Goal: Information Seeking & Learning: Learn about a topic

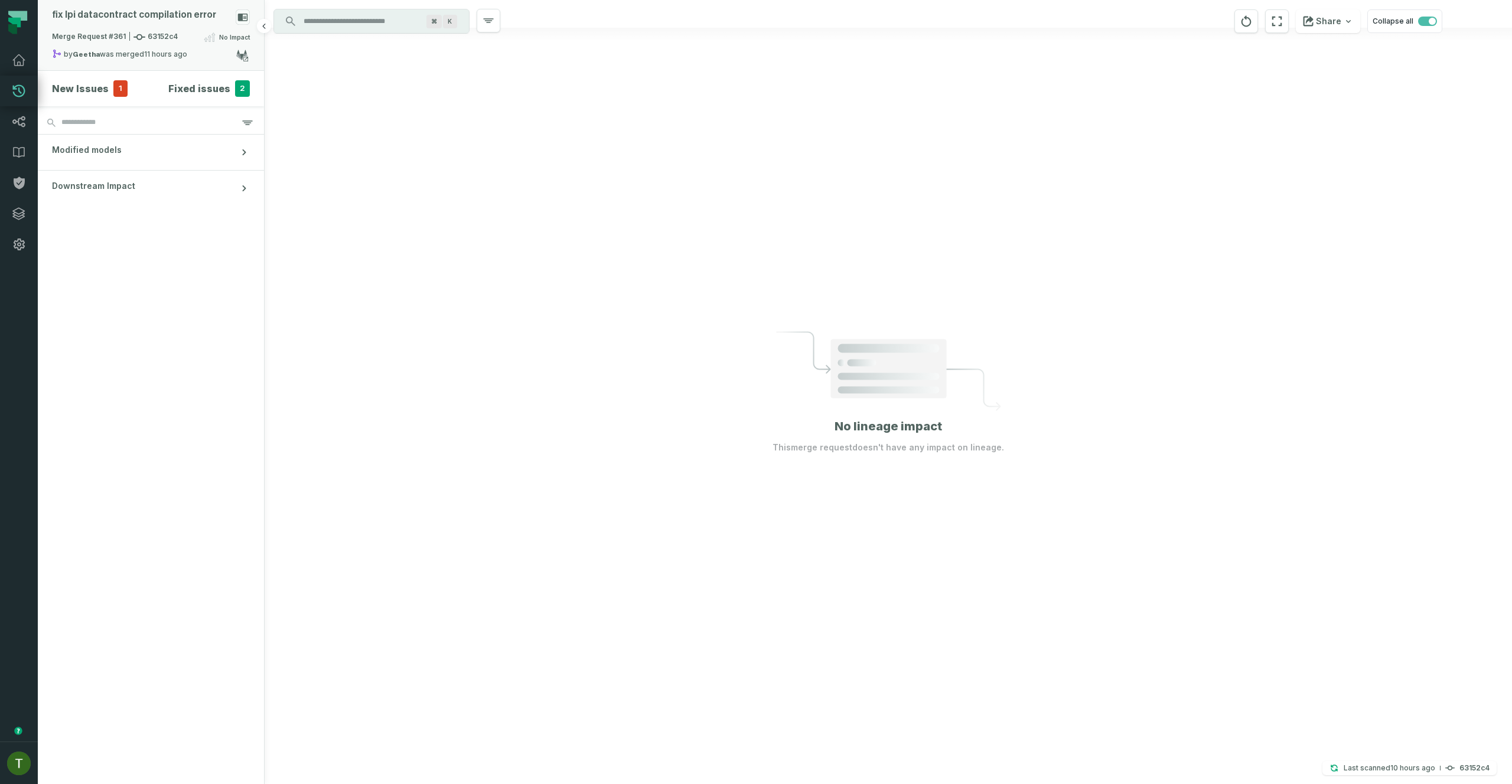
click at [62, 49] on div "by [PERSON_NAME] was merged [DATE] 9:04:32 PM" at bounding box center [143, 56] width 184 height 14
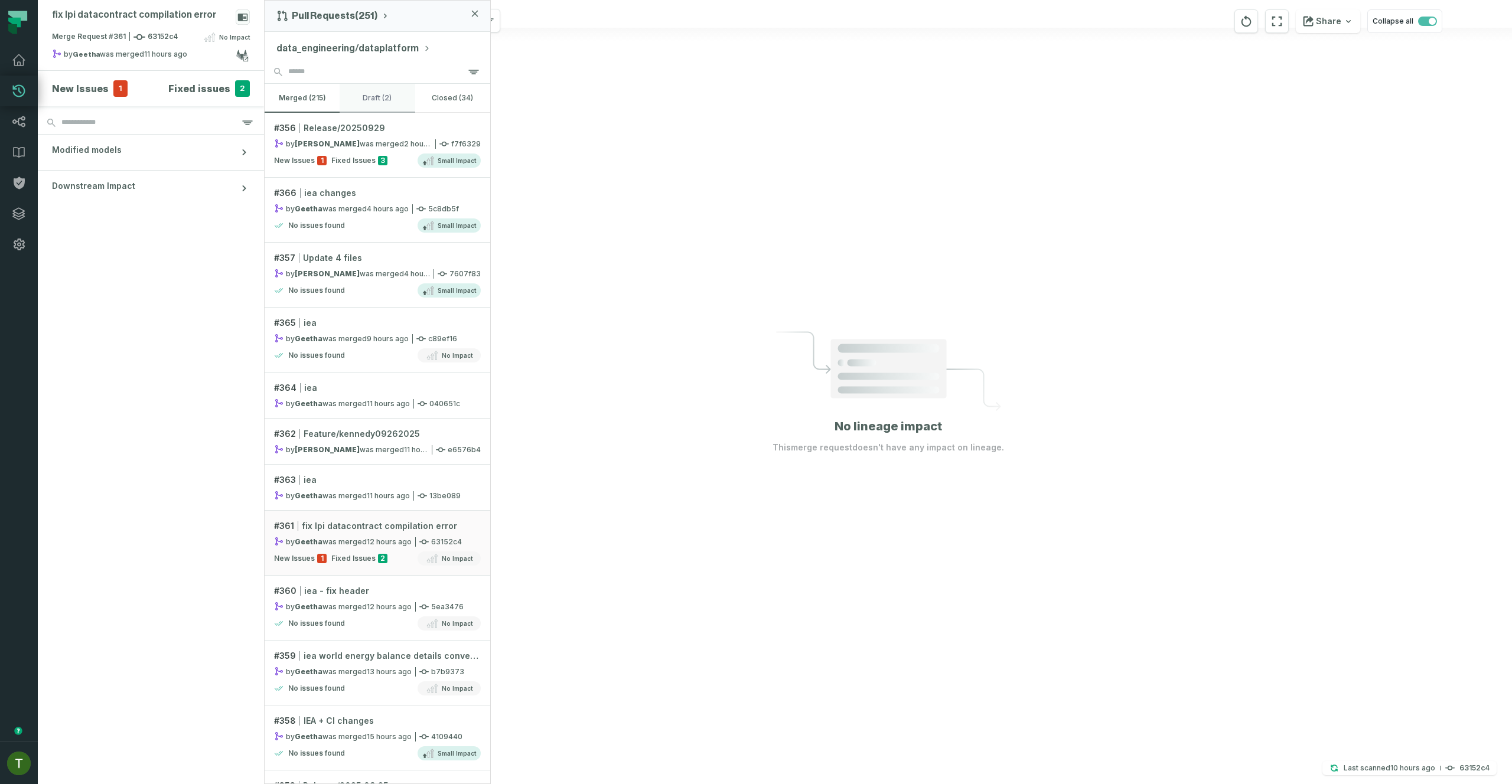
click at [363, 106] on button "draft (2)" at bounding box center [376, 98] width 75 height 28
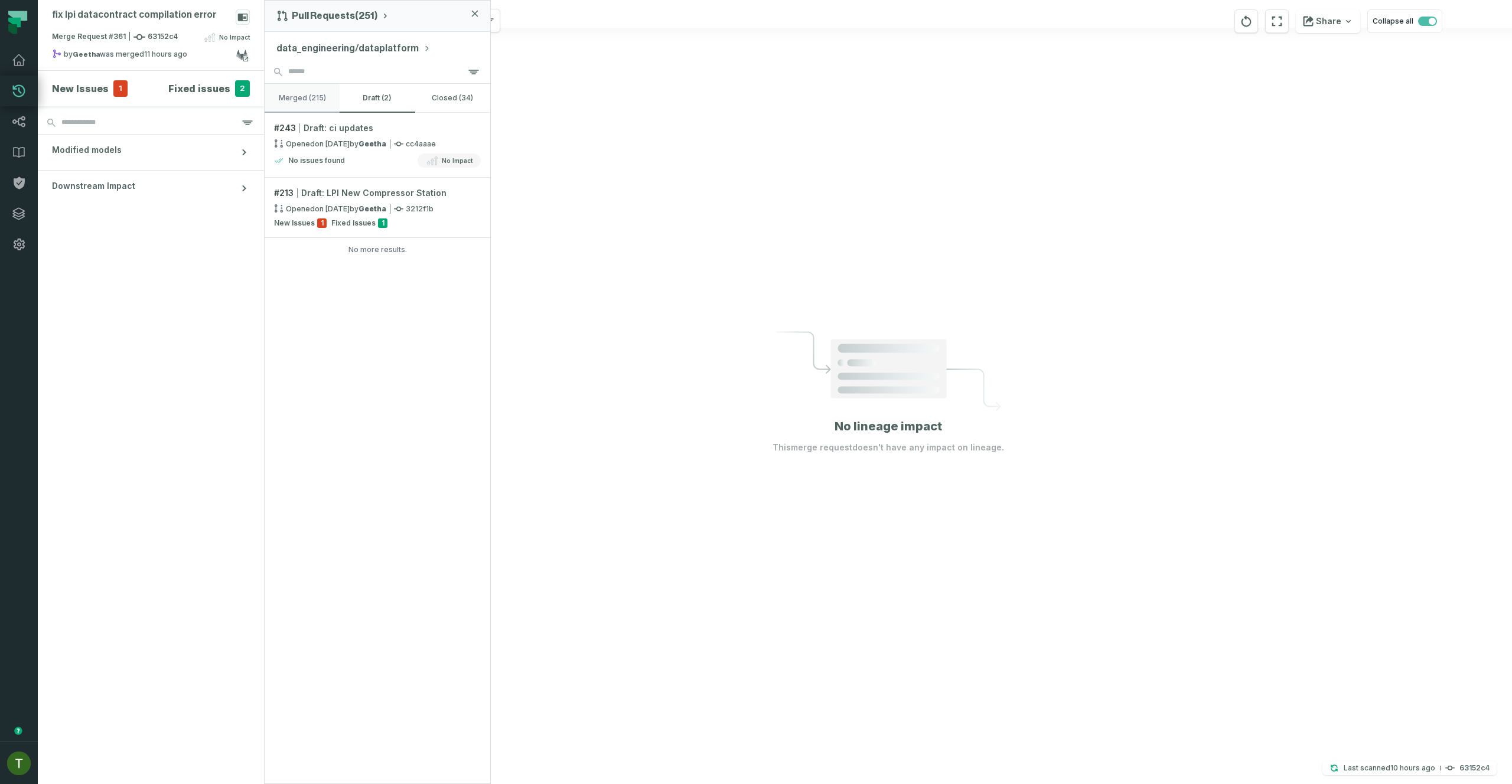
click at [315, 90] on button "merged (215)" at bounding box center [301, 98] width 75 height 28
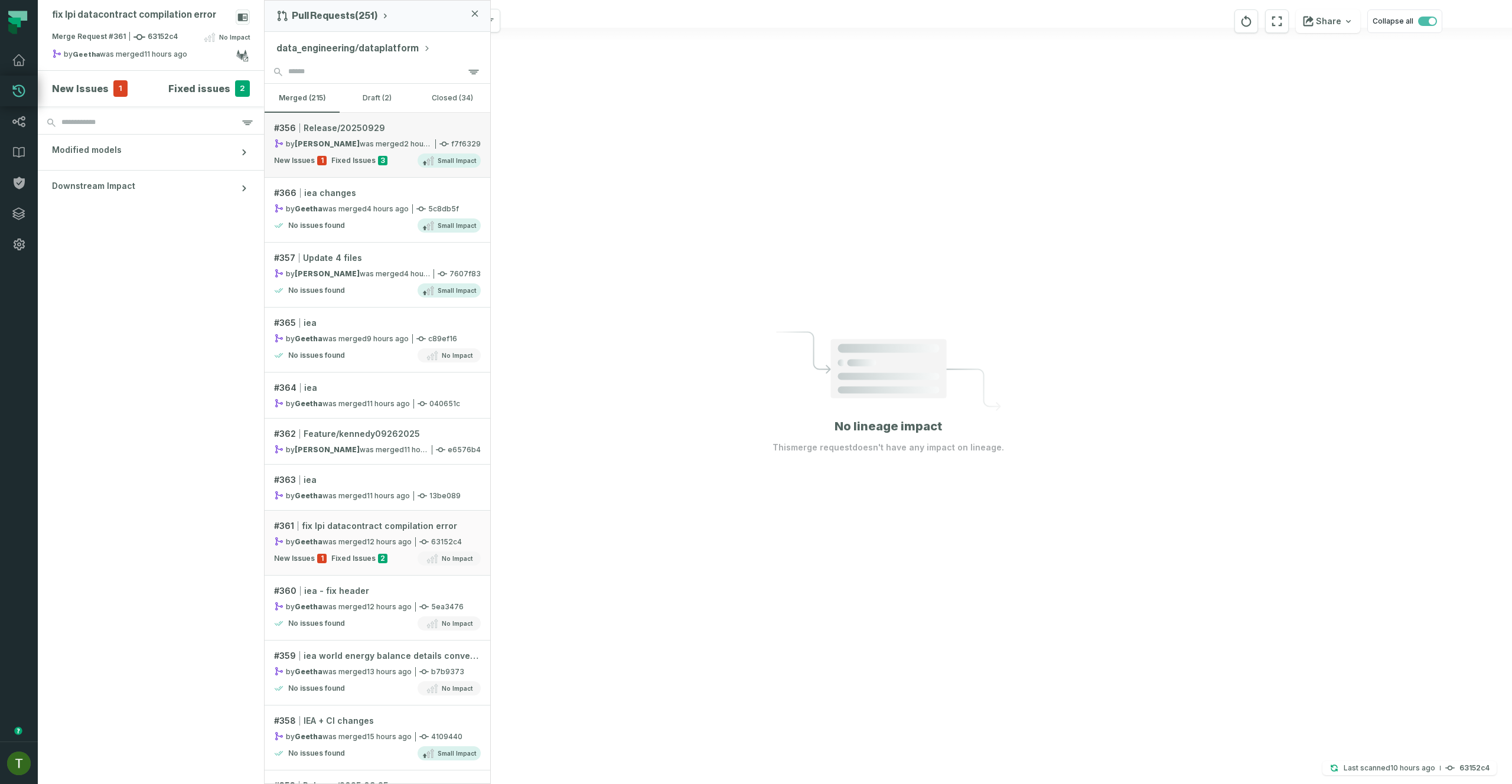
click at [336, 137] on link "# 356 Release/20250929 by [PERSON_NAME] was merged [DATE] 6:14:30 AM f7f6329 Ne…" at bounding box center [377, 145] width 226 height 65
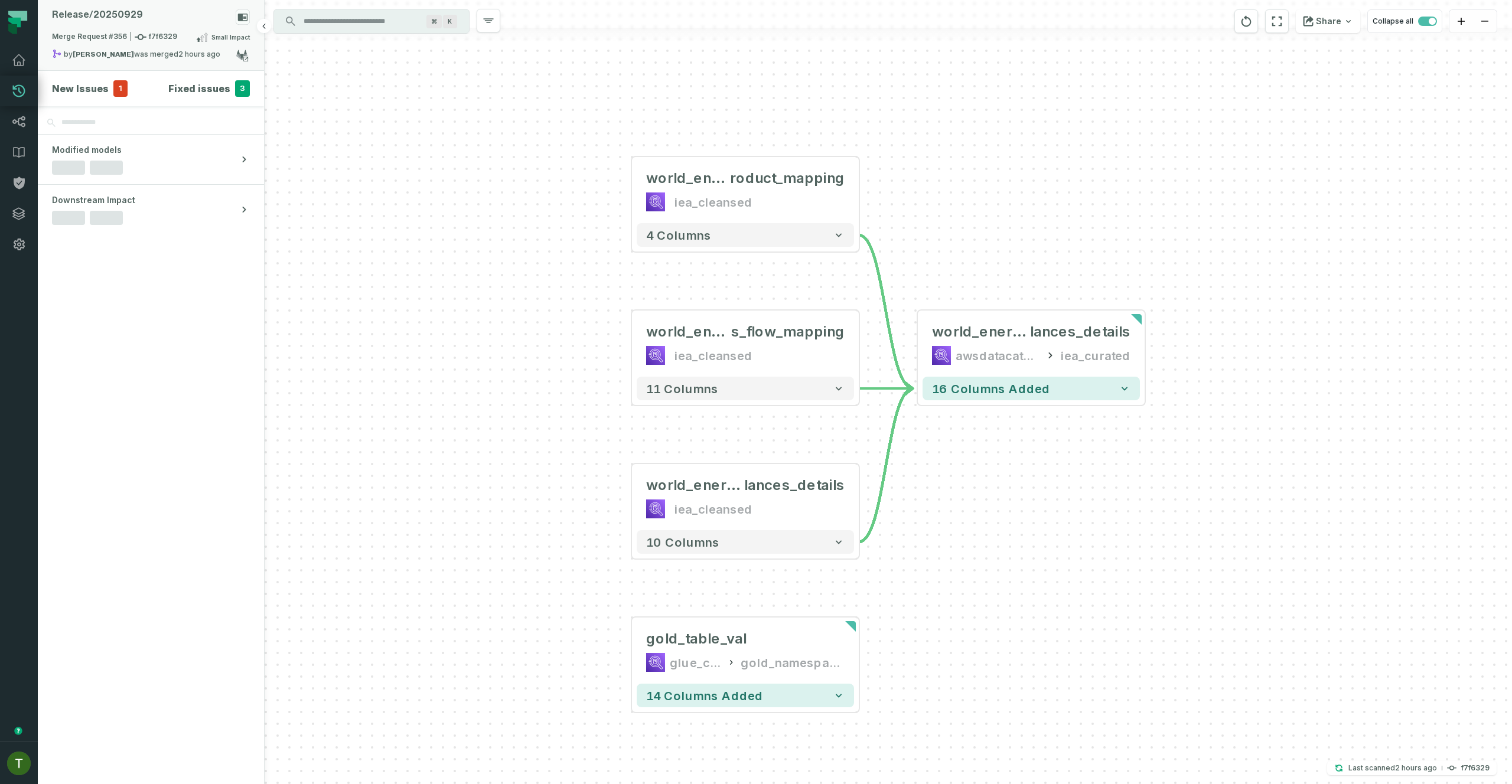
click at [166, 31] on span "Merge Request #356 f7f6329" at bounding box center [114, 37] width 125 height 12
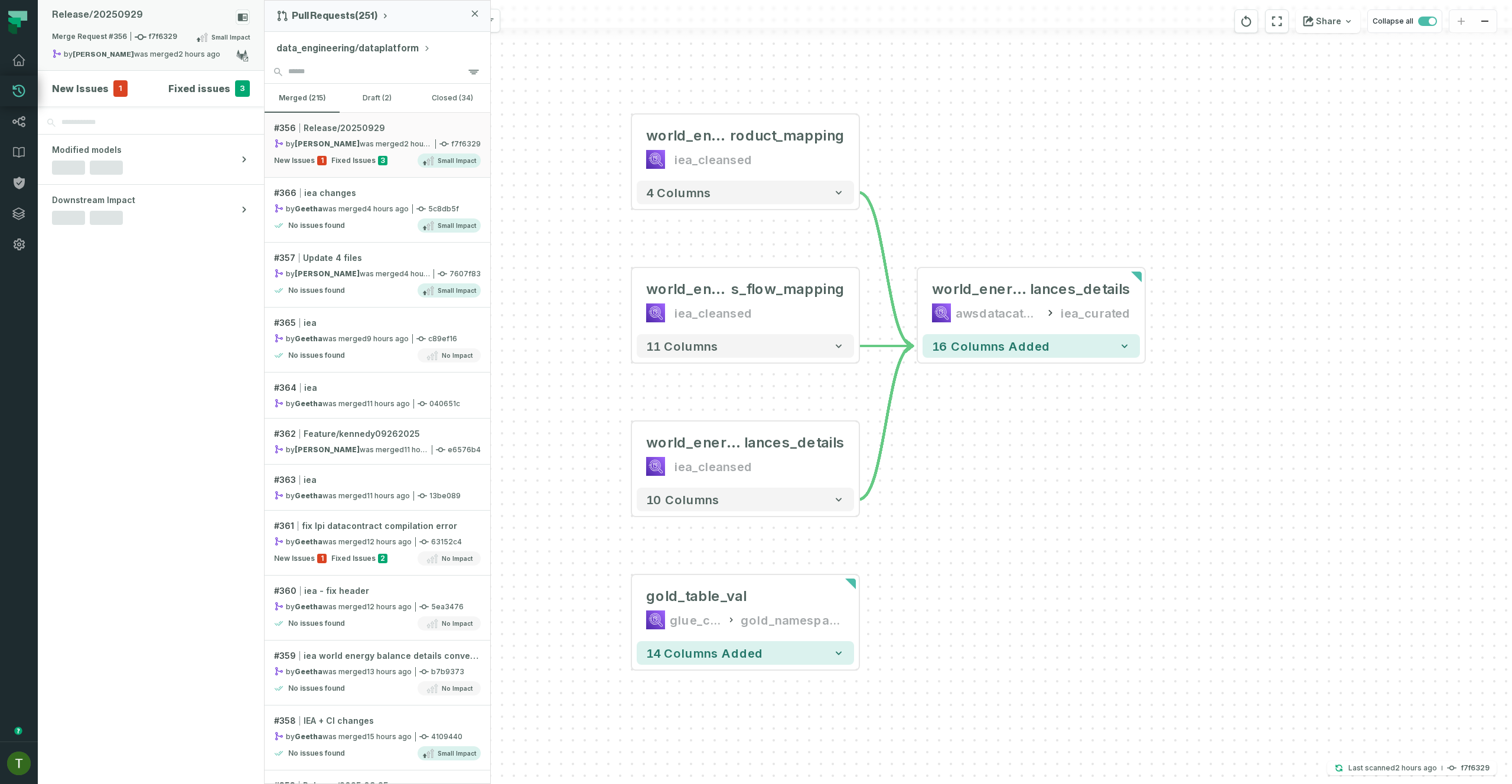
click at [168, 31] on span "Merge Request #356 f7f6329" at bounding box center [114, 37] width 125 height 12
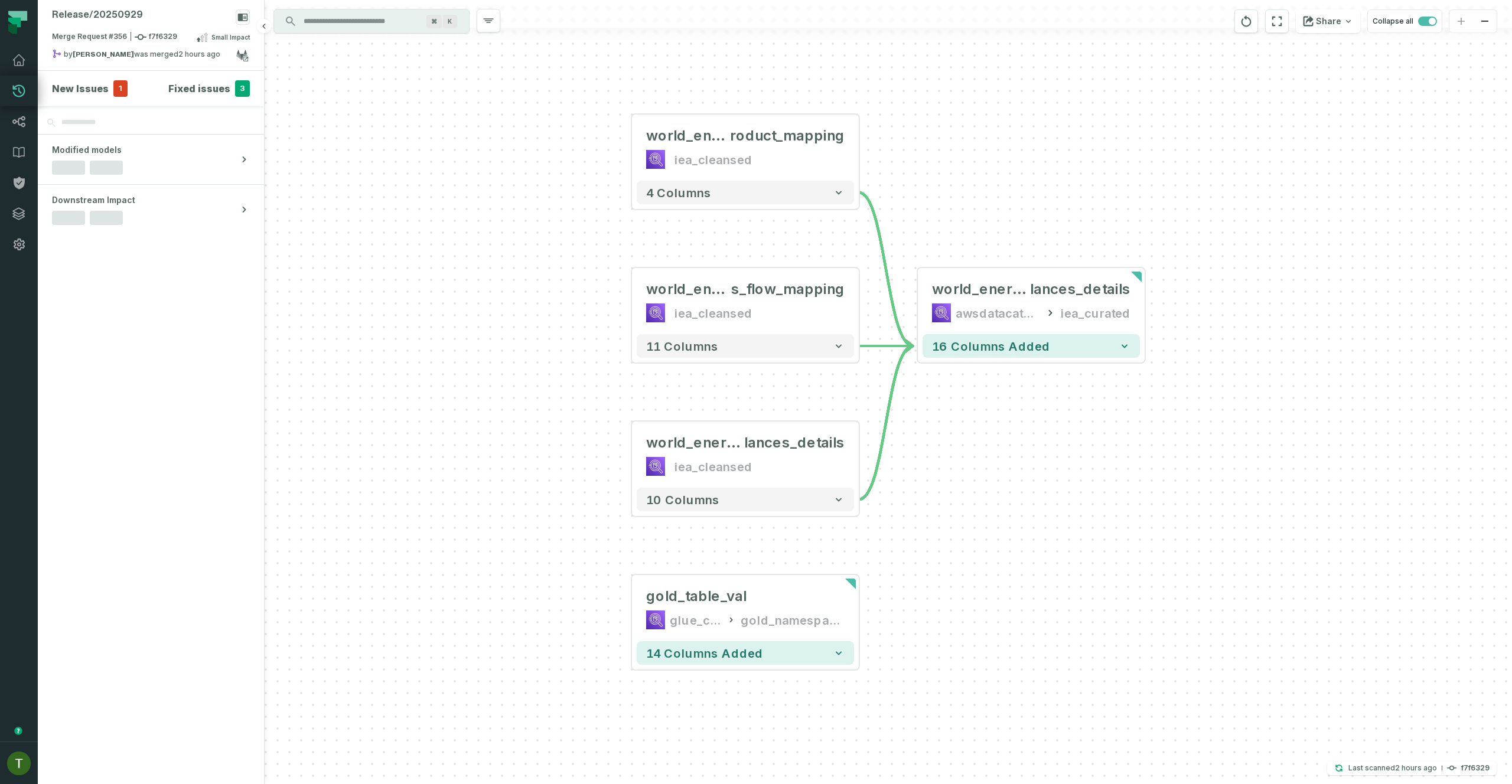
click at [221, 94] on h4 "Fixed issues" at bounding box center [198, 88] width 62 height 14
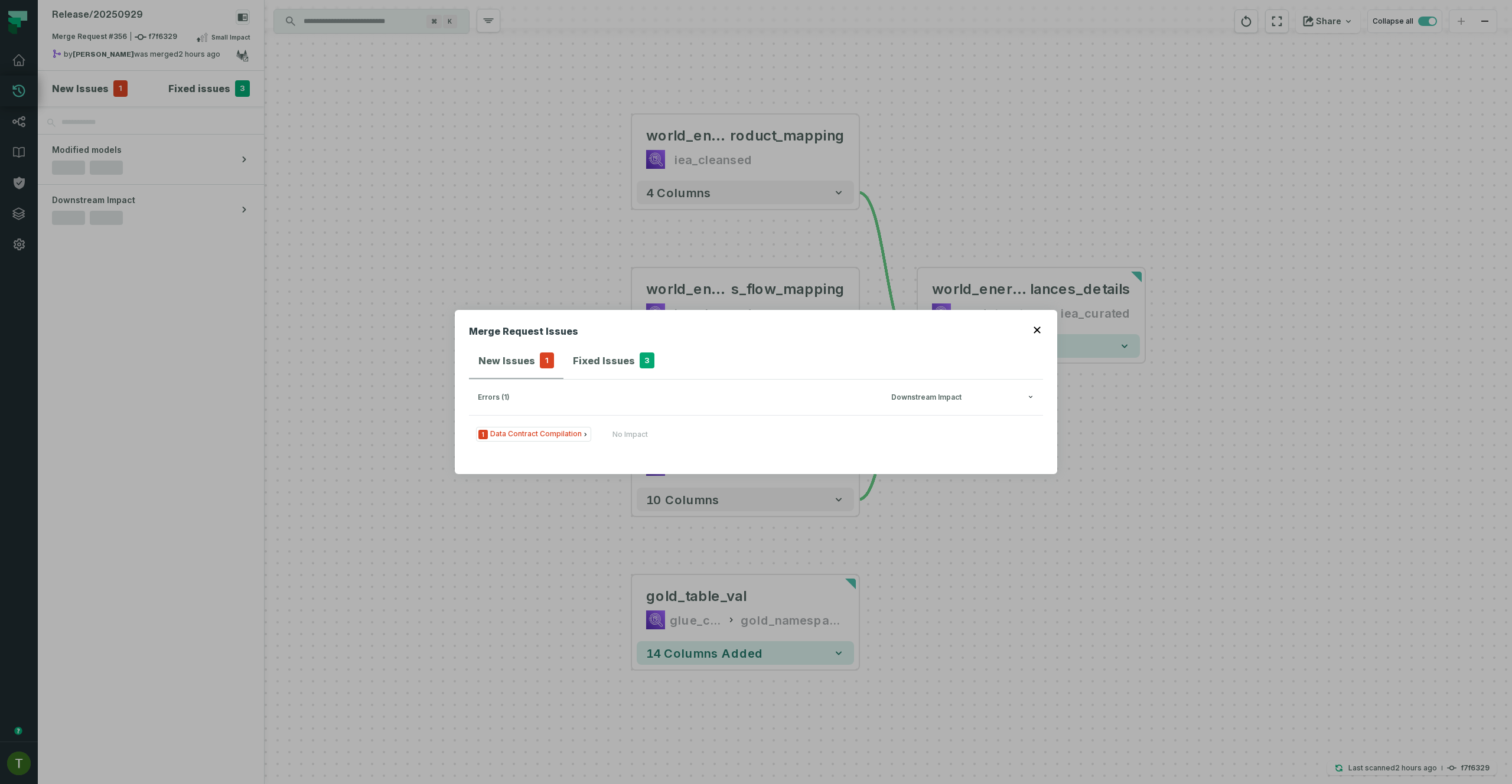
click at [581, 376] on button "Fixed Issues 3" at bounding box center [614, 361] width 100 height 35
click at [584, 367] on div "Fixed Issues 3" at bounding box center [614, 361] width 82 height 16
click at [567, 438] on span "3 Data Contract Compilation" at bounding box center [534, 435] width 117 height 15
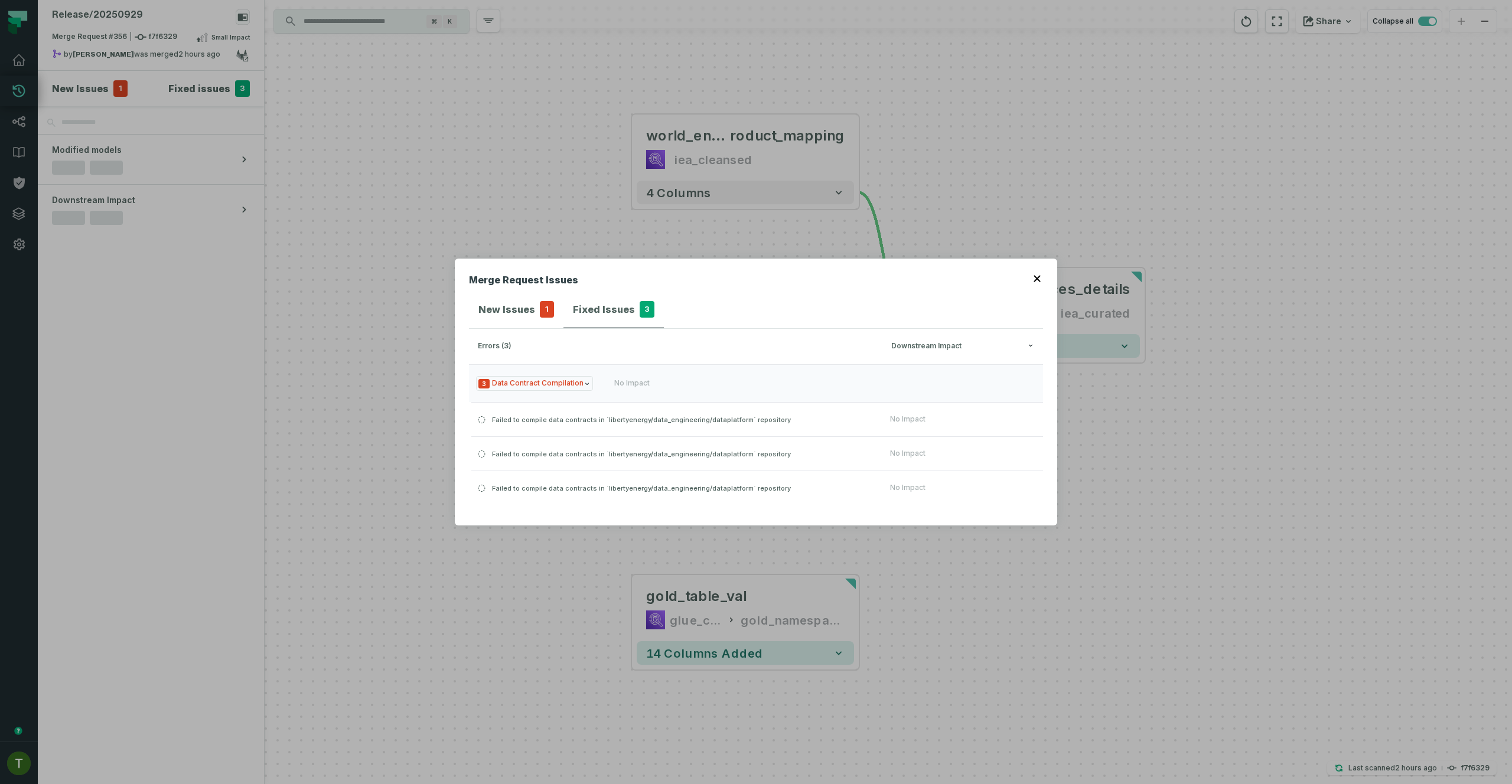
click at [524, 303] on h4 "New Issues" at bounding box center [506, 309] width 57 height 14
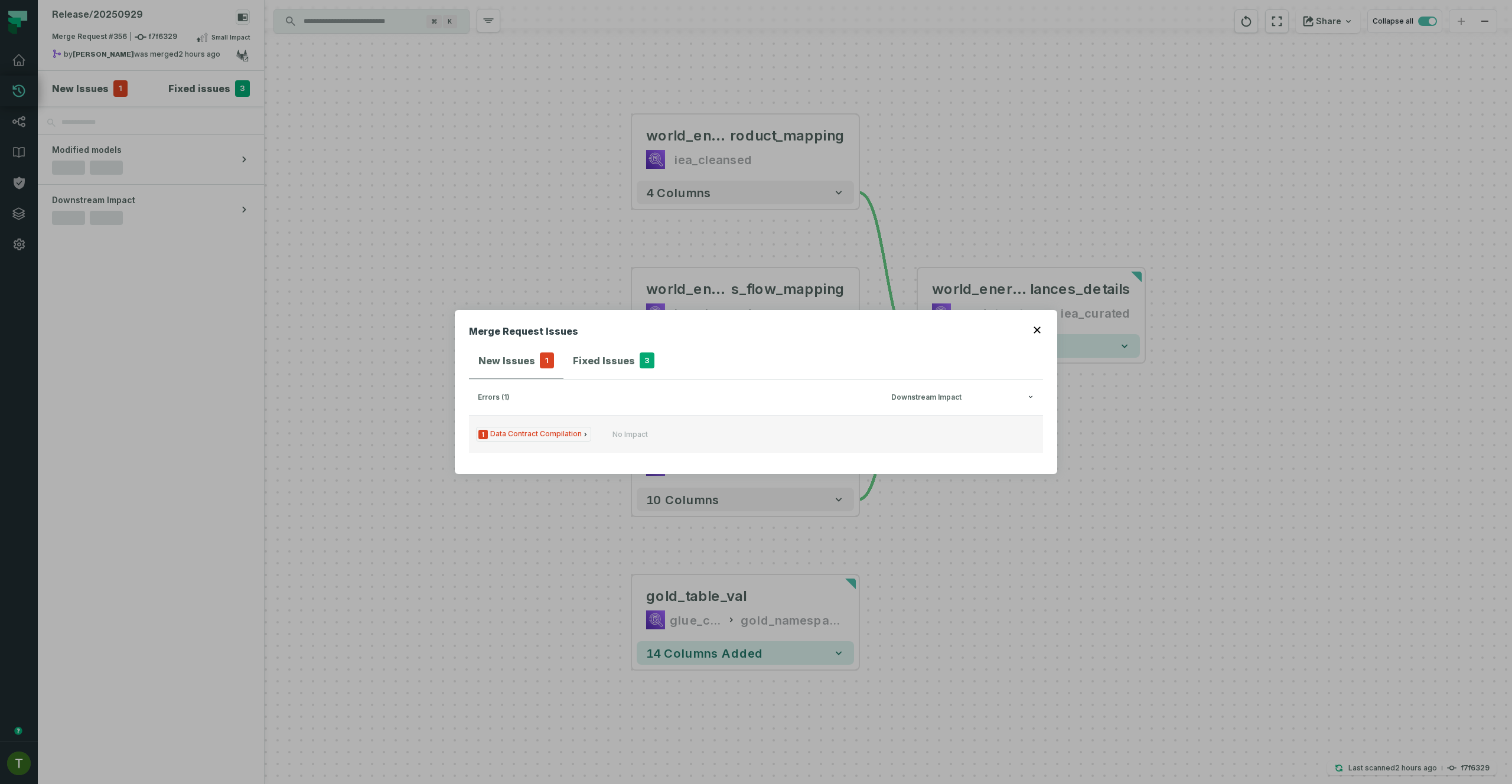
click at [618, 426] on button "1 Data Contract Compilation No Impact" at bounding box center [755, 434] width 574 height 38
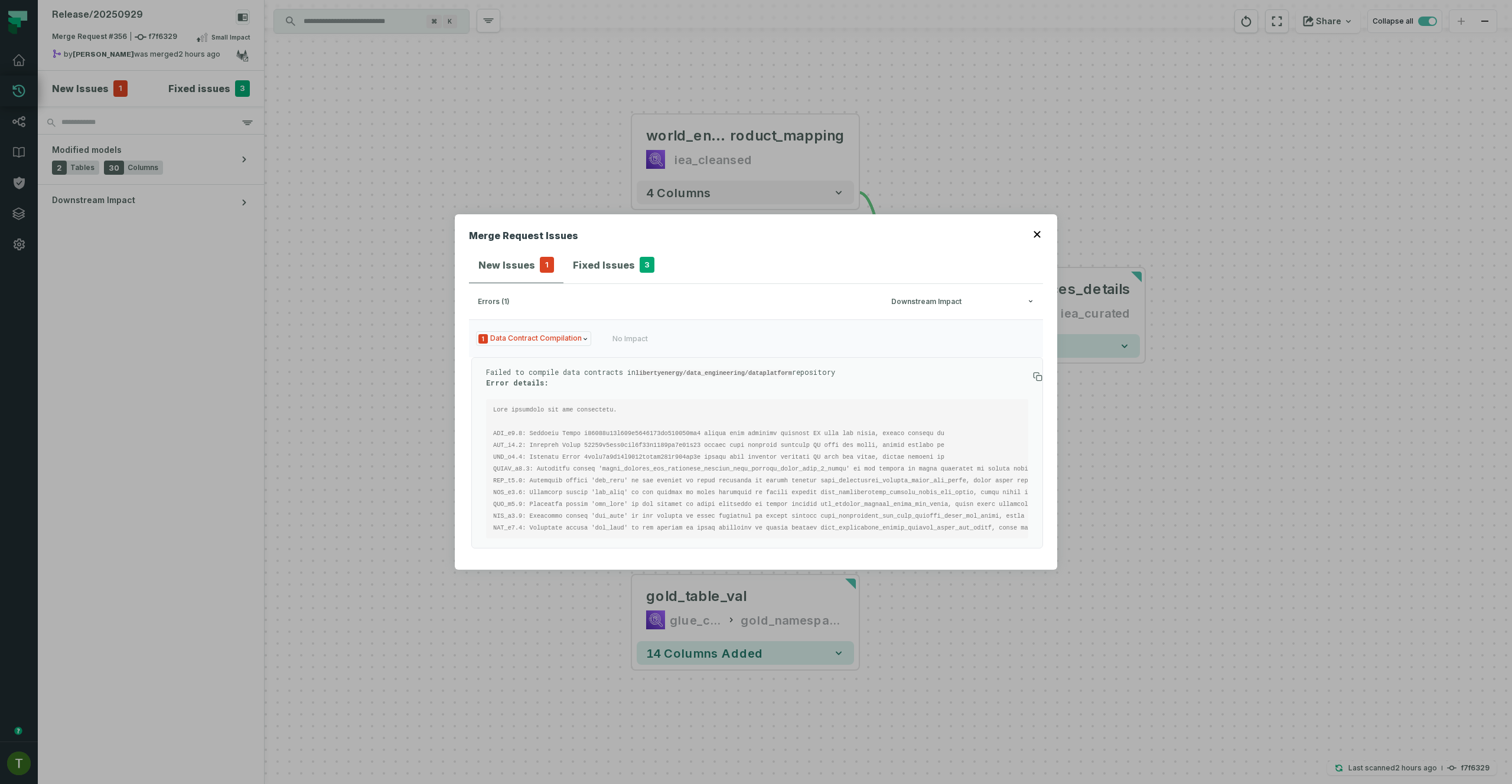
click at [861, 538] on div "Failed to compile data contracts in libertyenergy/data_engineering/dataplatform…" at bounding box center [757, 453] width 572 height 191
click at [497, 421] on pre at bounding box center [757, 469] width 542 height 139
click at [497, 421] on pre at bounding box center [757, 469] width 542 height 139
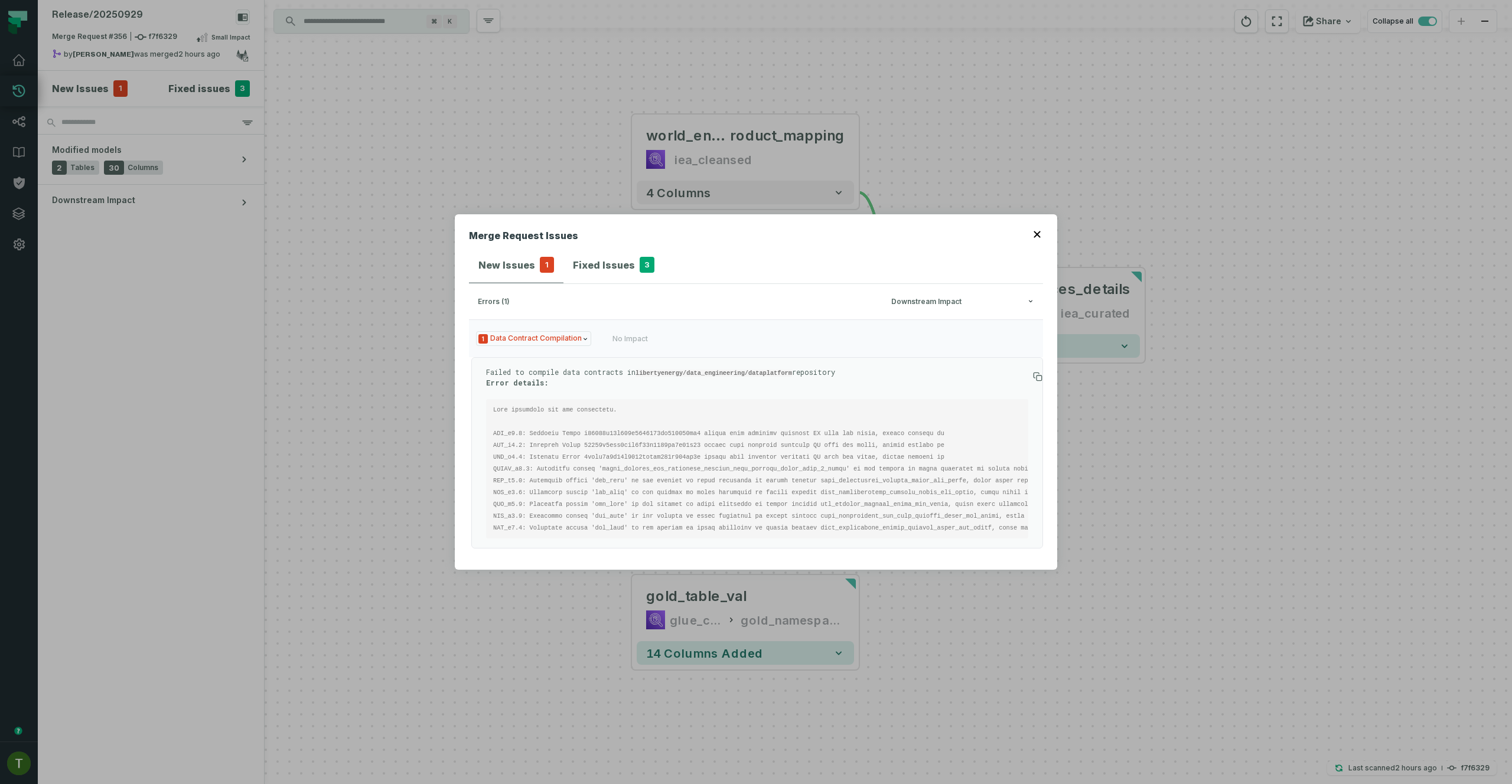
click at [497, 422] on code at bounding box center [857, 469] width 728 height 125
click at [488, 420] on pre at bounding box center [757, 469] width 542 height 139
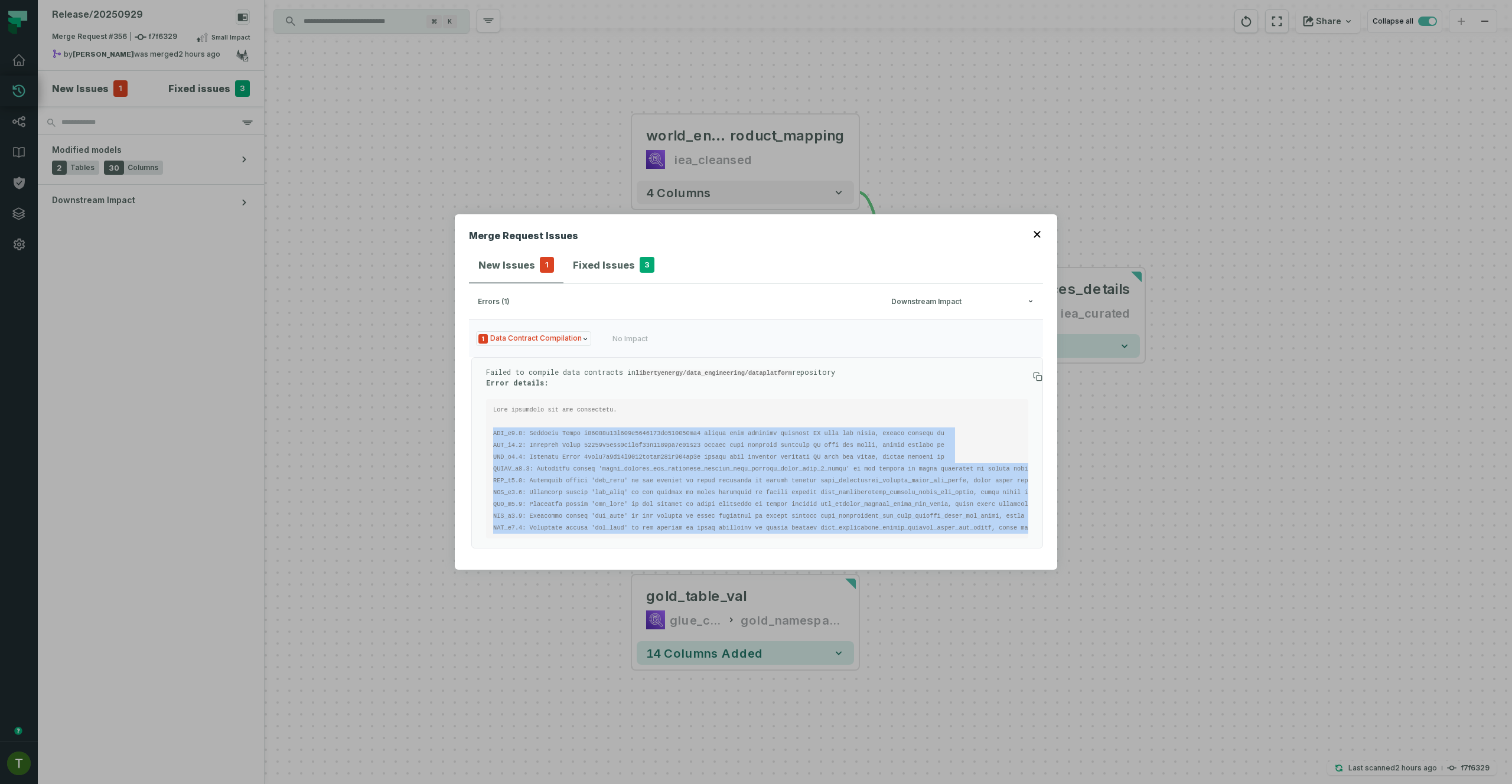
drag, startPoint x: 490, startPoint y: 420, endPoint x: 895, endPoint y: 616, distance: 449.9
click at [895, 616] on div "Merge Request Issues New Issues 1 Fixed Issues 3 errors (1) Downstream Impact 1…" at bounding box center [756, 392] width 1512 height 784
copy code "LPI_v1.0: Existing Table c87337f47b094b6181915ad564775ca2 config data contract …"
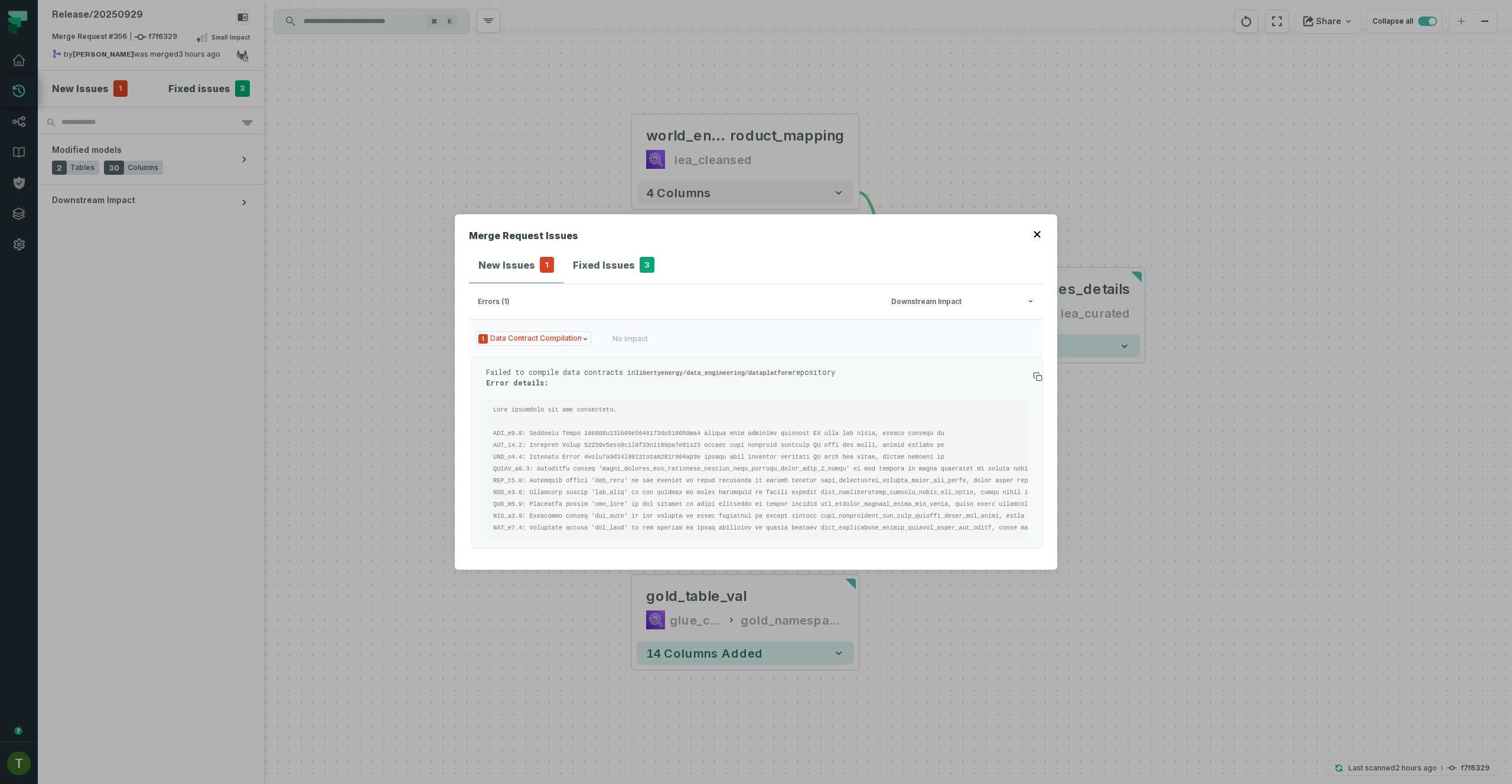
click at [1174, 455] on div "Merge Request Issues New Issues 1 Fixed Issues 3 errors (1) Downstream Impact 1…" at bounding box center [756, 392] width 1512 height 784
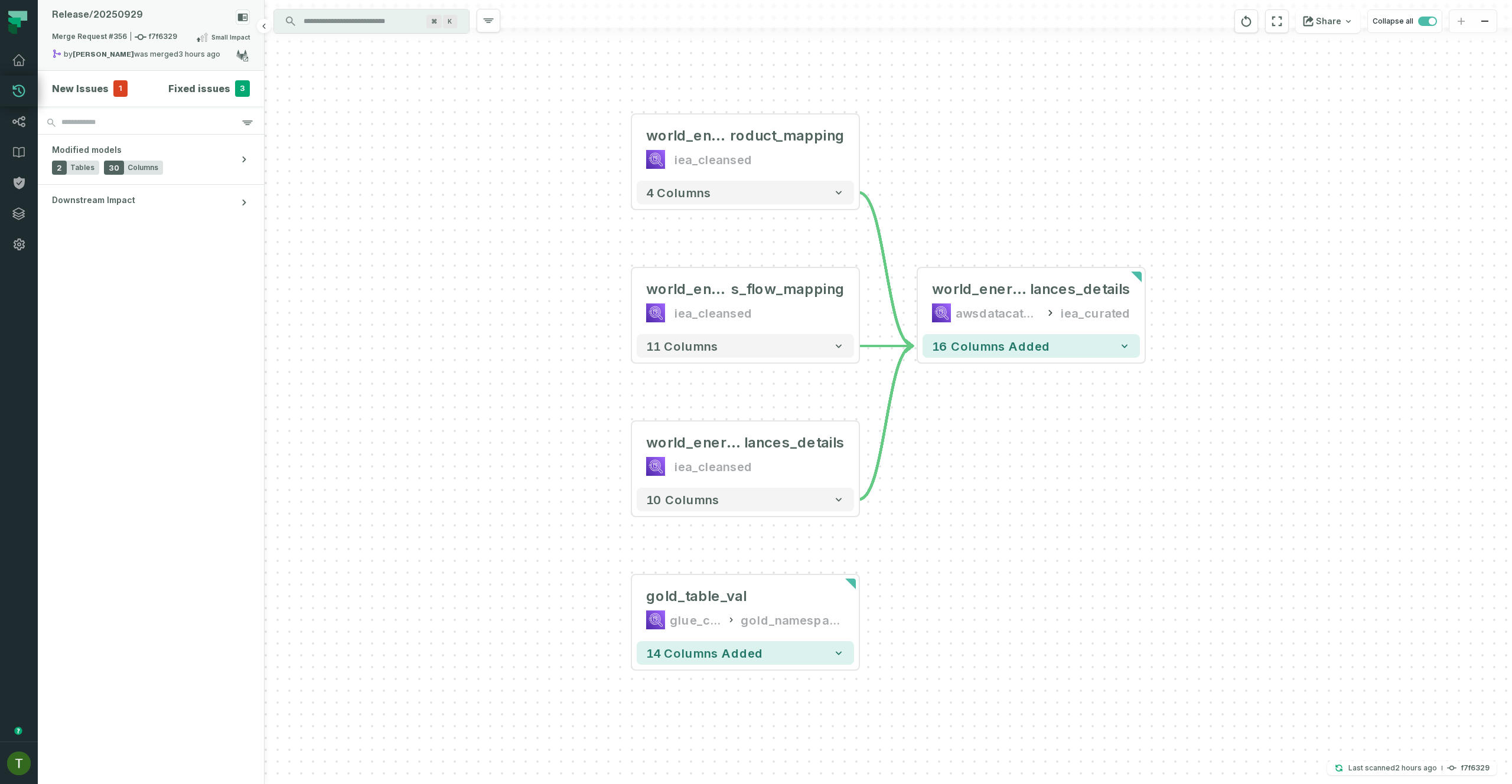
click at [127, 23] on div "Release/ 20250929" at bounding box center [151, 19] width 198 height 21
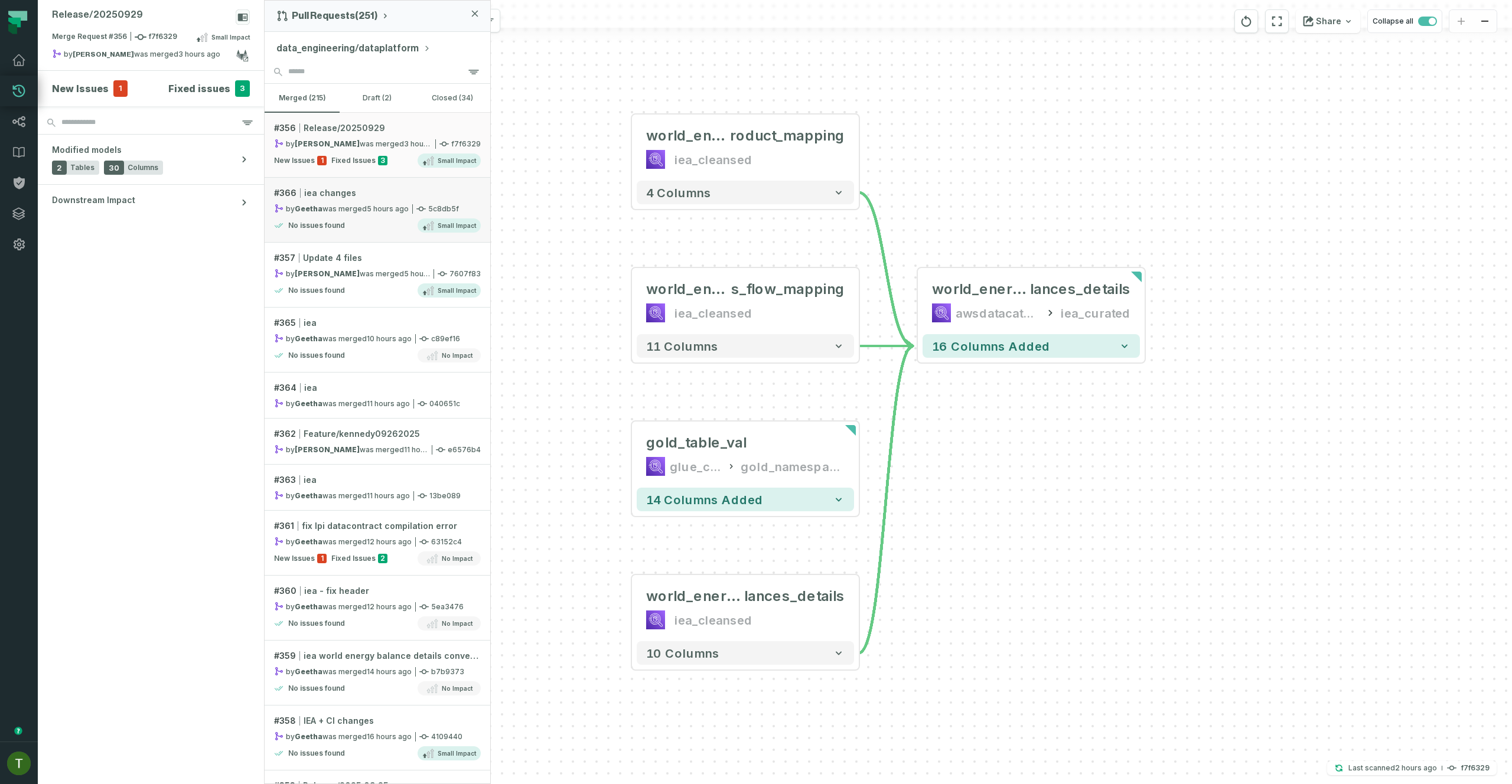
click at [341, 210] on div "by [PERSON_NAME] was merged [DATE] 4:43:29 AM" at bounding box center [342, 208] width 135 height 10
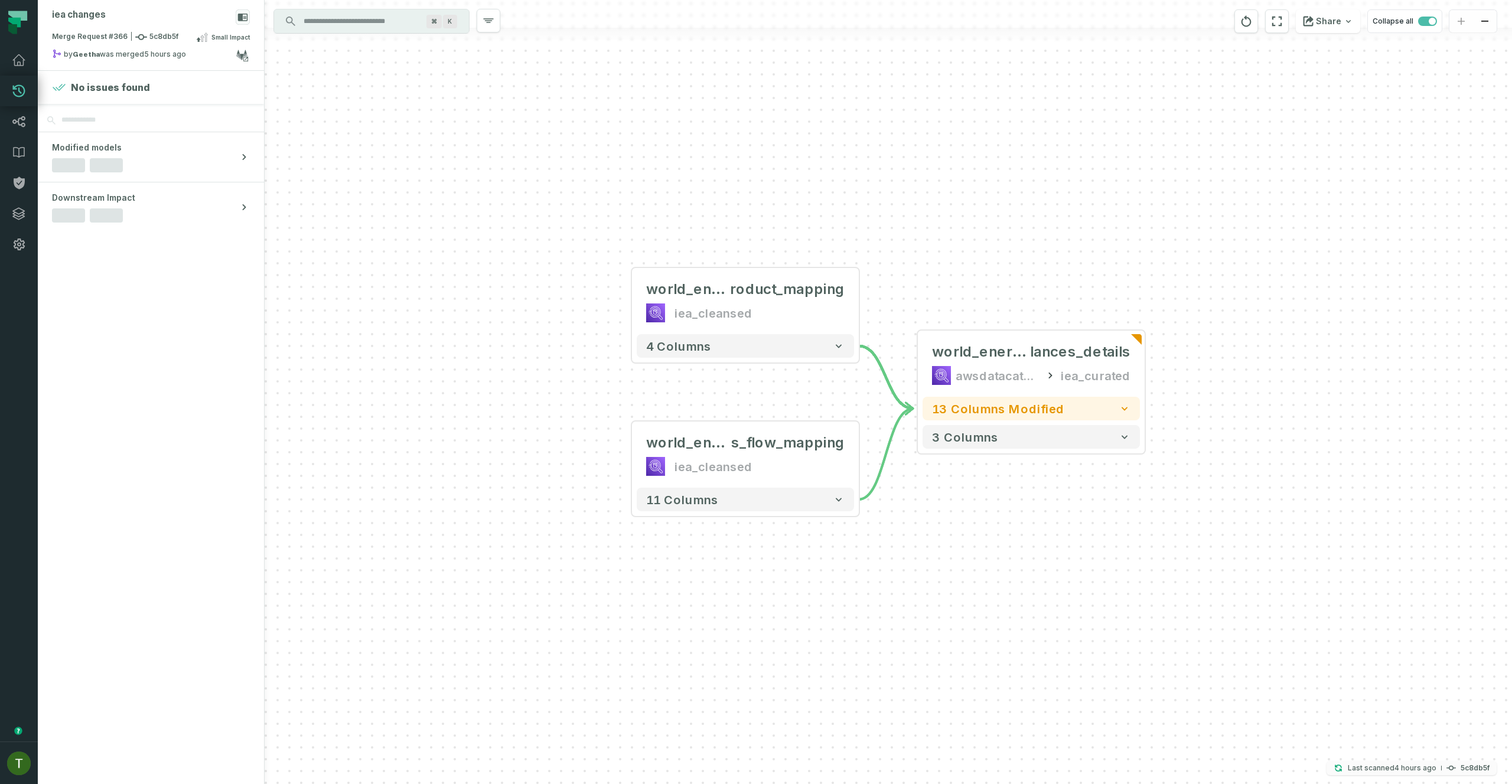
click at [1423, 769] on relative-time "[DATE] 4:52:46 AM" at bounding box center [1415, 768] width 42 height 9
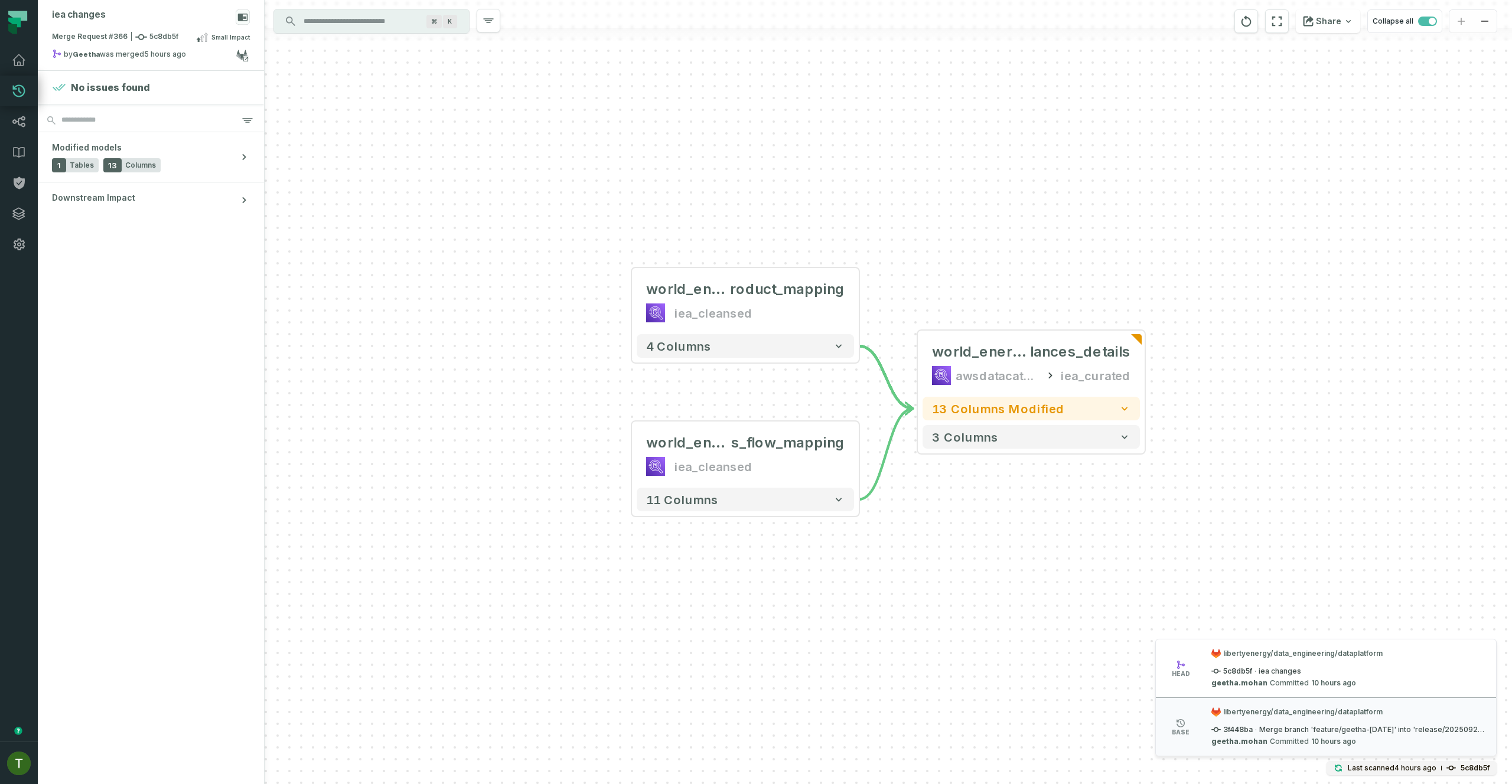
click at [325, 107] on div "world_energy_balance s_flow_mapping iea_cleansed - 11 columns + world_energy_ba…" at bounding box center [888, 392] width 1248 height 784
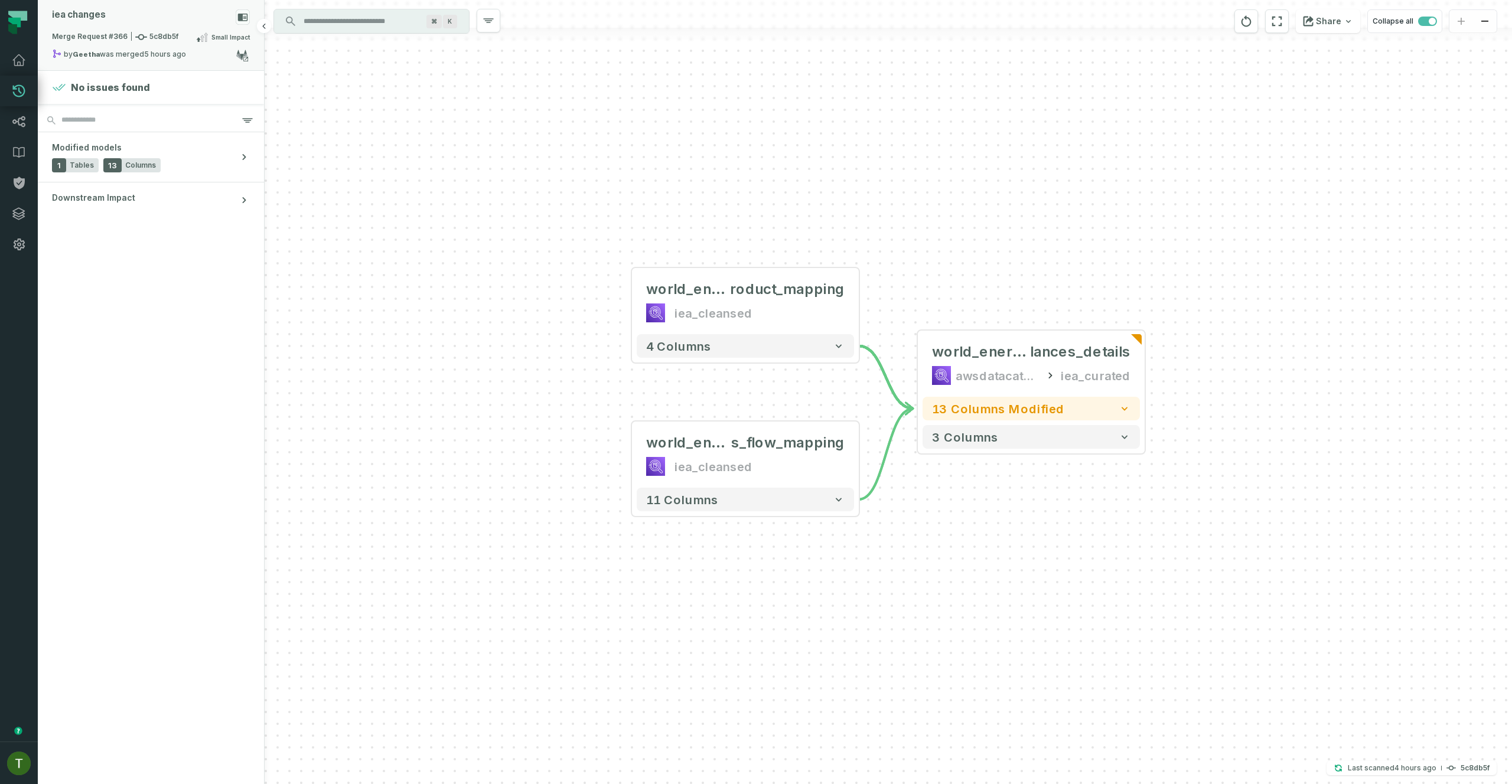
click at [240, 23] on rect at bounding box center [242, 16] width 14 height 16
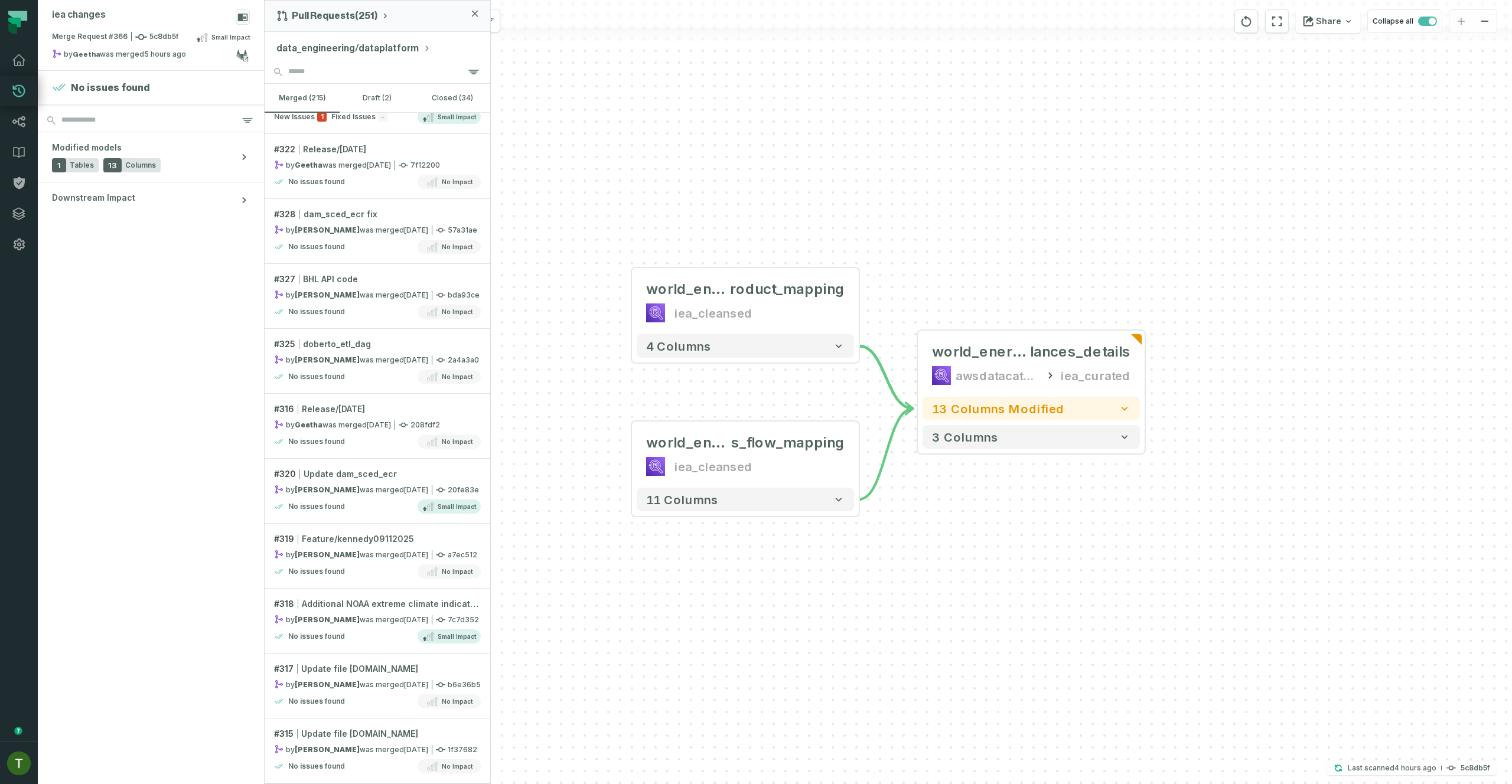
scroll to position [2493, 0]
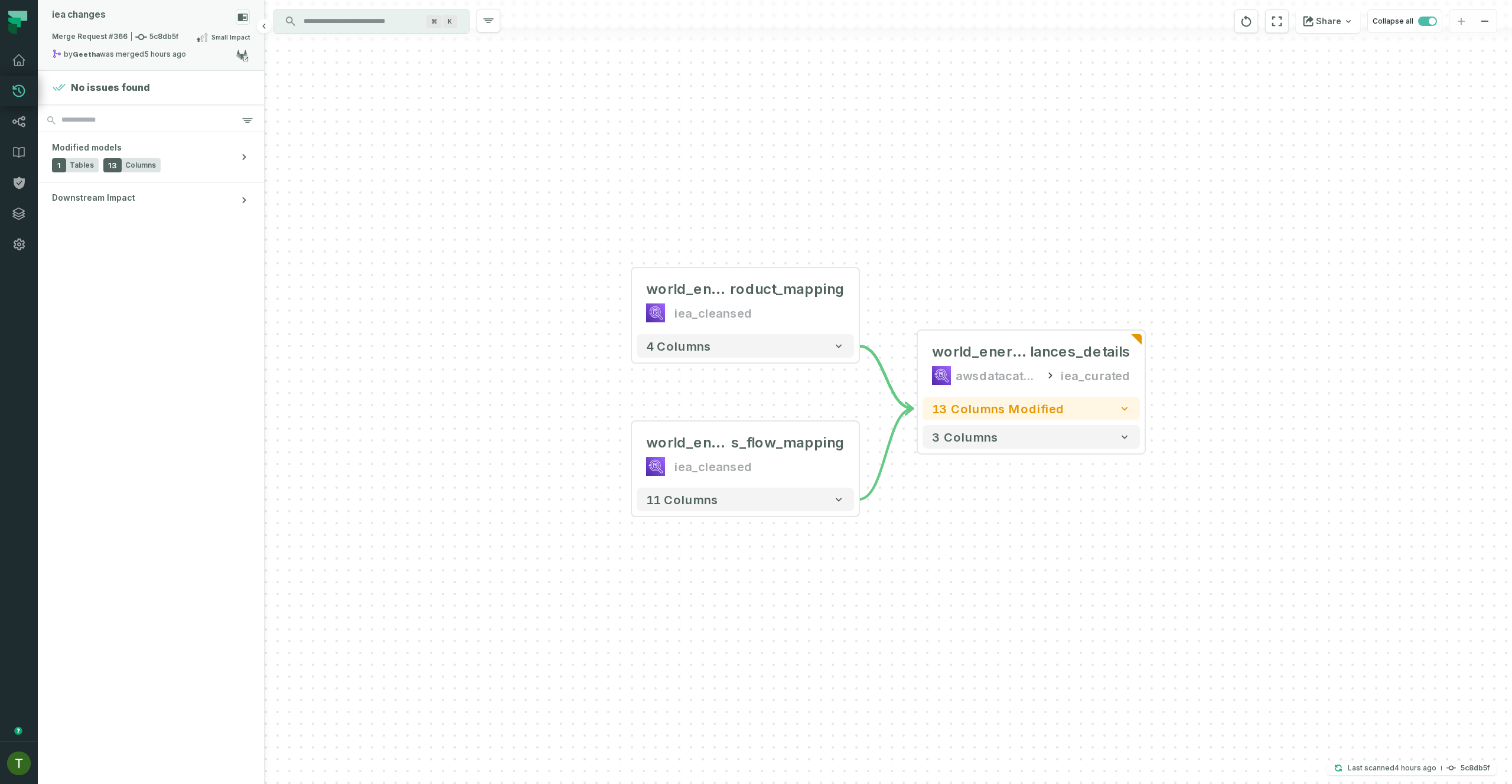
click at [128, 47] on div "Merge Request #366 5c8db5f Small Impact" at bounding box center [151, 40] width 198 height 19
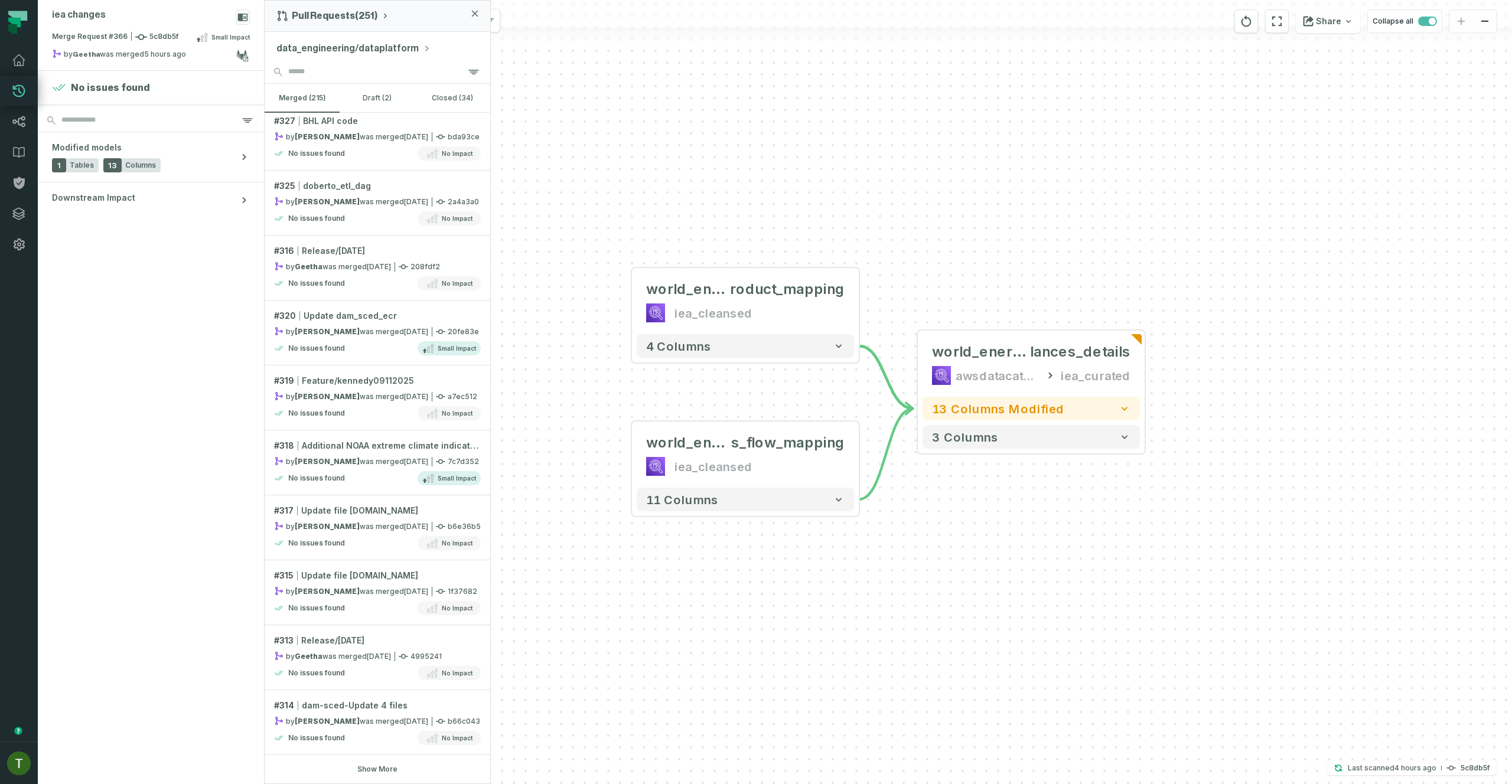
click at [357, 770] on button "Show More" at bounding box center [377, 769] width 40 height 9
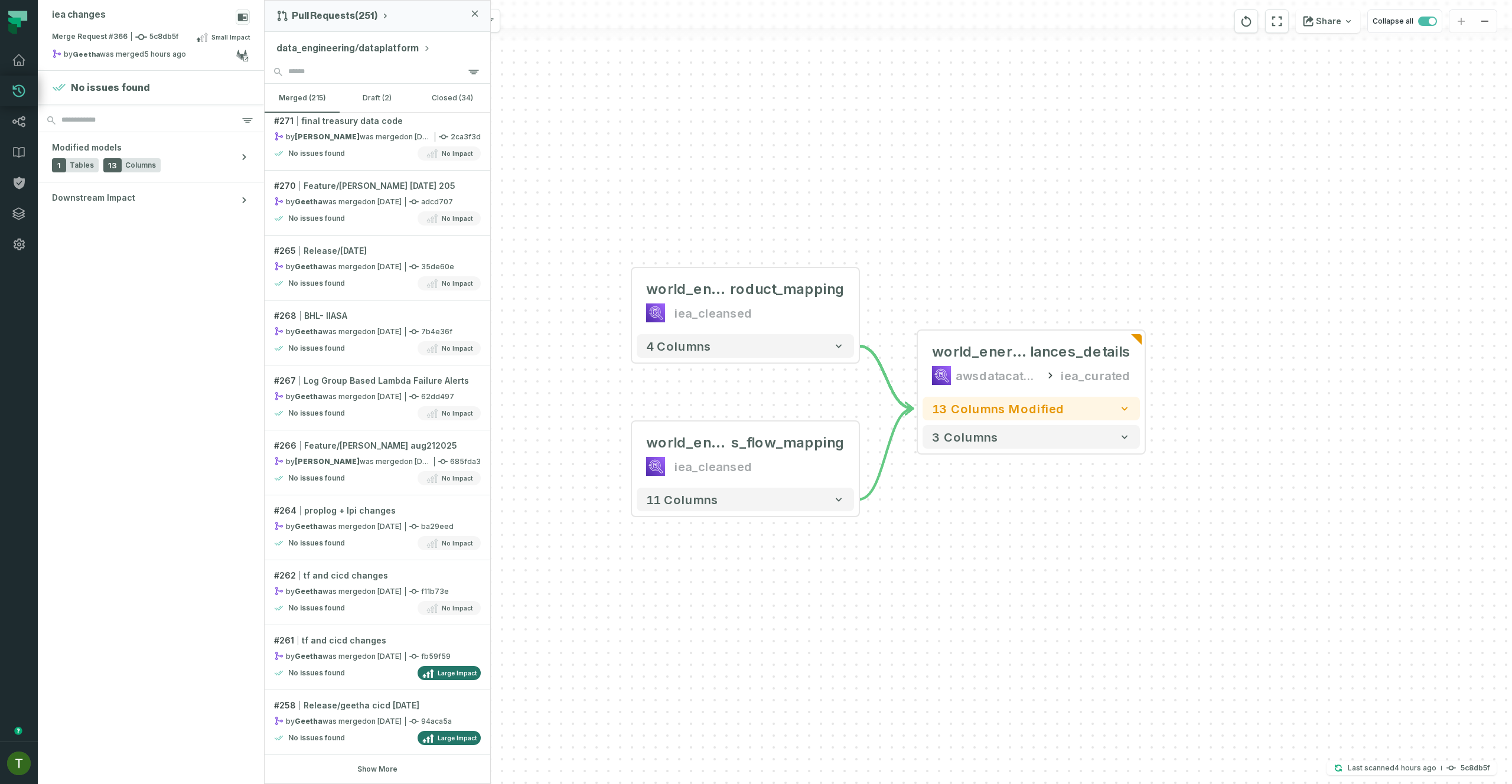
click at [365, 770] on button "Show More" at bounding box center [377, 769] width 40 height 9
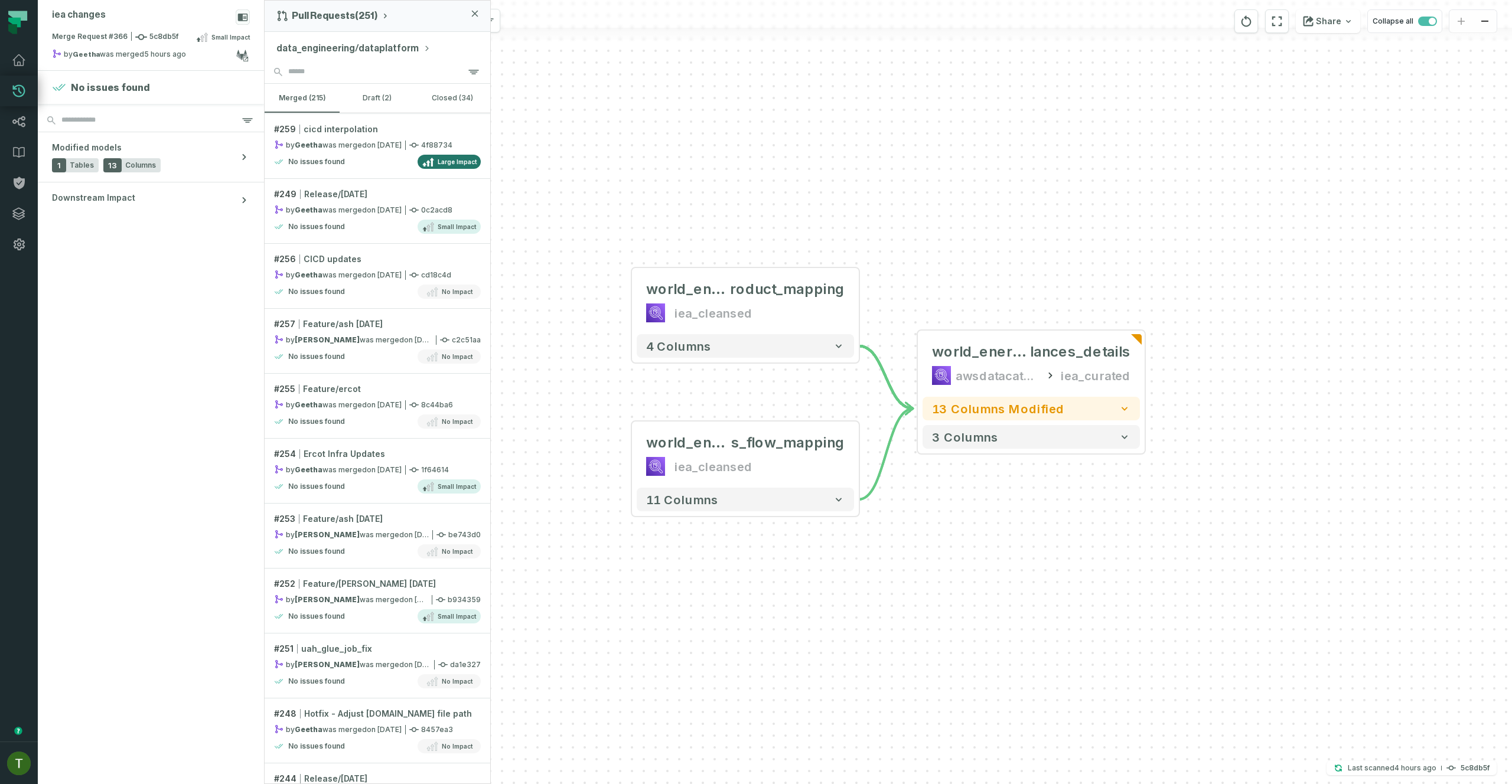
scroll to position [6819, 0]
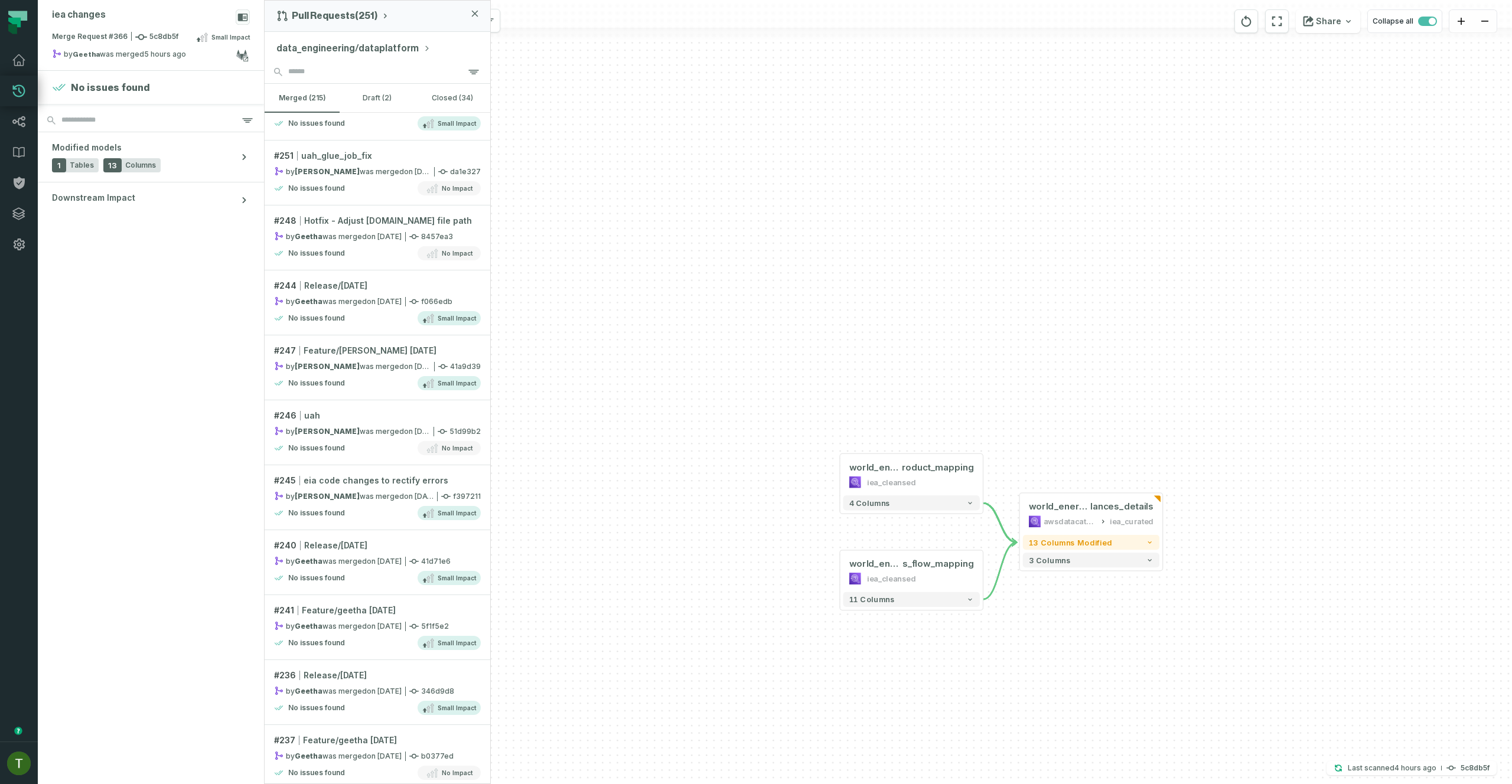
drag, startPoint x: 657, startPoint y: 266, endPoint x: 577, endPoint y: 216, distance: 94.3
click at [657, 266] on div "world_energy_balance s_flow_mapping iea_cleansed - 11 columns + world_energy_ba…" at bounding box center [888, 392] width 1248 height 784
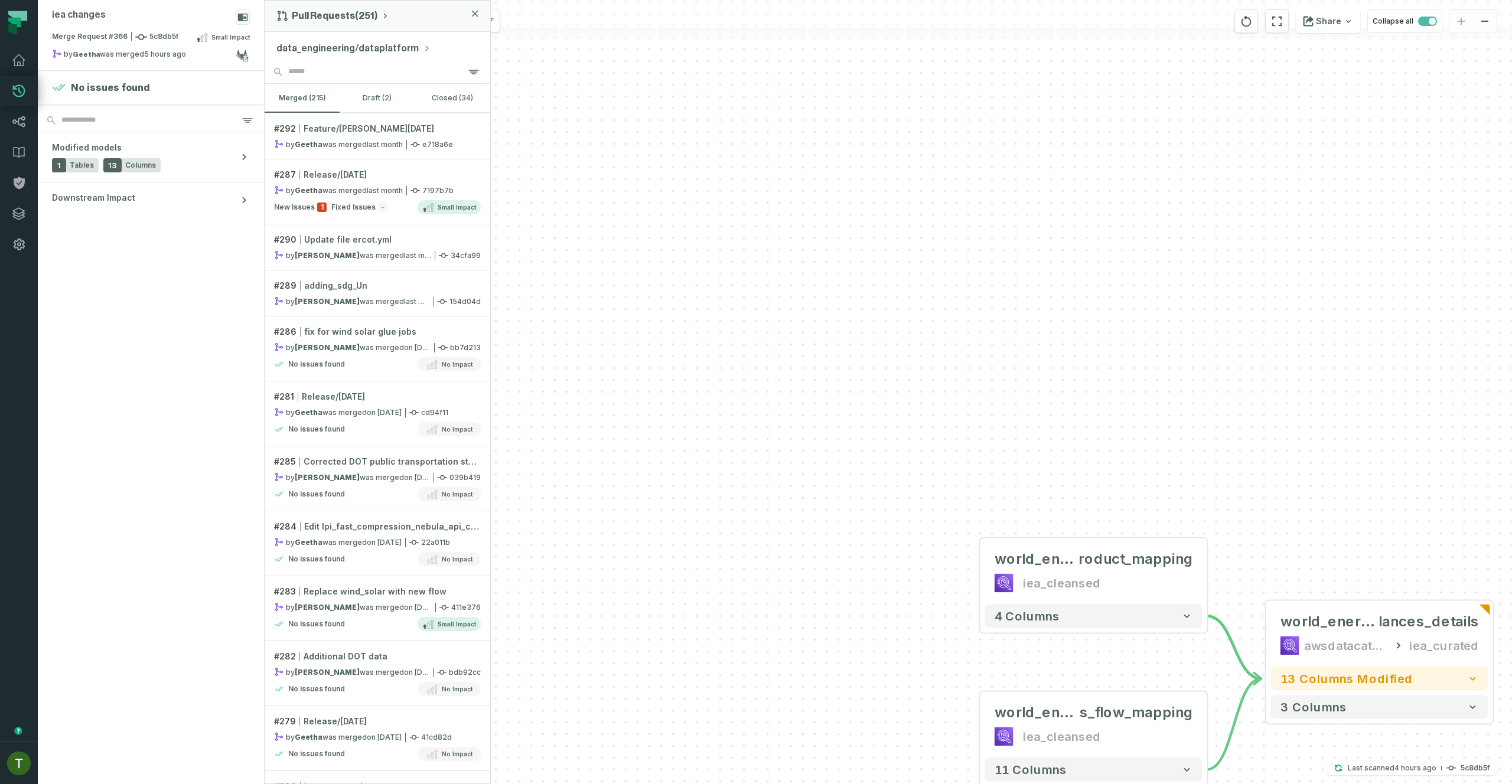
scroll to position [0, 0]
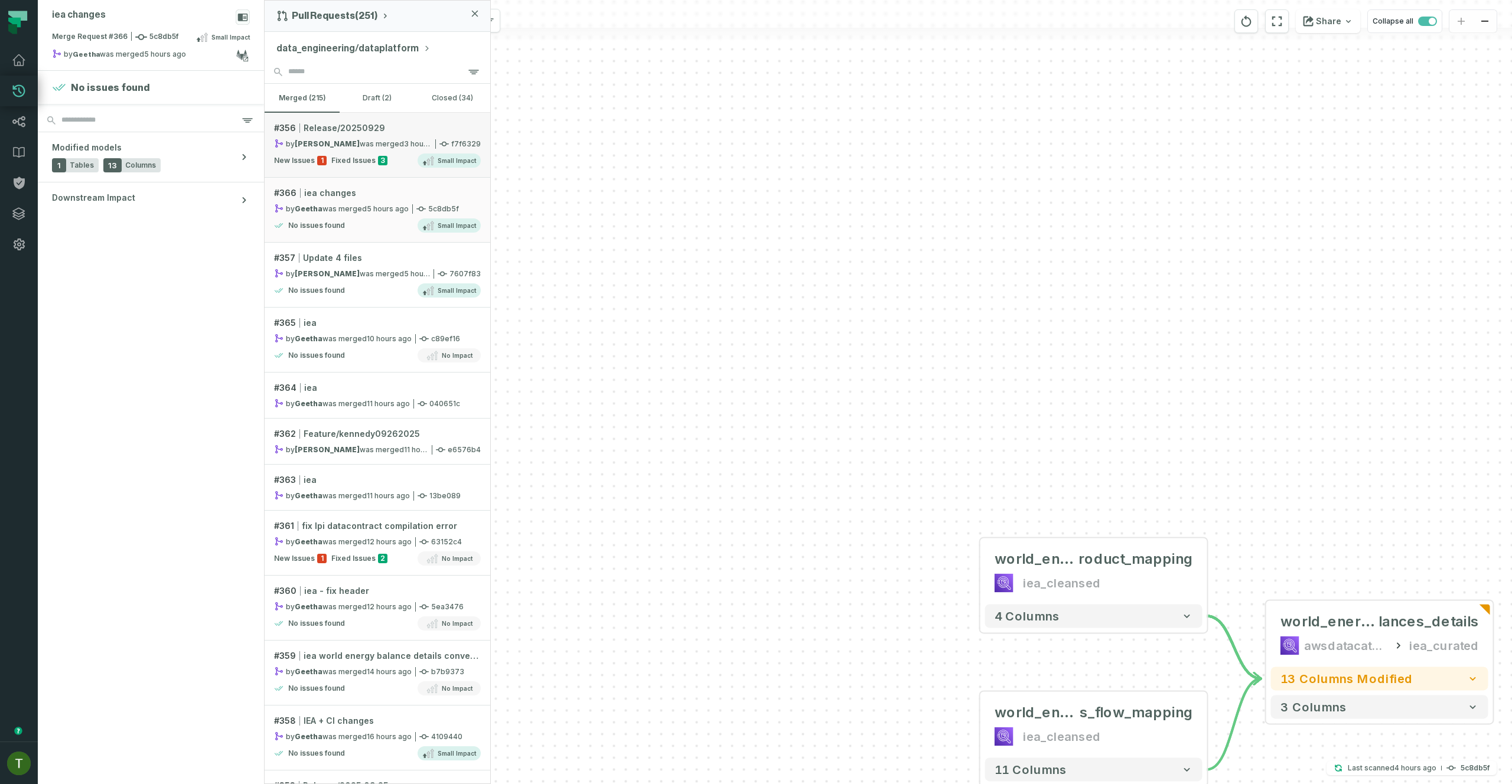
click at [403, 166] on div "New Issues 1 Fixed Issues 3 Small Impact" at bounding box center [377, 160] width 207 height 14
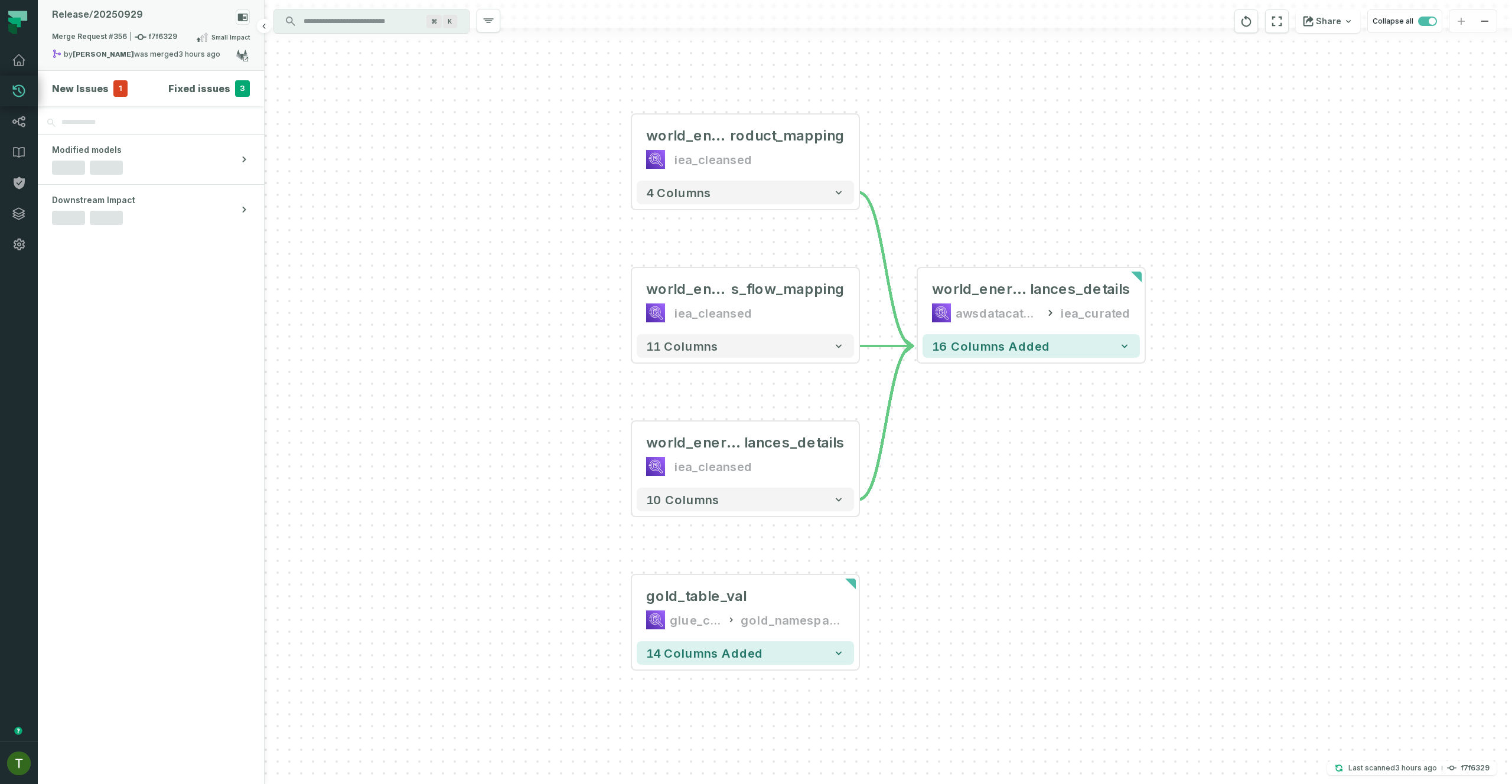
drag, startPoint x: 80, startPoint y: 33, endPoint x: 87, endPoint y: 37, distance: 8.1
click at [80, 34] on span "Merge Request #356 f7f6329" at bounding box center [114, 37] width 125 height 12
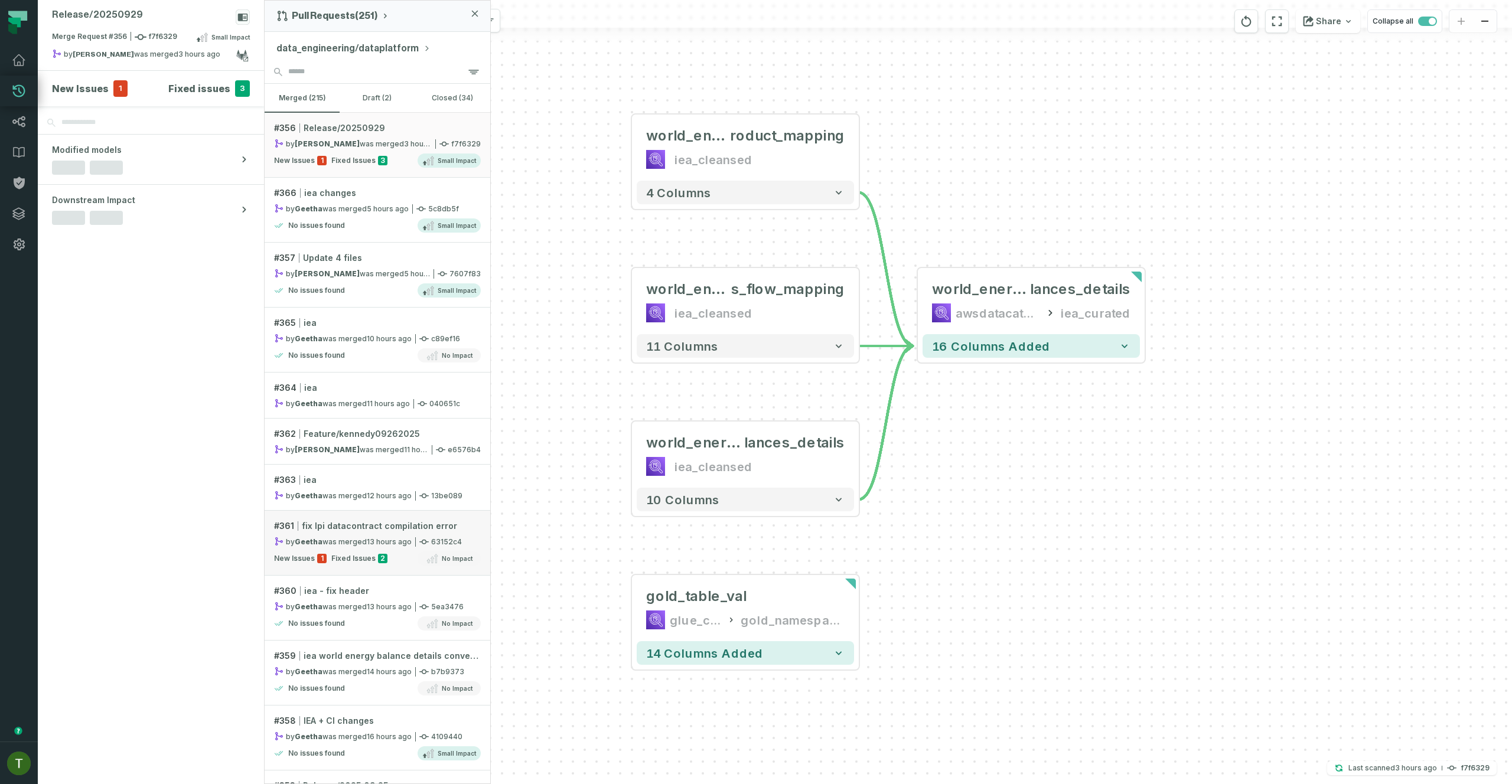
click at [334, 534] on link "# 361 fix lpi datacontract compilation error by [PERSON_NAME] was merged [DATE]…" at bounding box center [377, 543] width 226 height 65
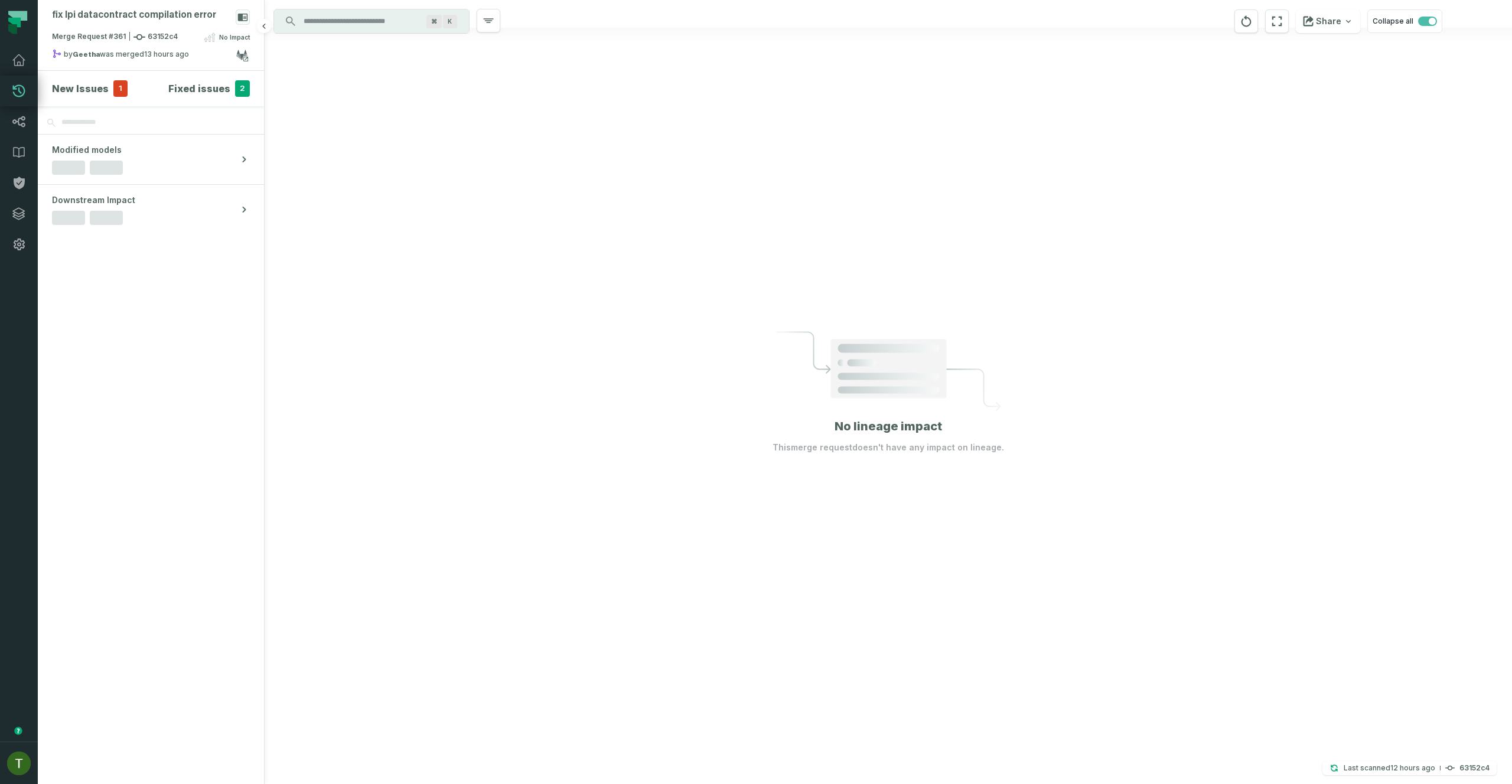
click at [86, 85] on h4 "New Issues" at bounding box center [80, 88] width 57 height 14
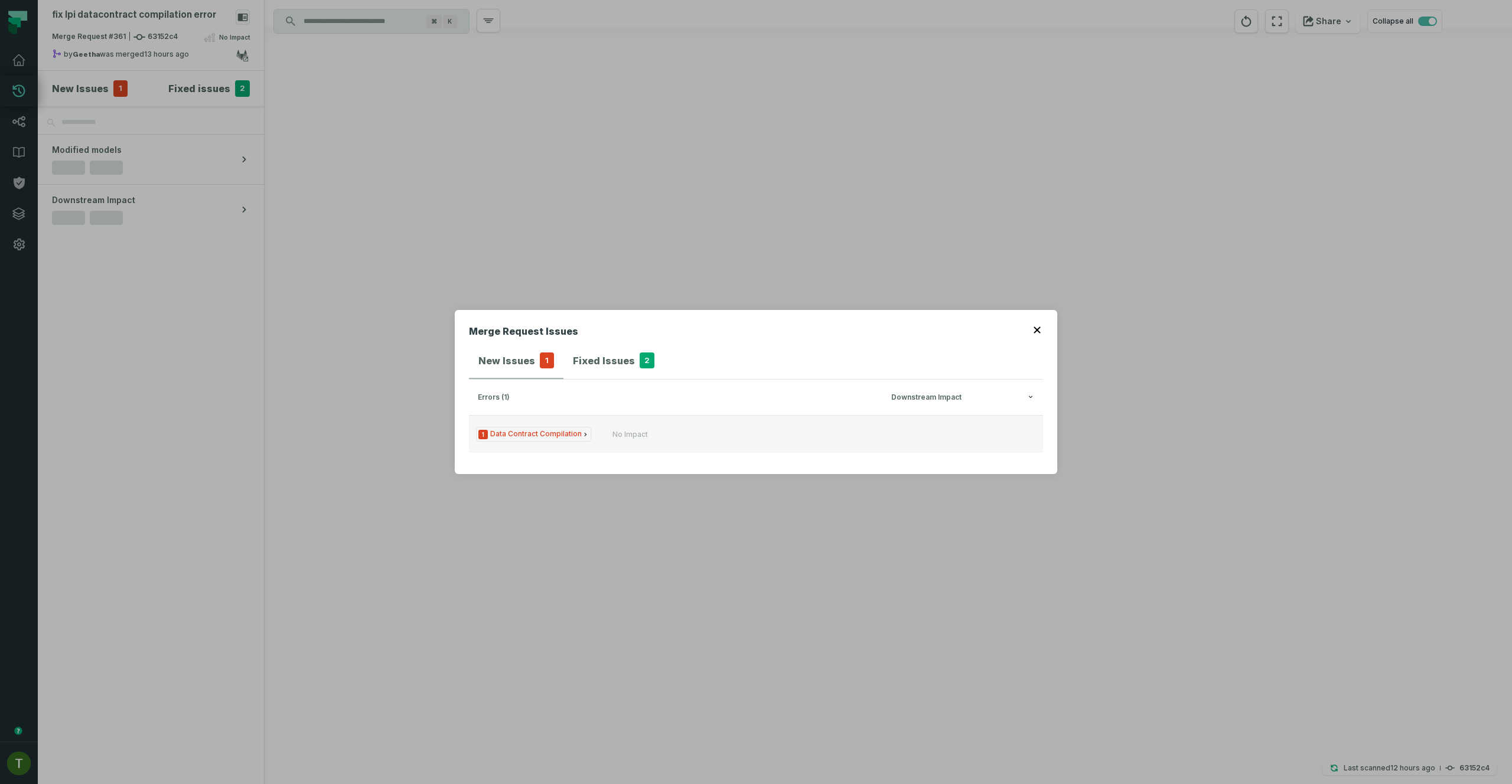
click at [632, 430] on div "No Impact" at bounding box center [630, 434] width 35 height 9
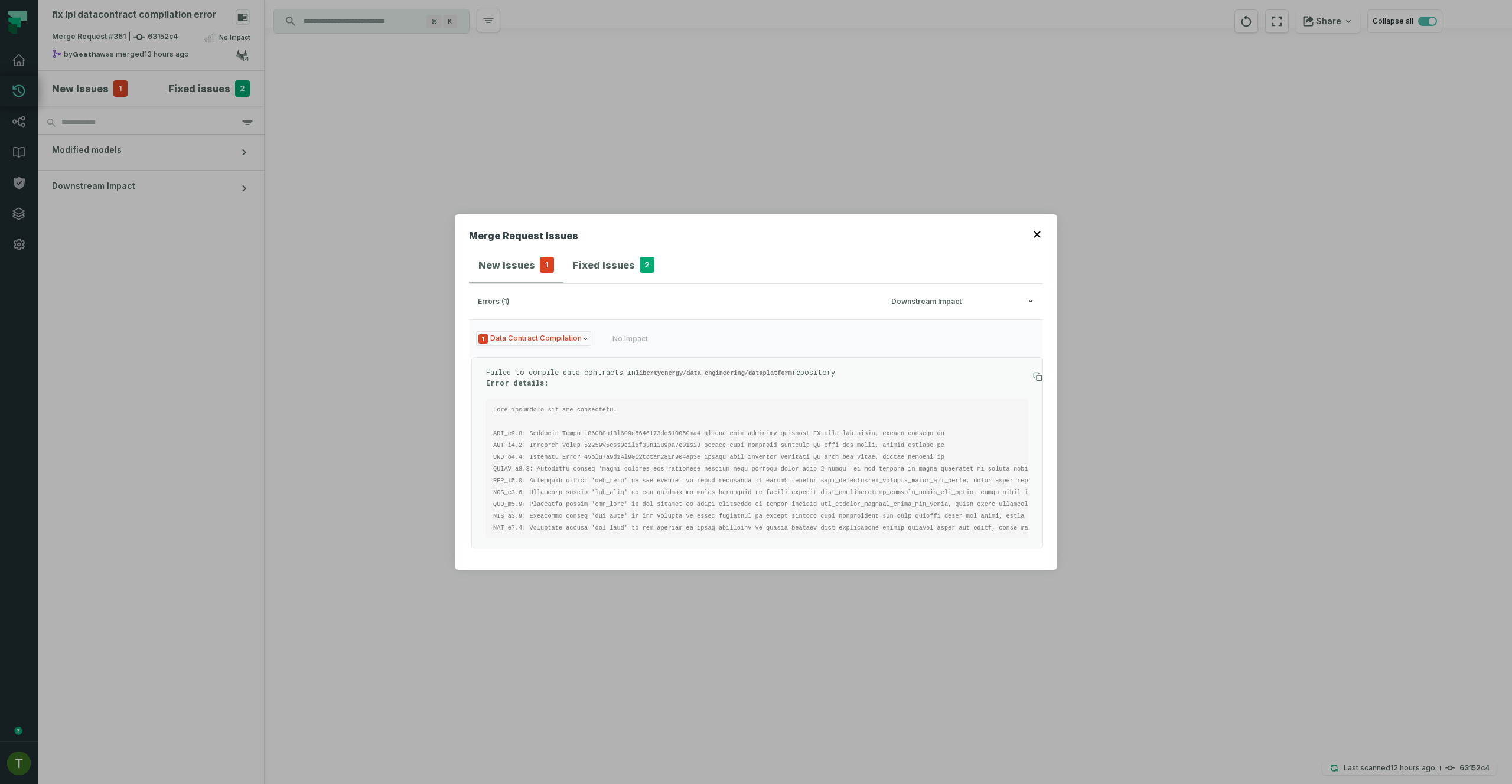
drag, startPoint x: 1039, startPoint y: 225, endPoint x: 1033, endPoint y: 227, distance: 6.3
click at [1039, 231] on icon "button" at bounding box center [1037, 234] width 7 height 7
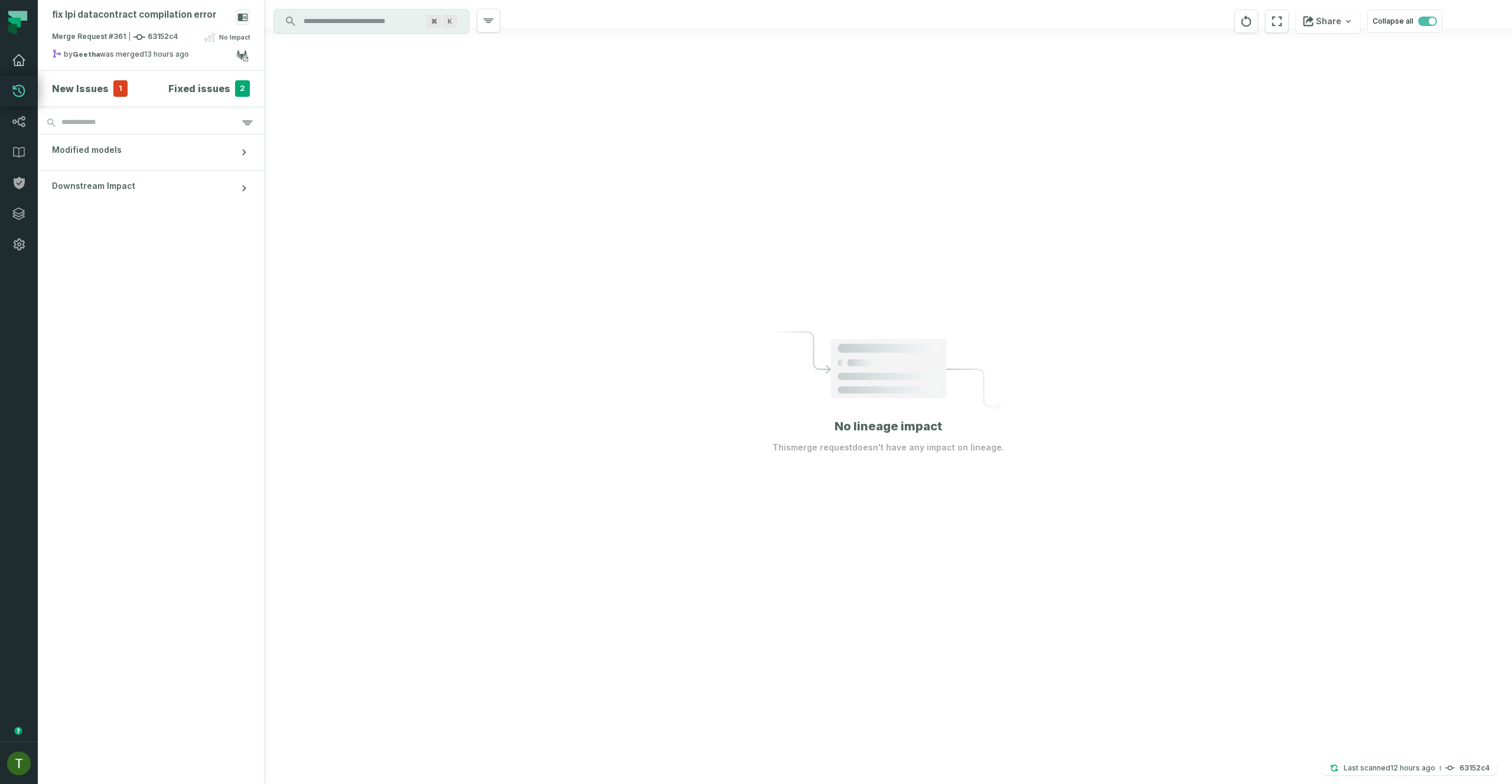
click at [31, 56] on link "Dashboard" at bounding box center [19, 60] width 38 height 30
click at [26, 58] on link "Dashboard" at bounding box center [19, 60] width 38 height 30
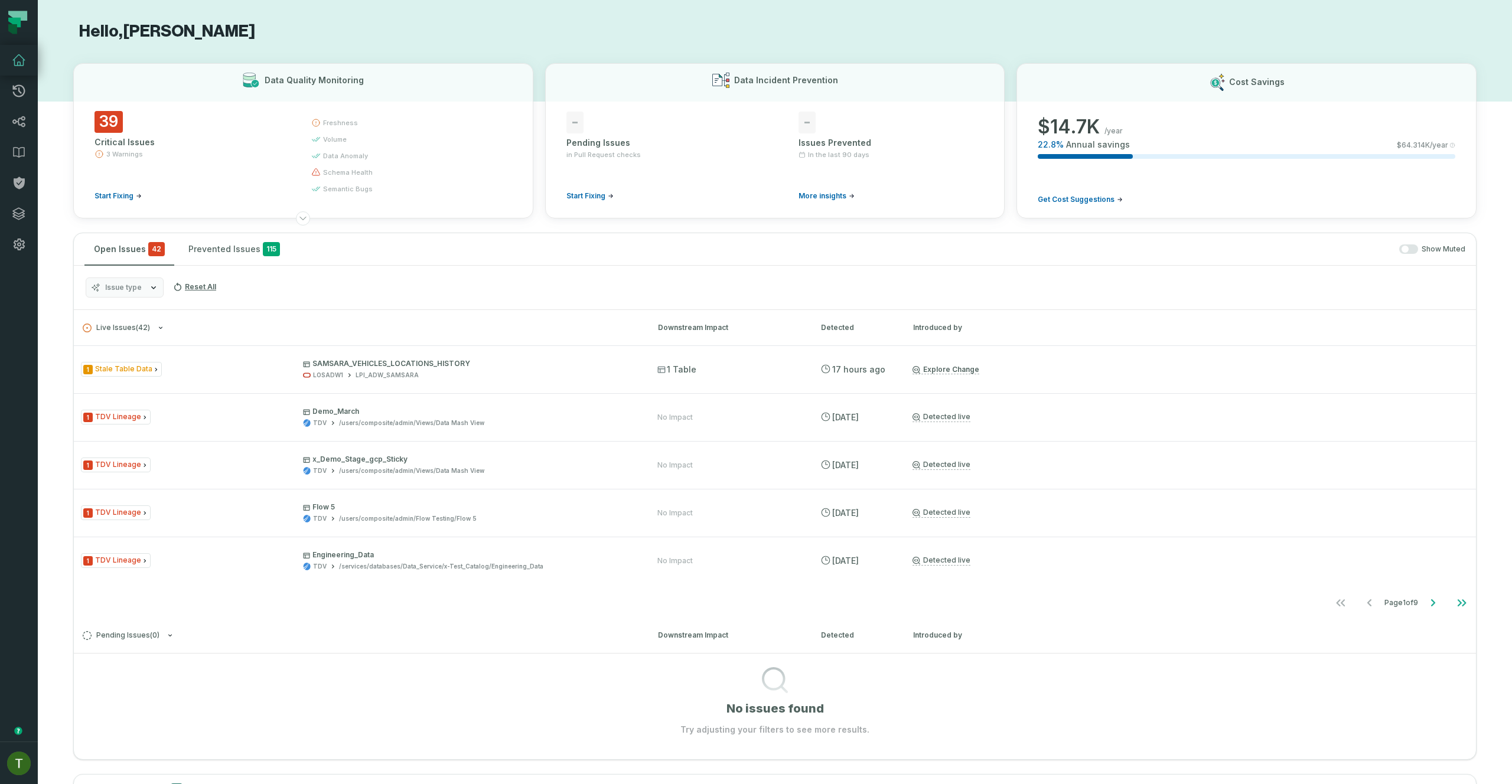
drag, startPoint x: 128, startPoint y: 301, endPoint x: 126, endPoint y: 296, distance: 5.4
click at [128, 300] on div "Issue type Reset All" at bounding box center [775, 288] width 1402 height 44
click at [124, 292] on span "Issue type" at bounding box center [124, 287] width 36 height 9
drag, startPoint x: 392, startPoint y: 292, endPoint x: 490, endPoint y: 255, distance: 104.8
click at [394, 292] on div "Issue type Reset All" at bounding box center [775, 288] width 1402 height 44
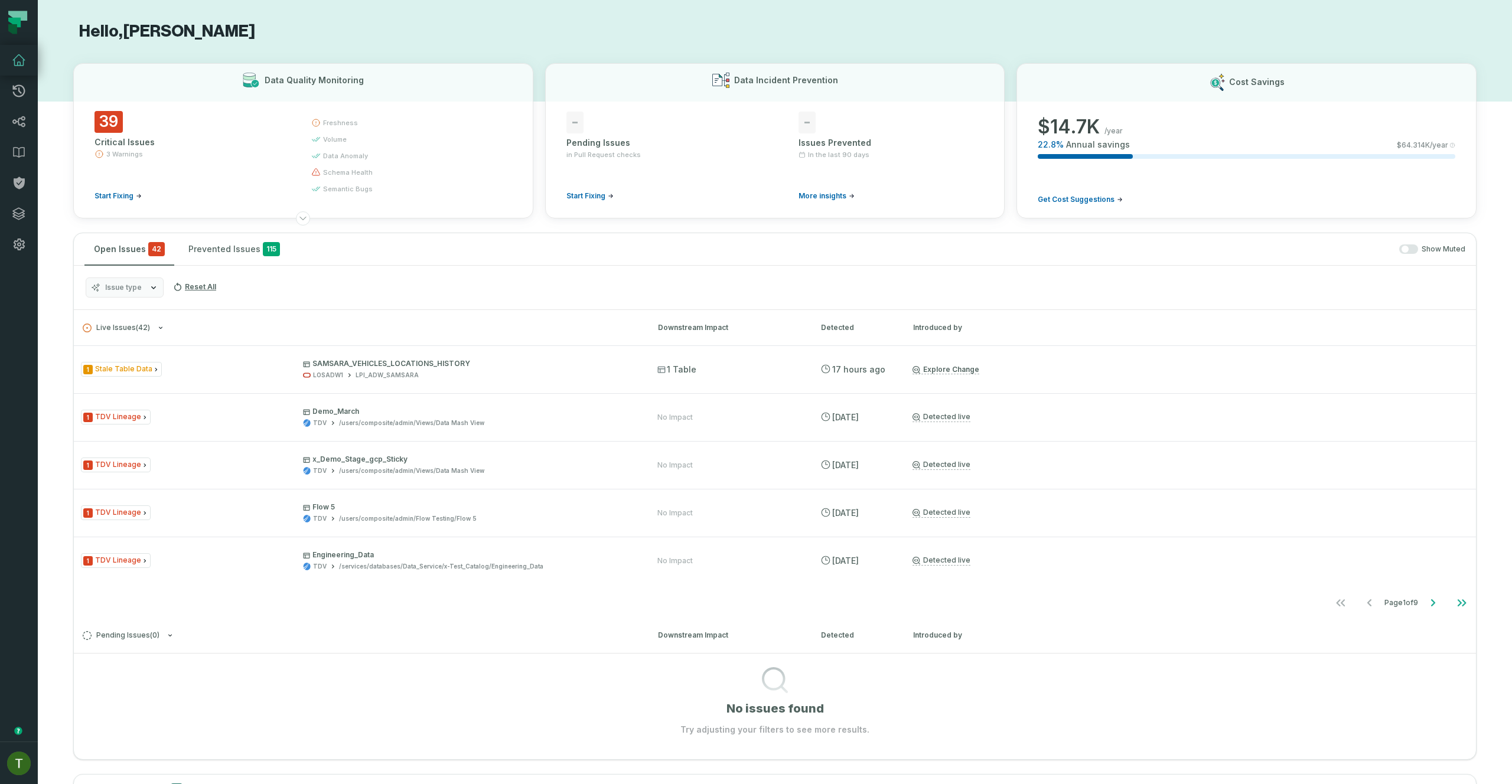
click at [1398, 243] on div "Open Issues 42 Prevented Issues 115 Show Muted" at bounding box center [775, 249] width 1402 height 32
click at [1399, 245] on div "Show Muted" at bounding box center [880, 250] width 1171 height 10
click at [1400, 246] on button "button" at bounding box center [1408, 249] width 19 height 9
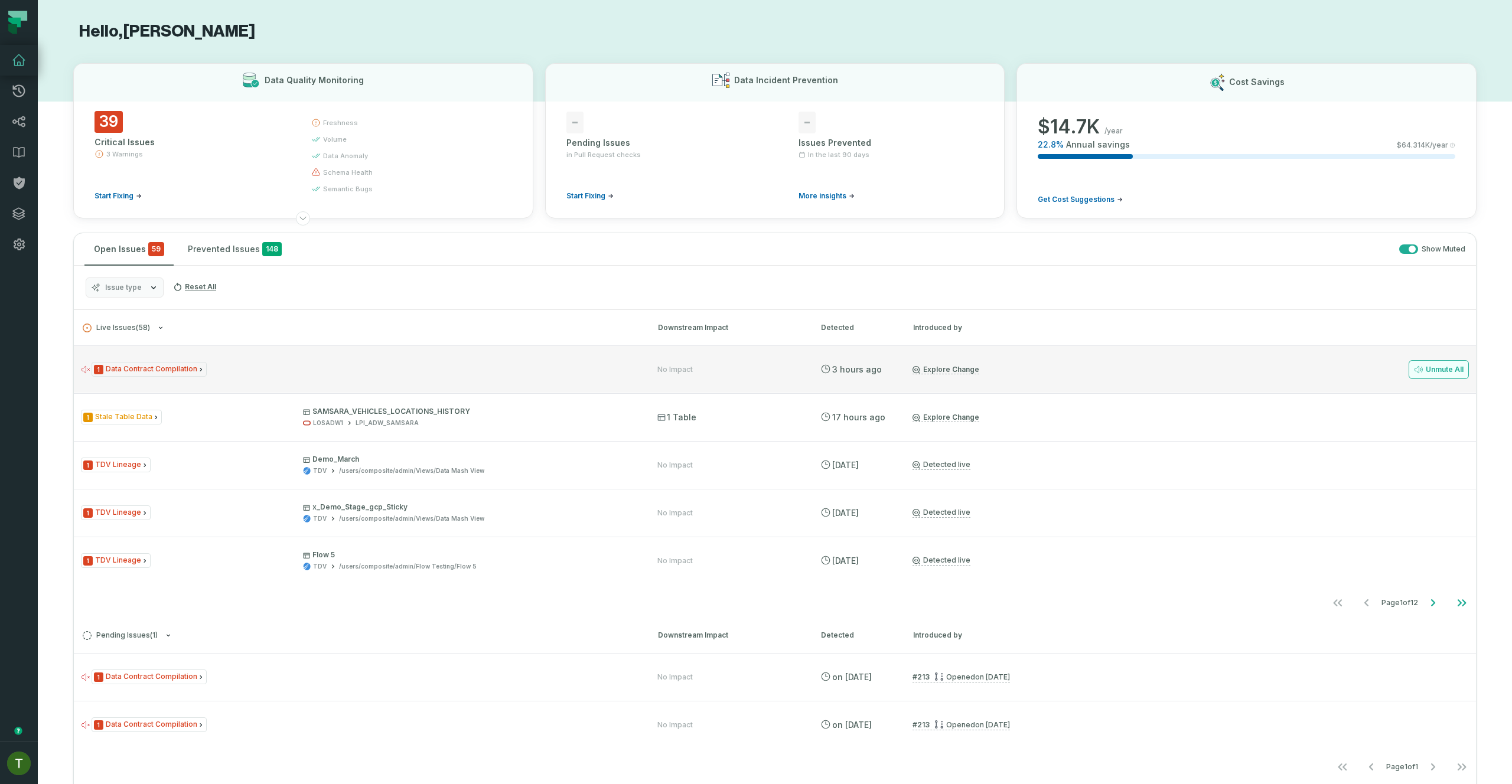
click at [1417, 373] on button "Unmute All" at bounding box center [1439, 370] width 60 height 19
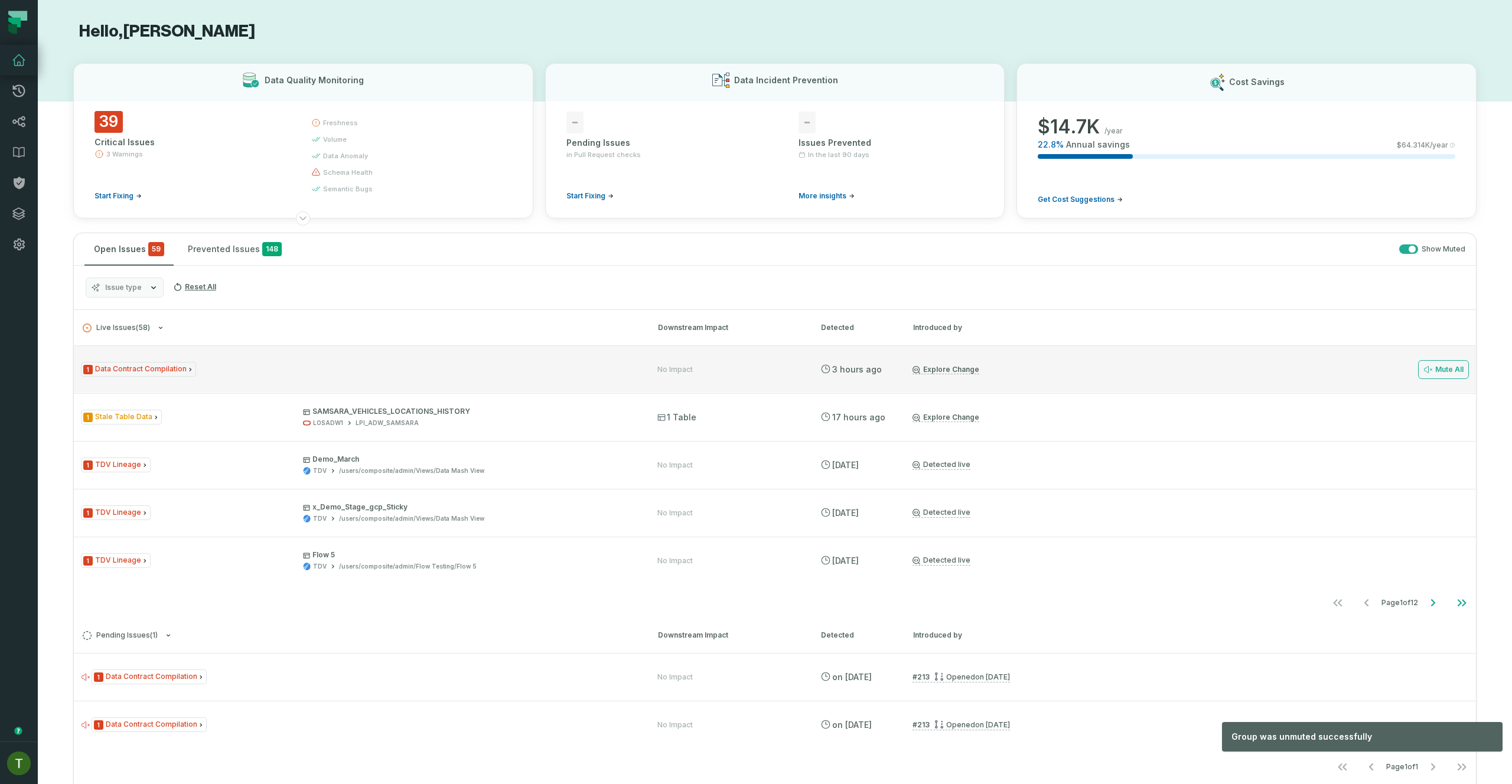
click at [346, 377] on div "1 Data Contract Compilation No Impact [DATE] 6:35:30 AM Explore Change Mute All" at bounding box center [775, 369] width 1402 height 47
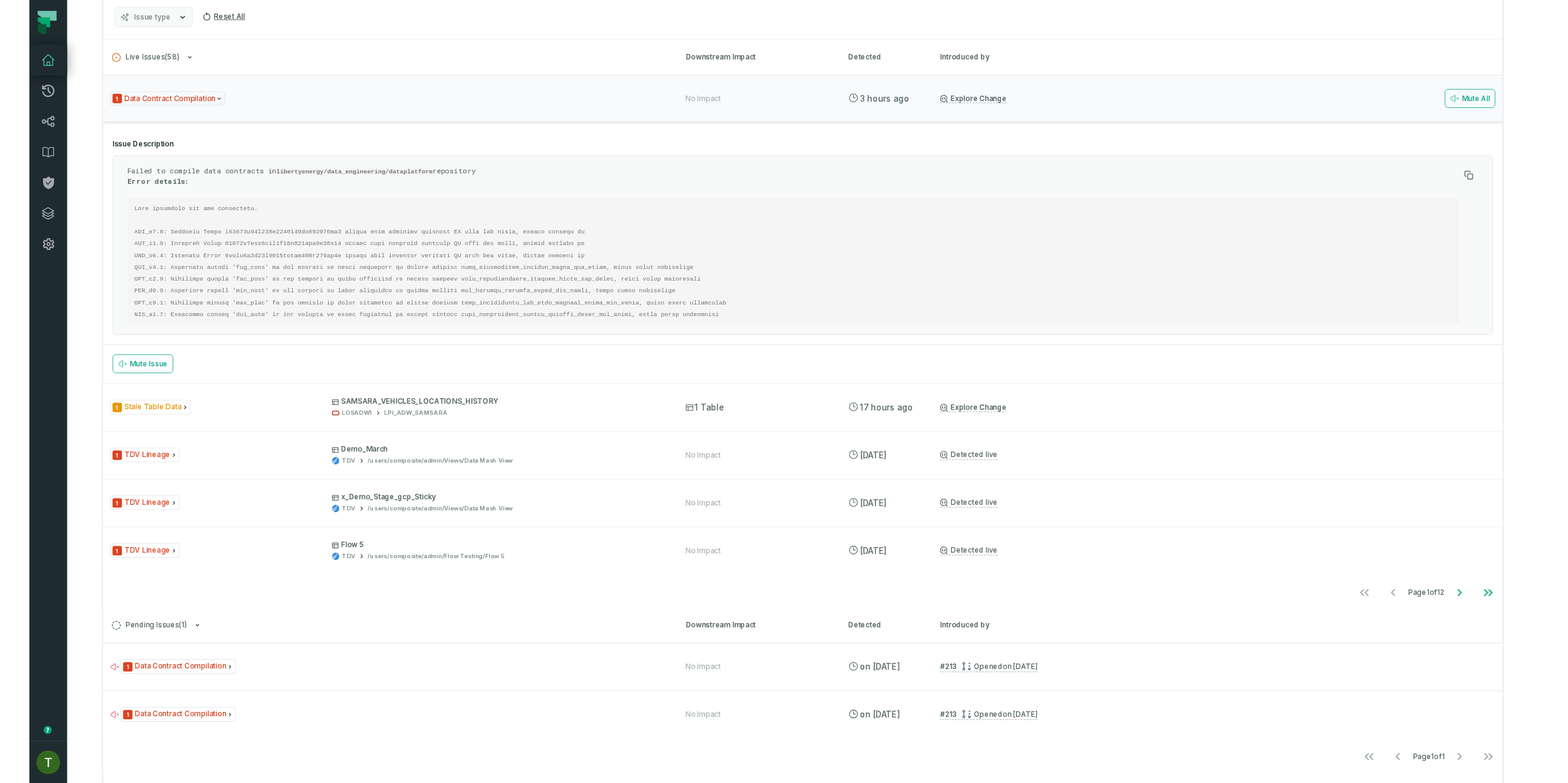
scroll to position [342, 0]
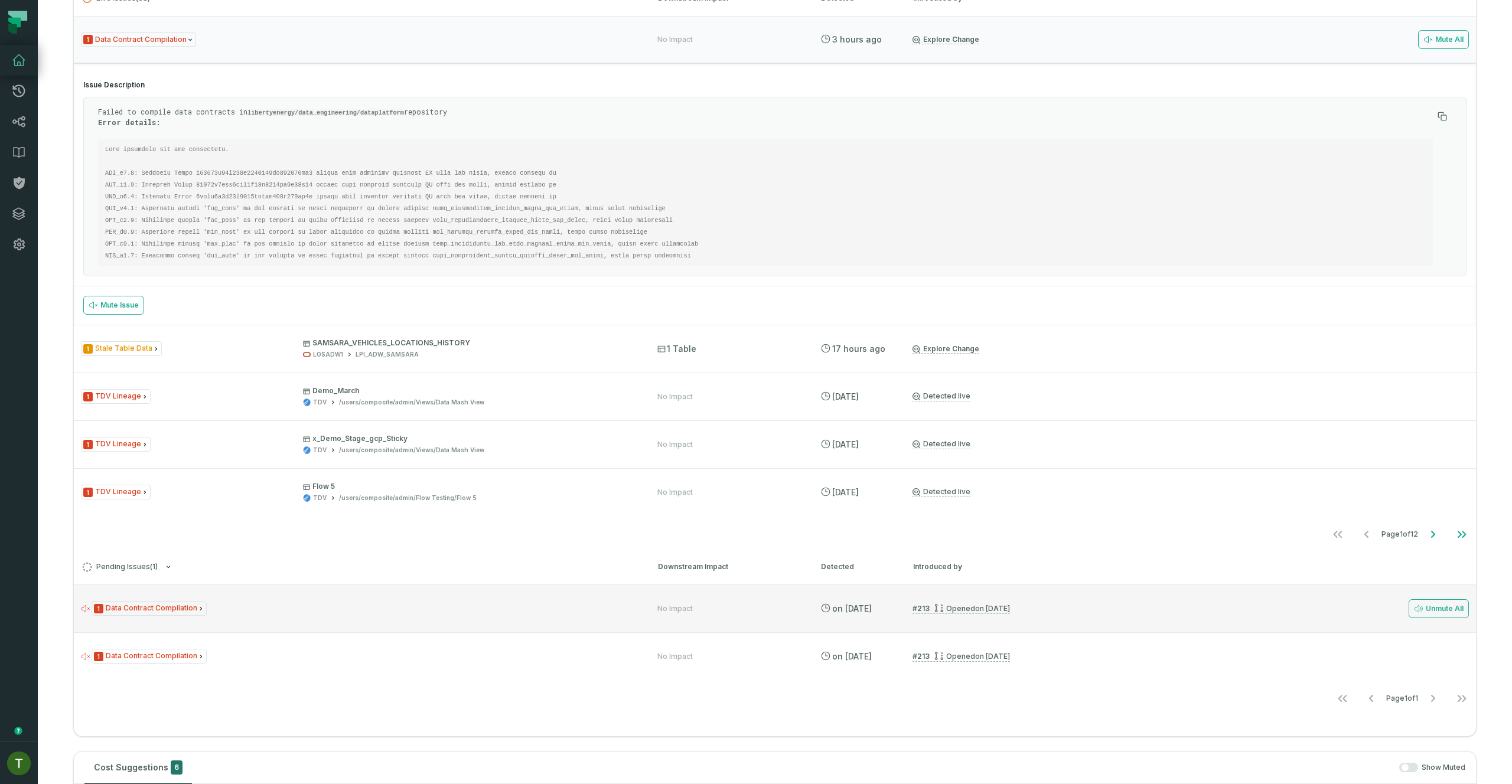
click at [935, 609] on icon at bounding box center [939, 608] width 9 height 9
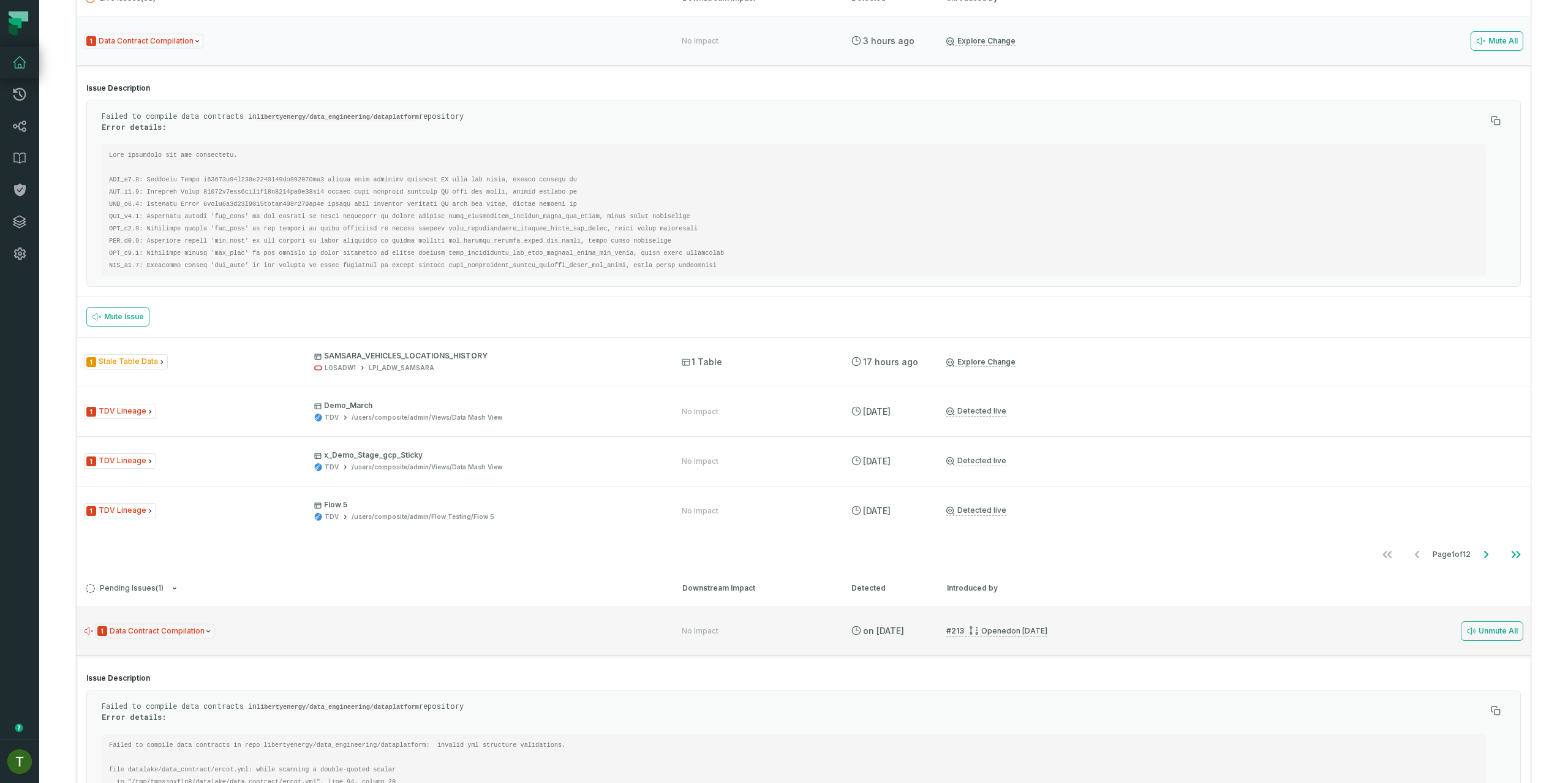
click at [356, 653] on div "1 Data Contract Compilation No Impact [DATE] 12:52:58 AM # 213 Opened [DATE] 10…" at bounding box center [804, 630] width 1454 height 49
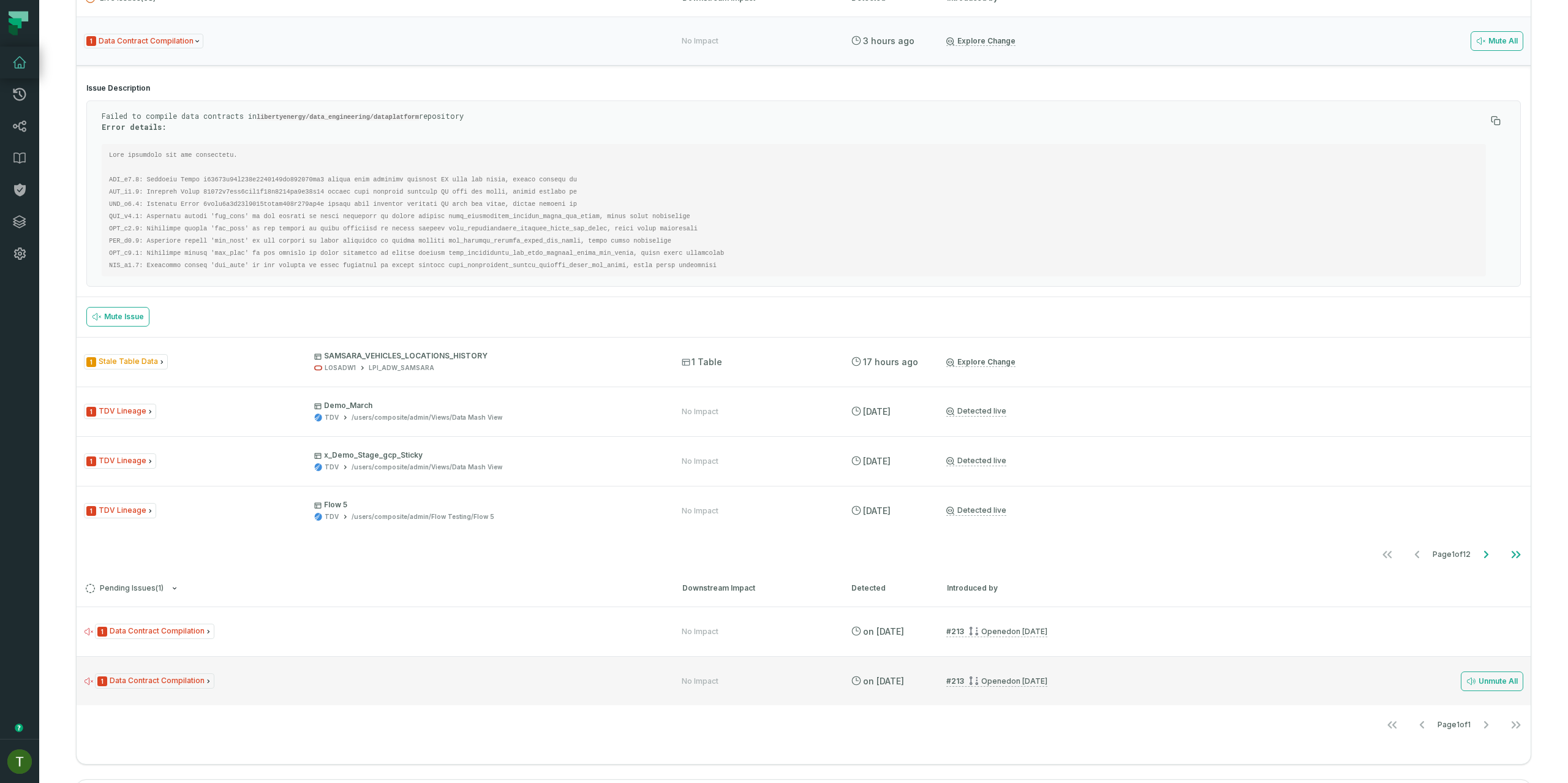
scroll to position [362, 0]
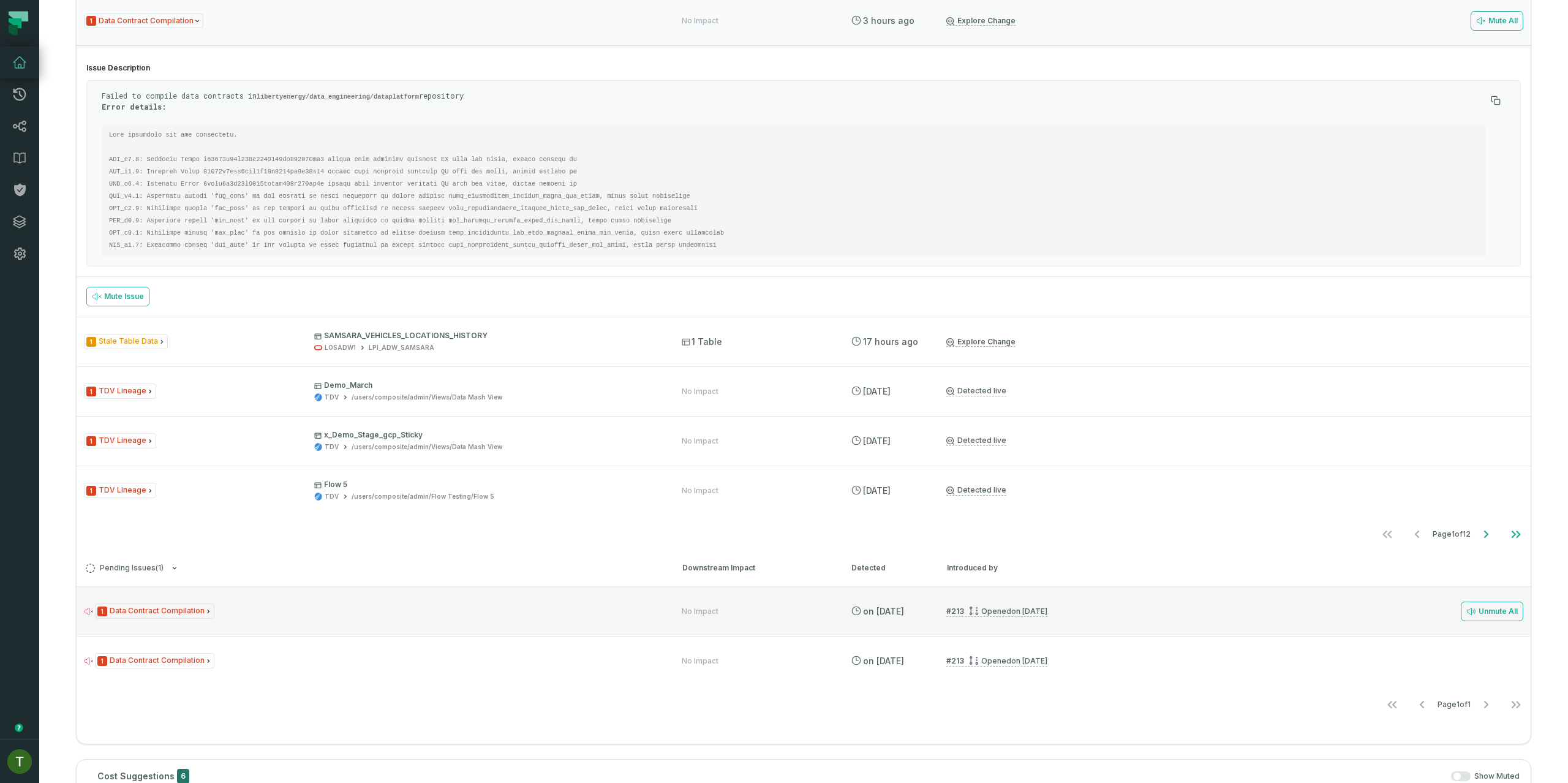
click at [354, 610] on div "1 Data Contract Compilation" at bounding box center [372, 611] width 576 height 15
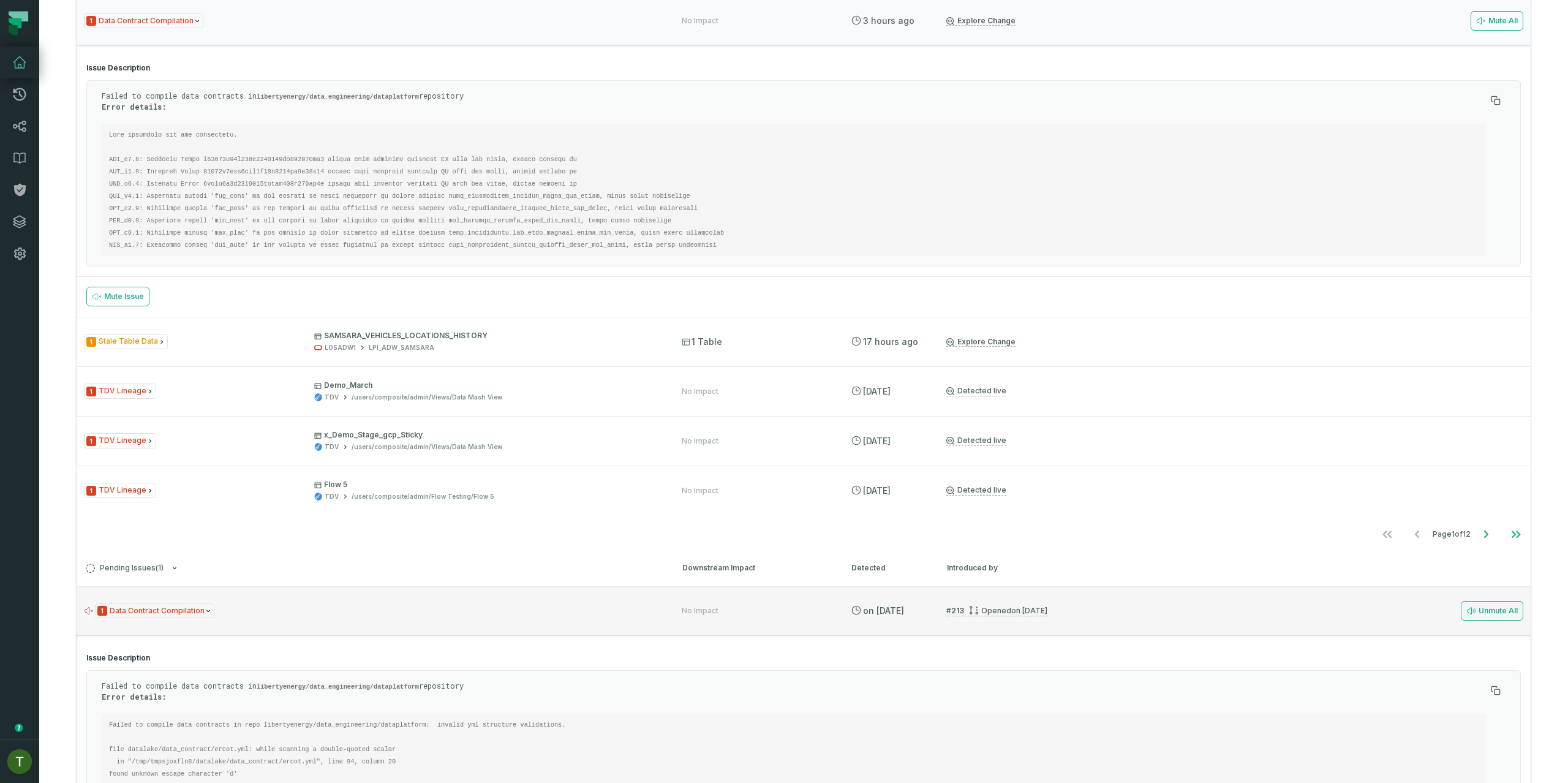
click at [354, 618] on div "1 Data Contract Compilation No Impact [DATE] 12:52:58 AM # 213 Opened [DATE] 10…" at bounding box center [804, 610] width 1454 height 49
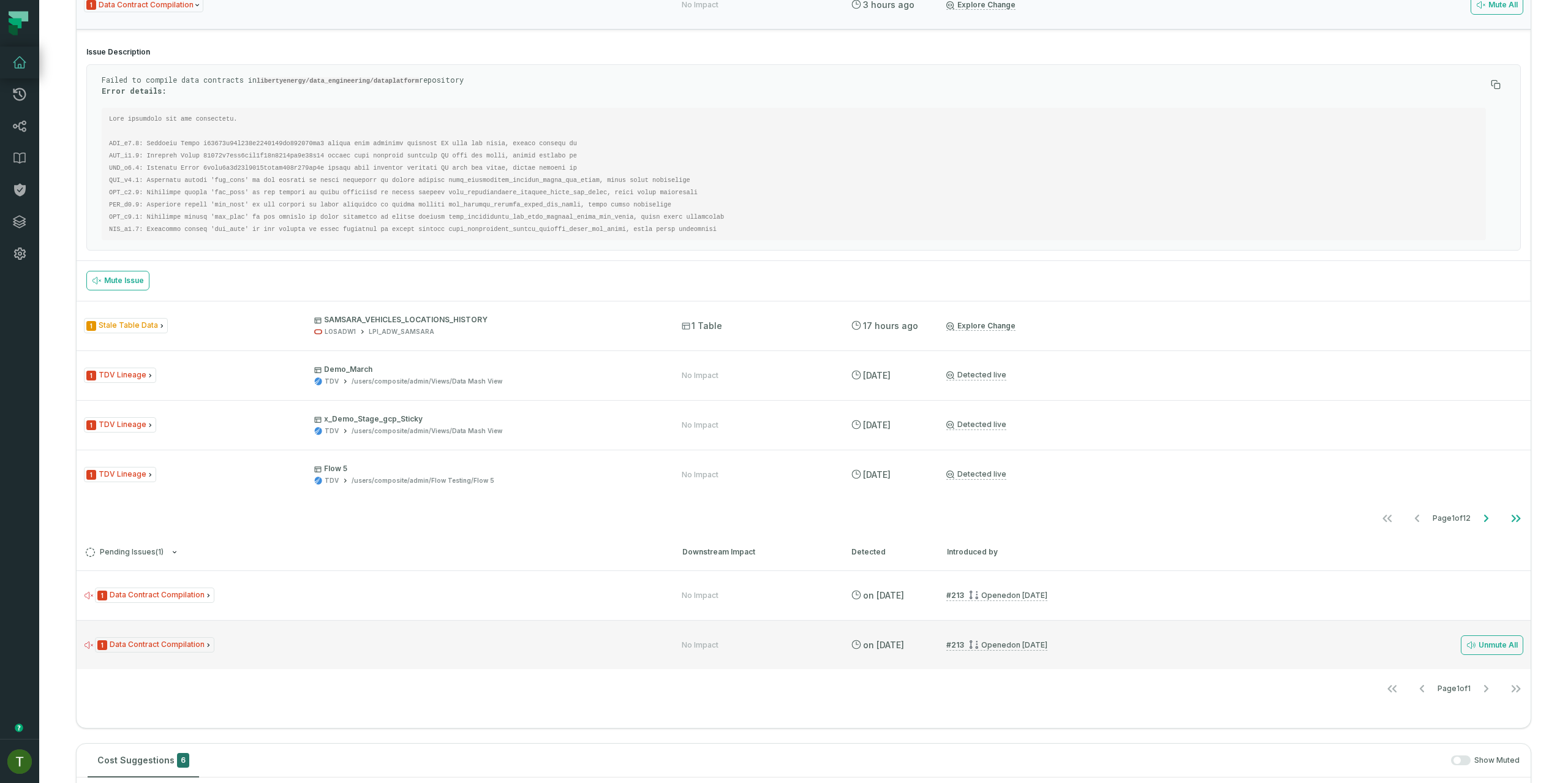
click at [352, 646] on div "1 Data Contract Compilation" at bounding box center [372, 645] width 576 height 15
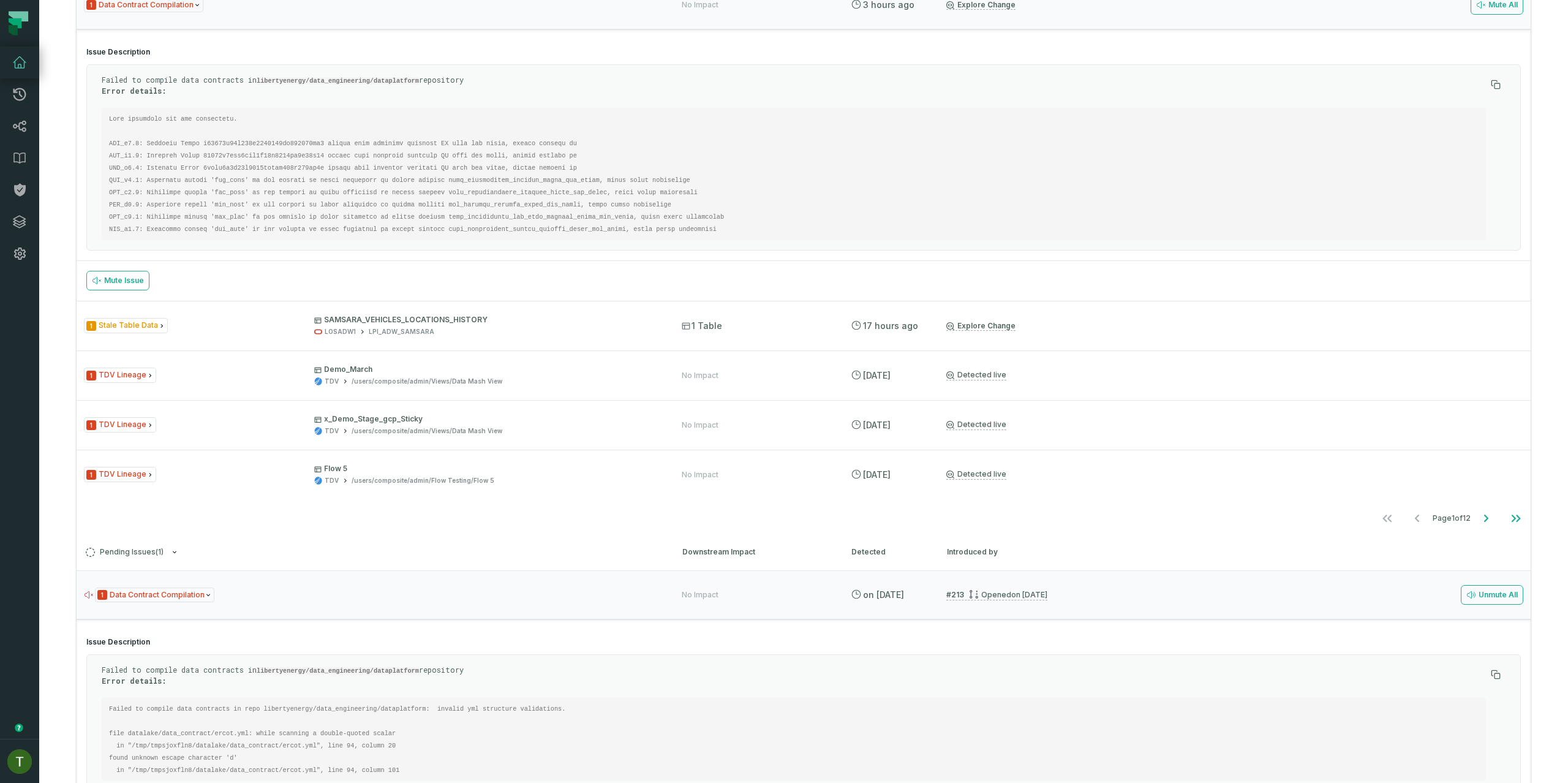
scroll to position [605, 0]
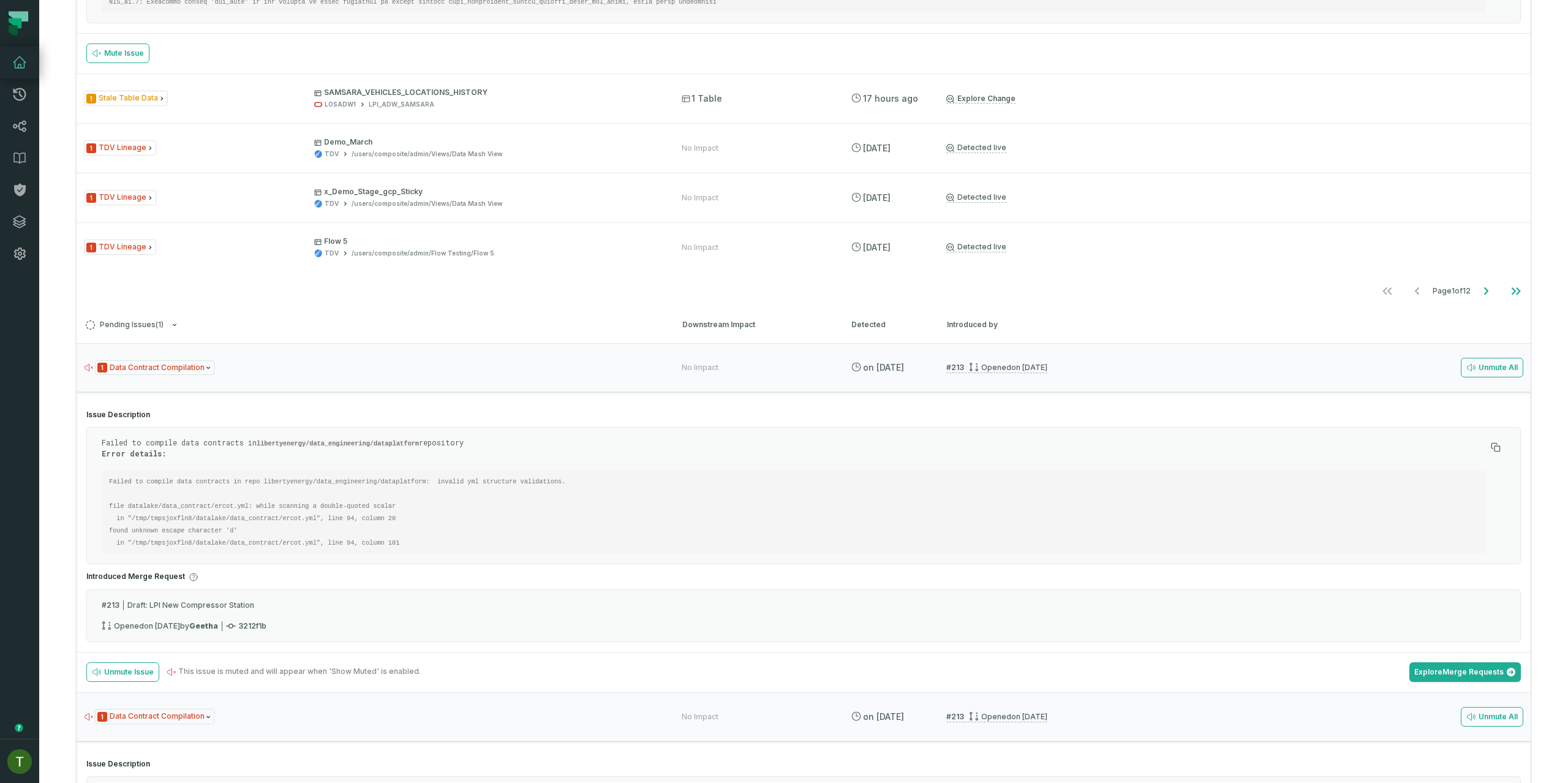
click at [378, 425] on section "Issue Description Failed to compile data contracts in libertyenergy/data_engine…" at bounding box center [804, 525] width 1454 height 252
click at [384, 411] on h4 "Issue Description" at bounding box center [804, 414] width 1435 height 9
click at [405, 383] on div "1 Data Contract Compilation No Impact [DATE] 12:52:58 AM # 213 Opened [DATE] 10…" at bounding box center [804, 367] width 1454 height 49
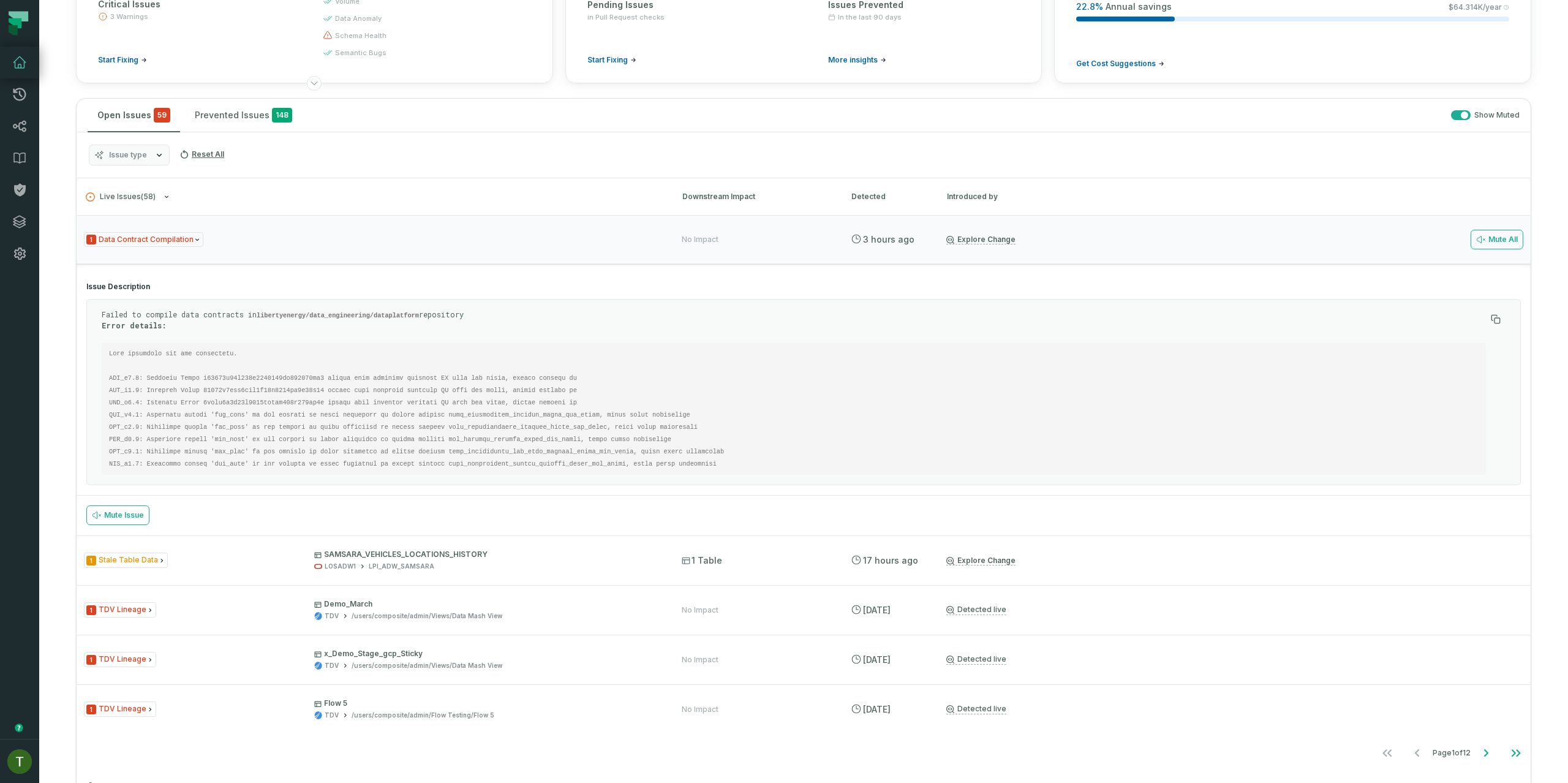
scroll to position [127, 0]
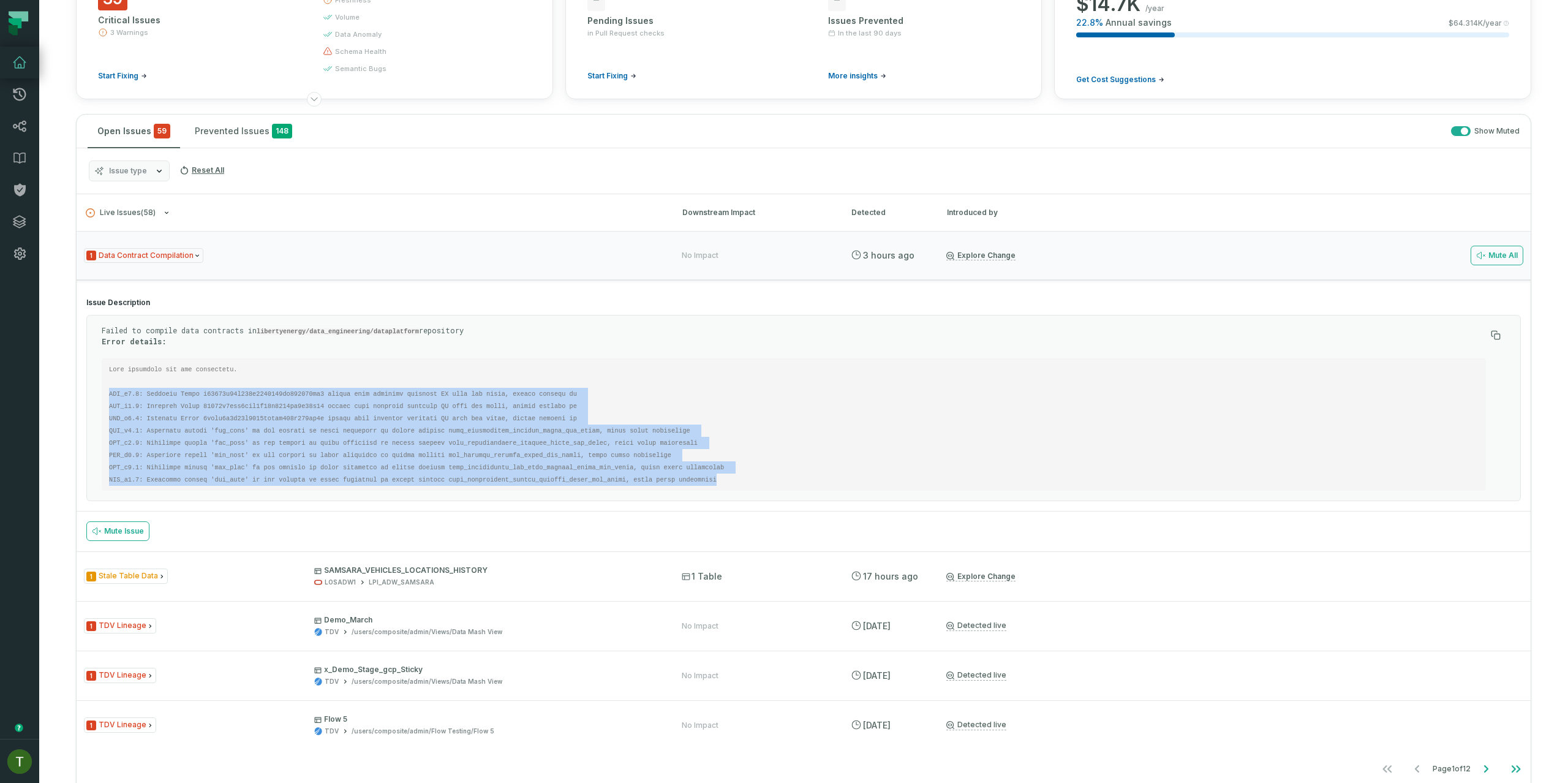
drag, startPoint x: 722, startPoint y: 478, endPoint x: 75, endPoint y: 394, distance: 652.4
click at [75, 394] on section "Hello, [PERSON_NAME] Data Quality Monitoring 39 Critical Issues 3 Warnings Star…" at bounding box center [804, 767] width 1529 height 1788
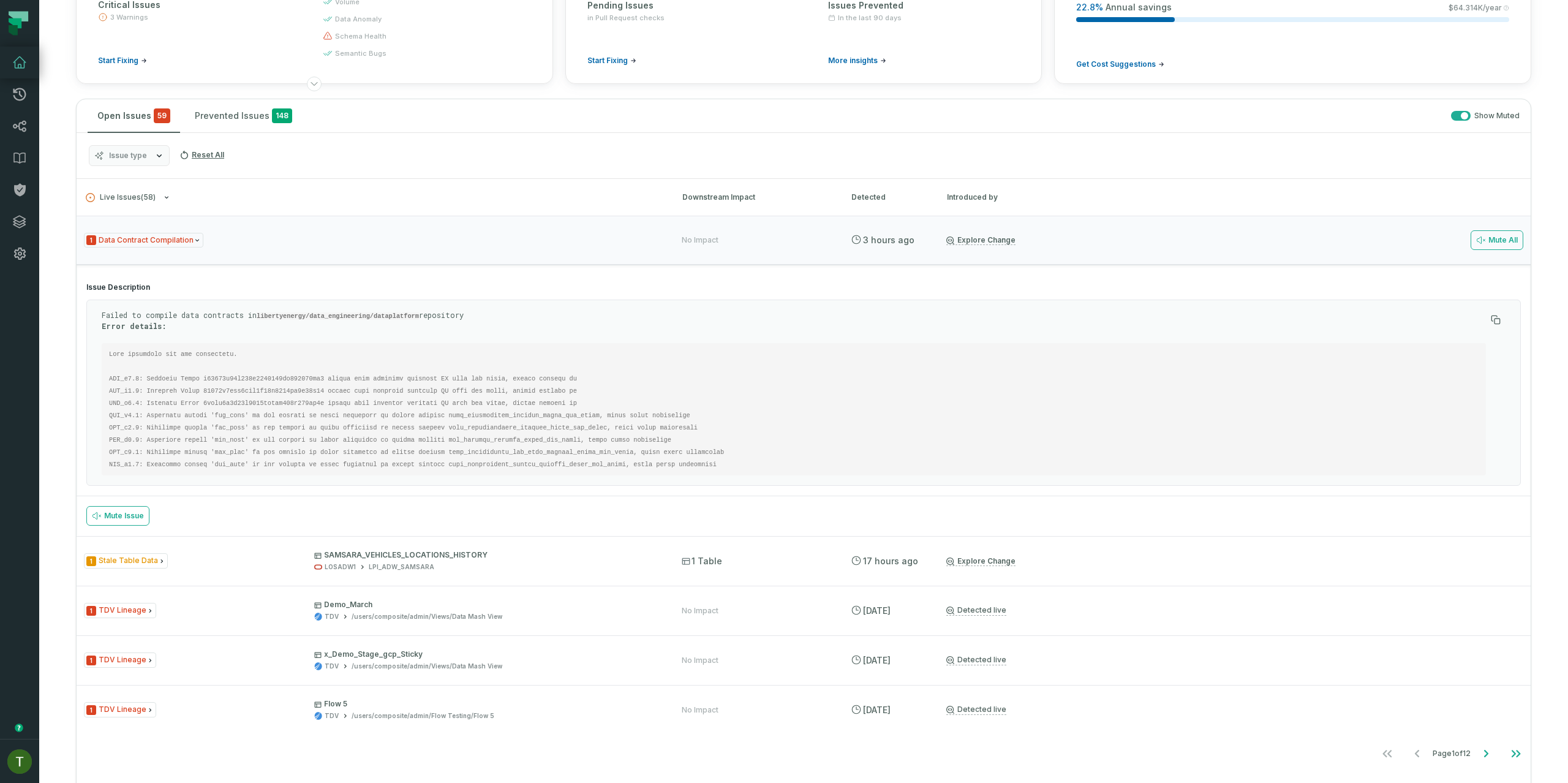
click at [285, 514] on section "Mute Issue" at bounding box center [804, 516] width 1454 height 39
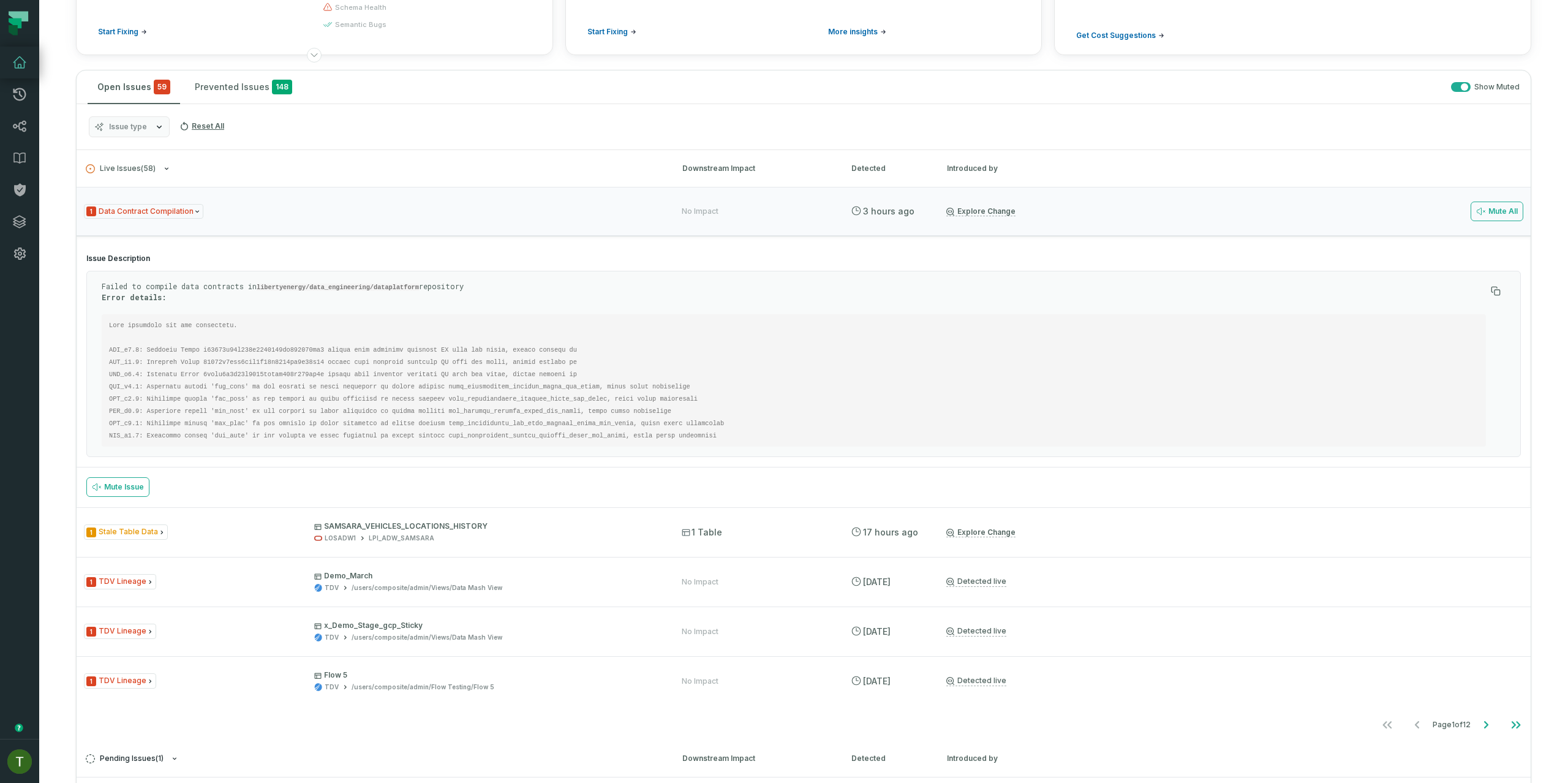
scroll to position [383, 0]
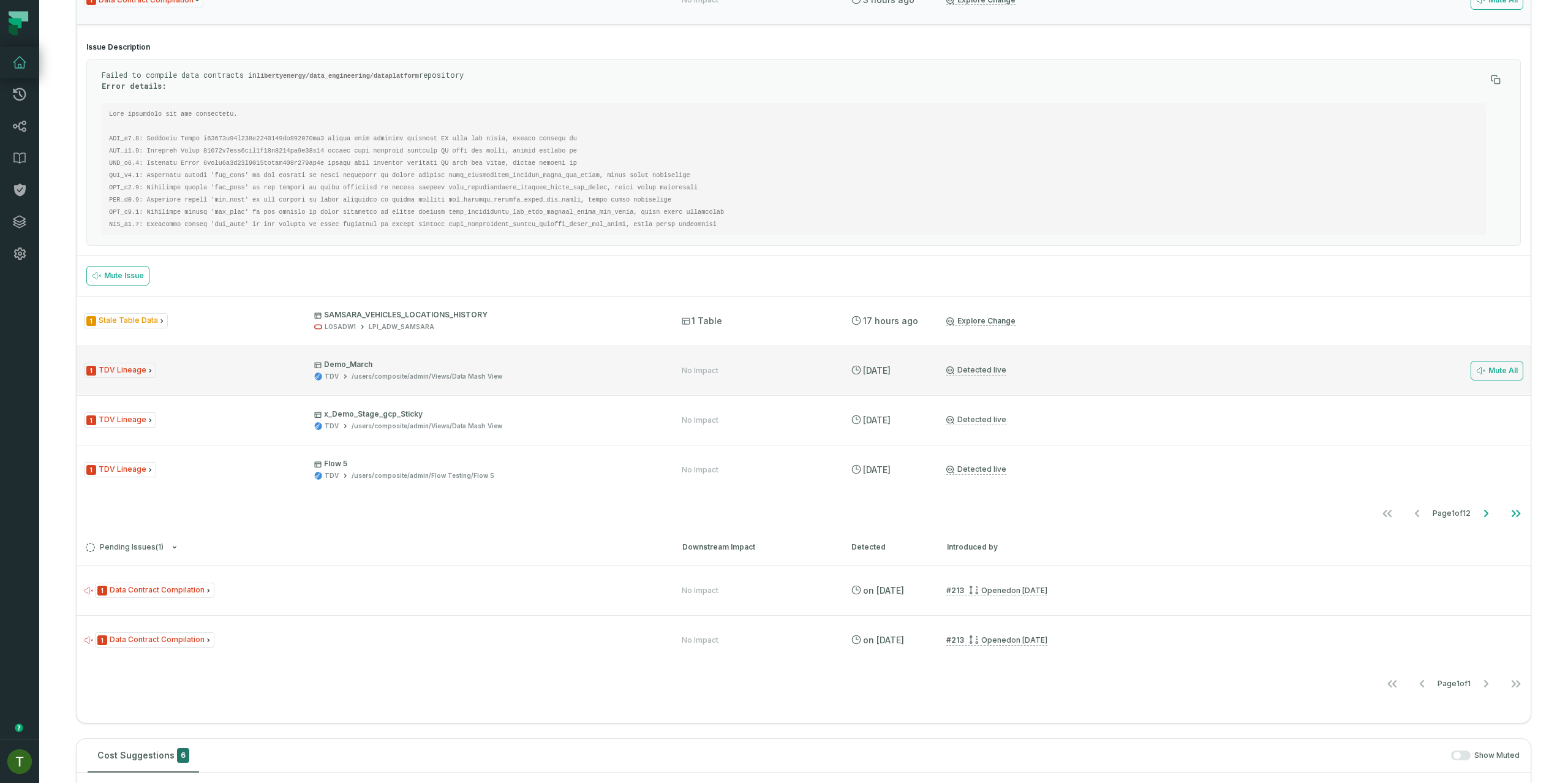
click at [603, 371] on div "TDV /users/composite/admin/Views/Data Mash View" at bounding box center [487, 376] width 346 height 9
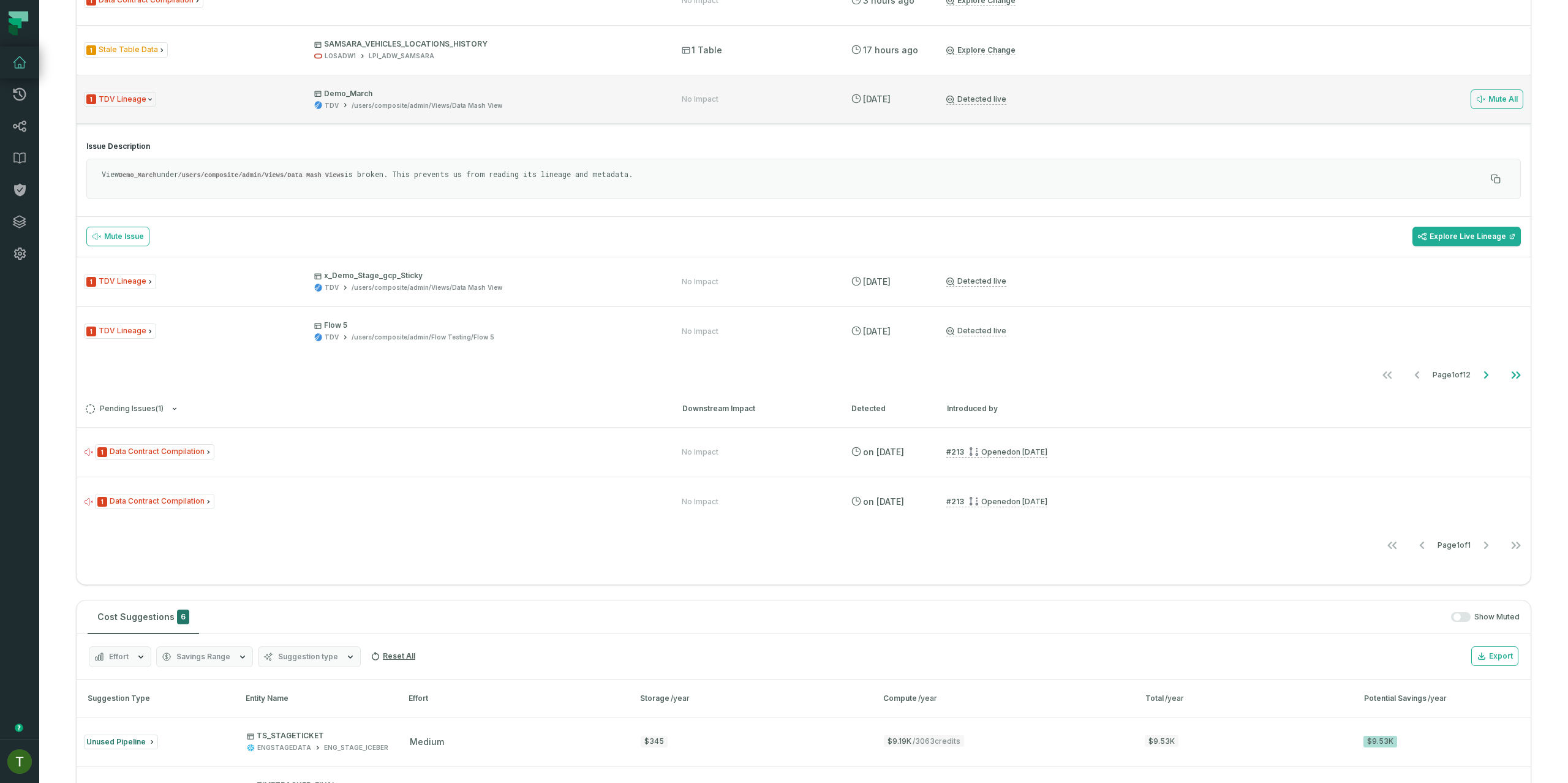
scroll to position [178, 0]
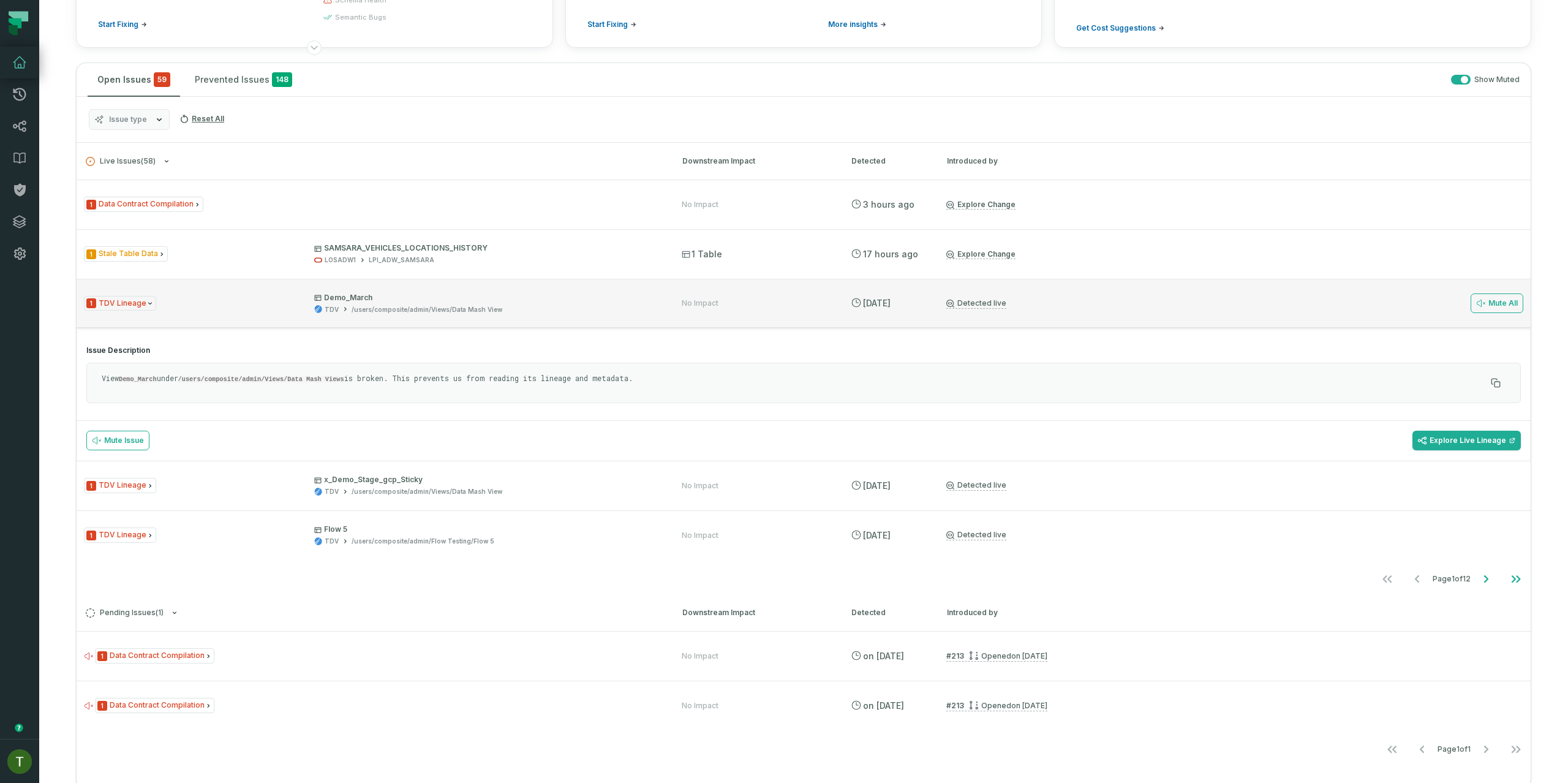
click at [508, 315] on div "1 TDV Lineage Demo_March TDV /users/composite/admin/Views/Data Mash View No Imp…" at bounding box center [804, 302] width 1454 height 49
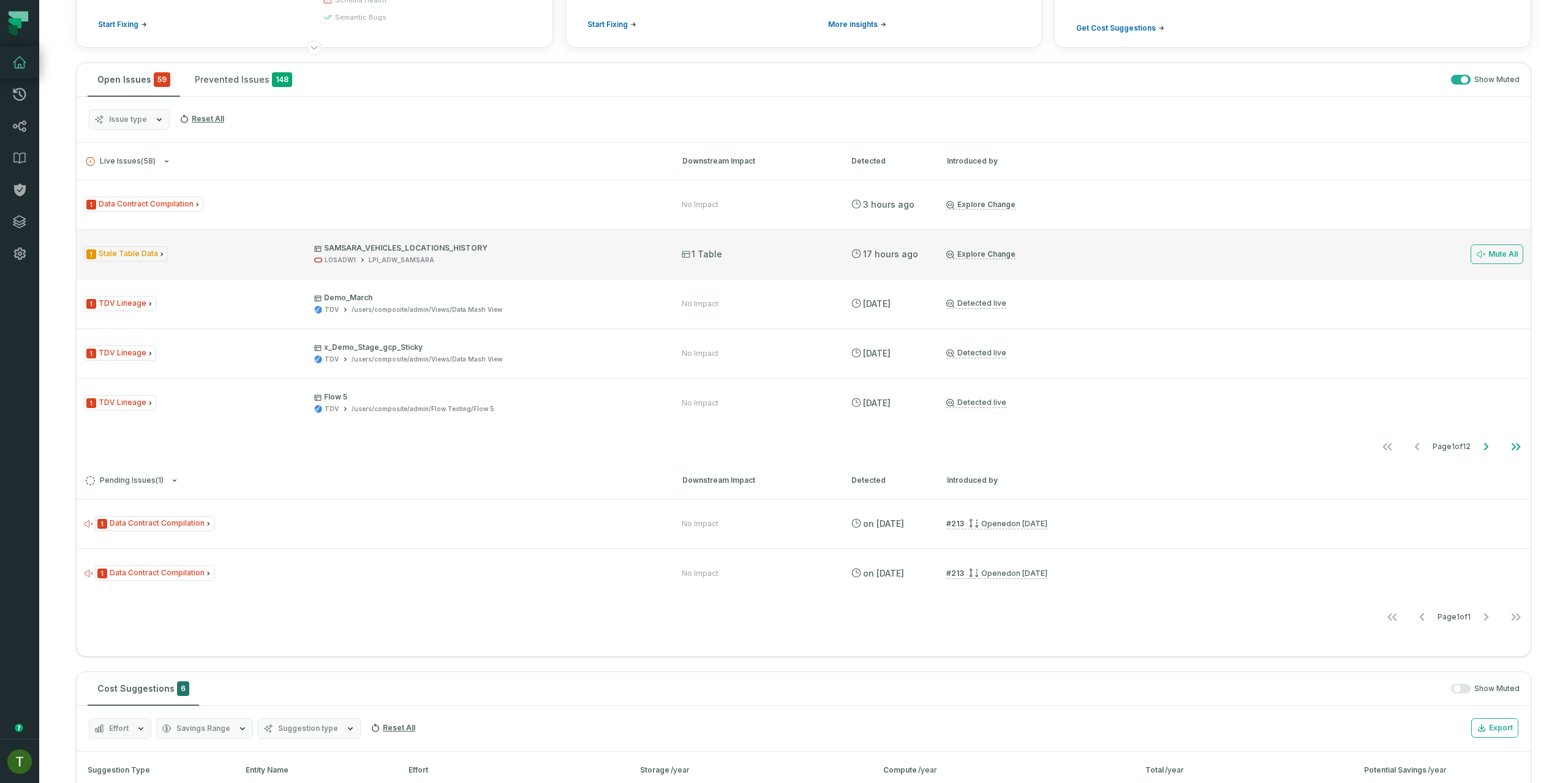
click at [524, 265] on div "1 Stale Table Data SAMSARA_VEHICLES_LOCATIONS_HISTORY LOSADW1 LPI_ADW_SAMSARA 1…" at bounding box center [804, 253] width 1454 height 49
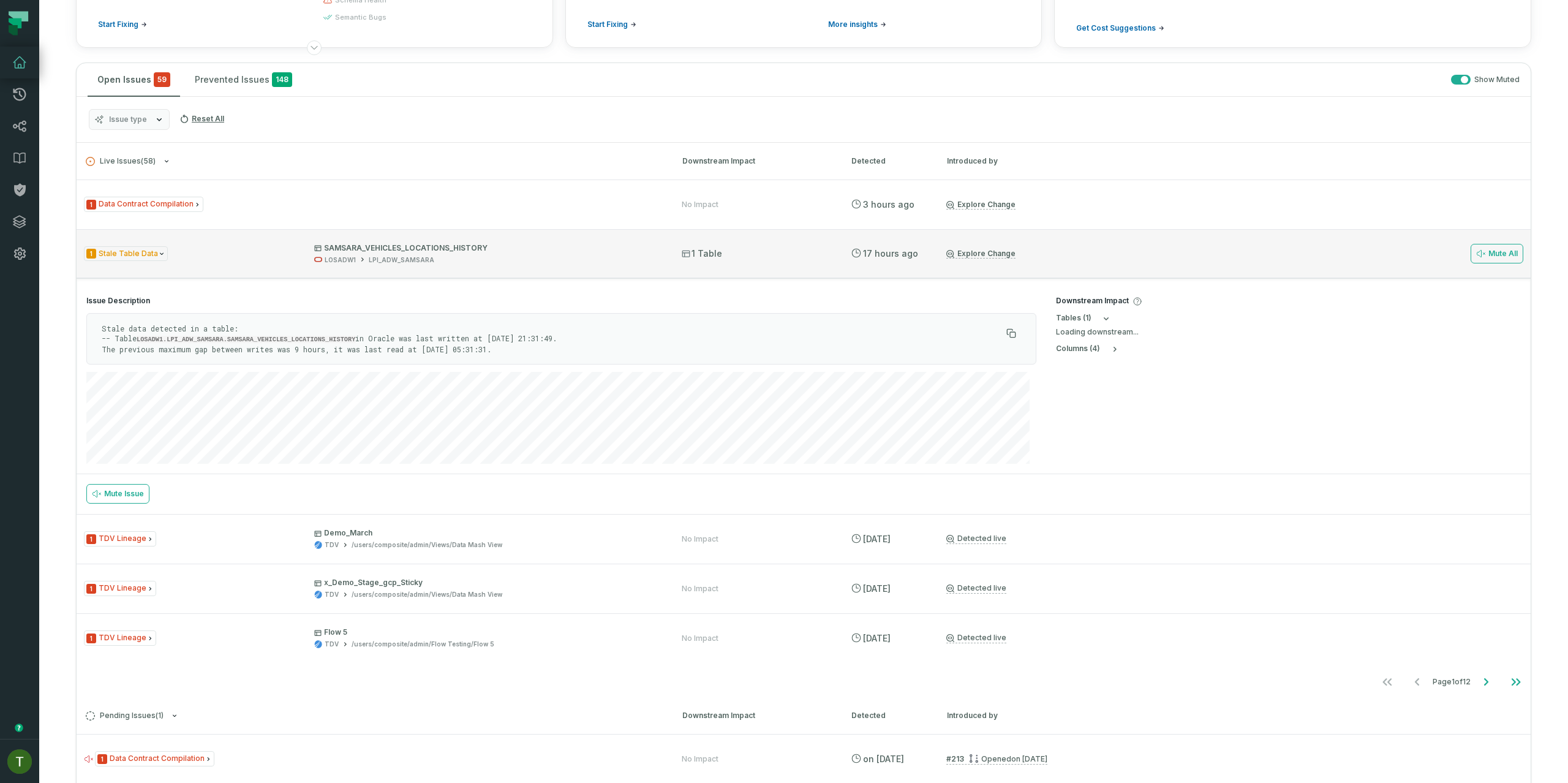
click at [525, 260] on div "LOSADW1 LPI_ADW_SAMSARA" at bounding box center [487, 260] width 346 height 9
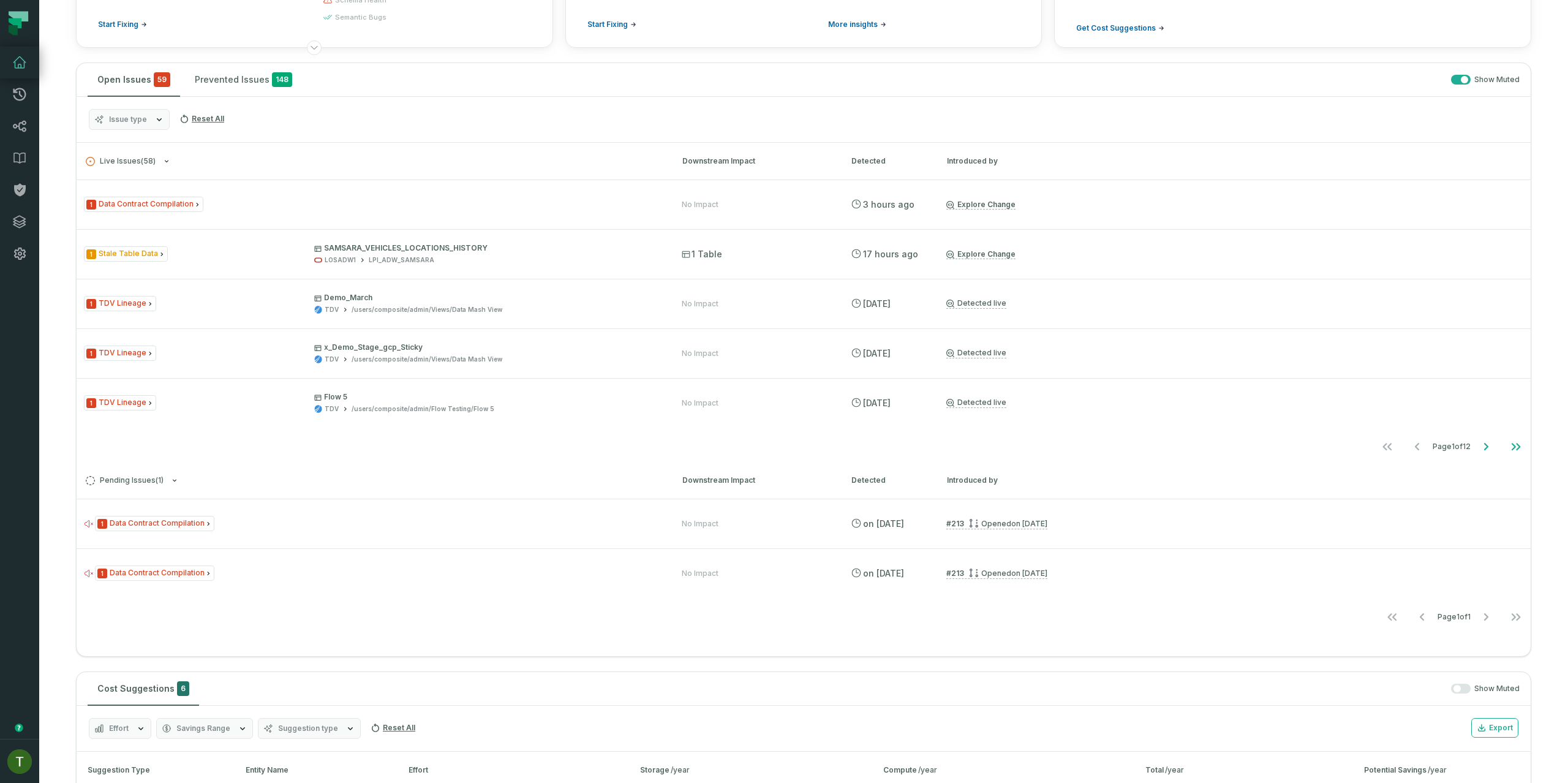
click at [508, 177] on h3 "Live Issues ( 58 ) Downstream Impact Detected Introduced by" at bounding box center [804, 161] width 1454 height 37
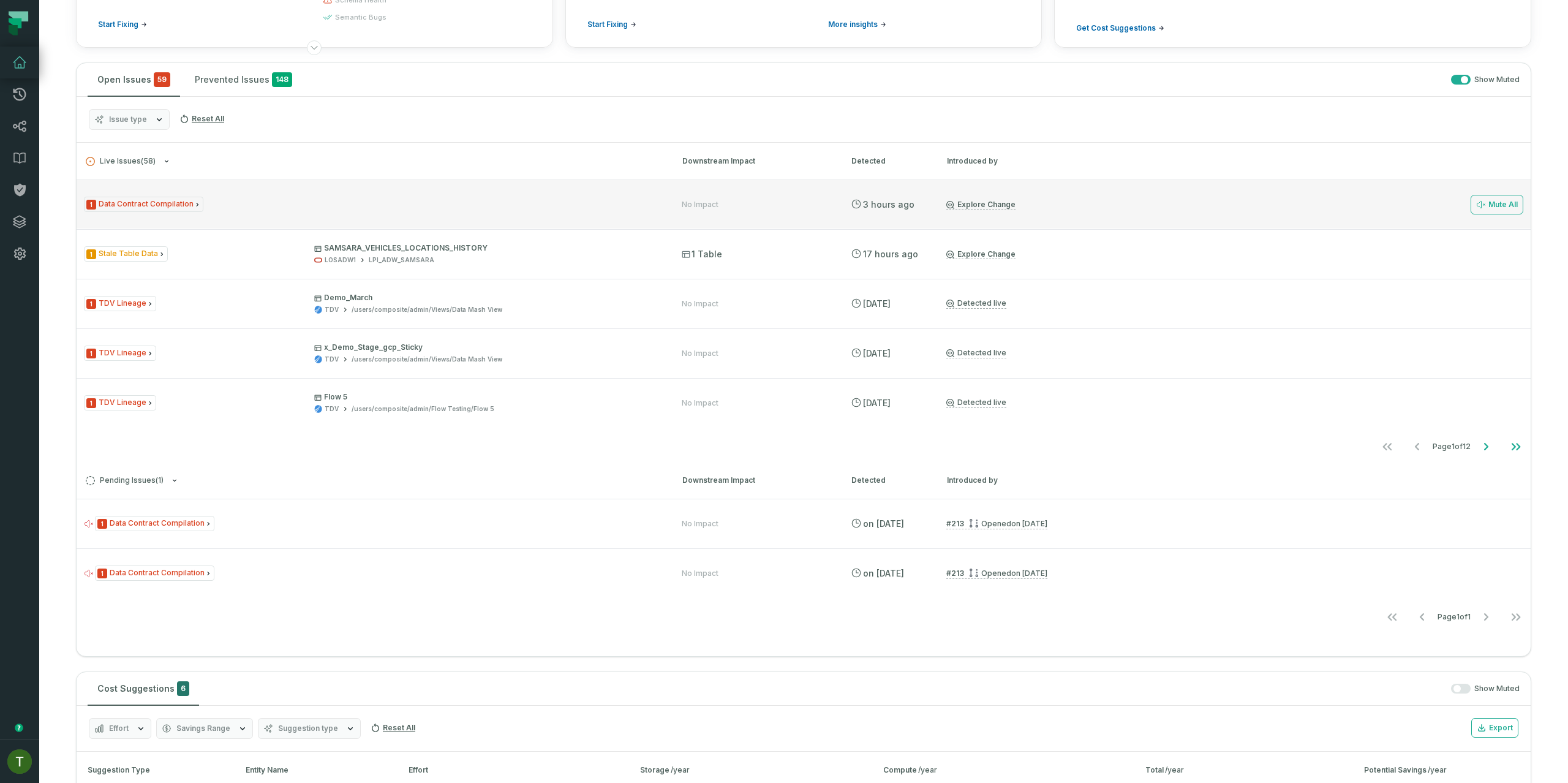
click at [512, 186] on div "1 Data Contract Compilation No Impact [DATE] 6:35:30 AM Explore Change Mute All" at bounding box center [804, 203] width 1454 height 49
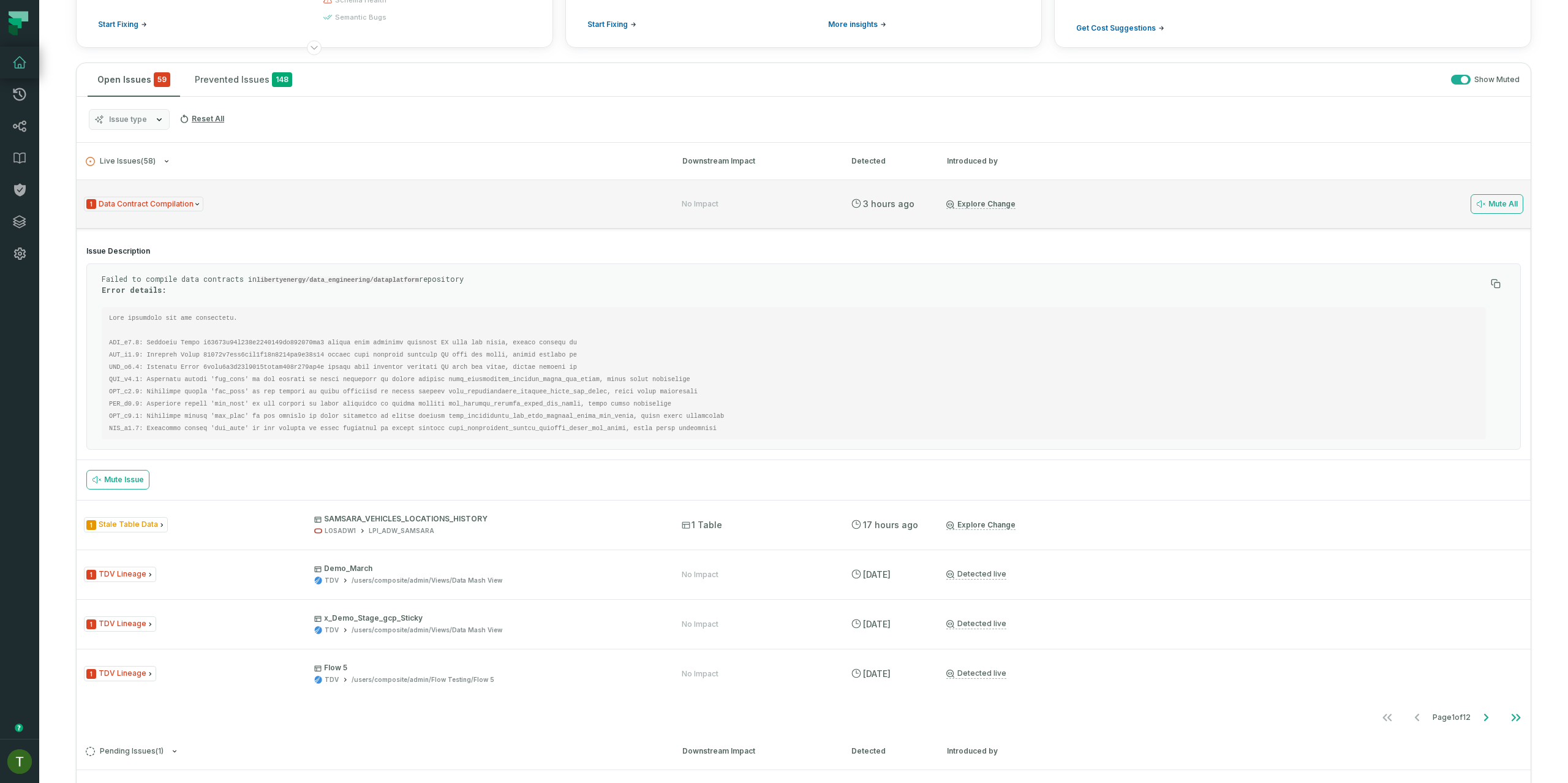
click at [516, 190] on div "1 Data Contract Compilation No Impact [DATE] 6:35:30 AM Explore Change Mute All" at bounding box center [804, 203] width 1454 height 49
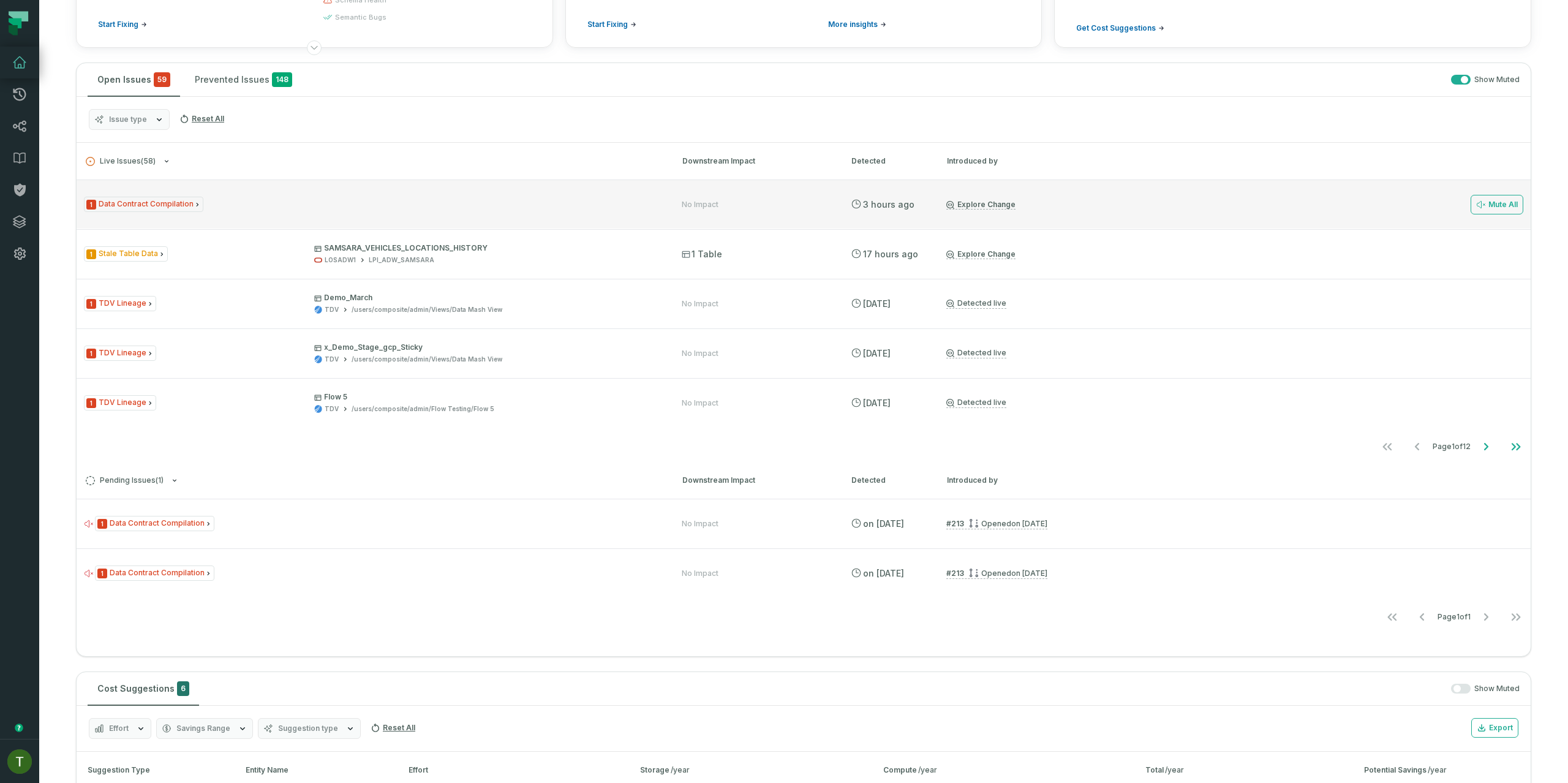
click at [516, 190] on div "1 Data Contract Compilation No Impact [DATE] 6:35:30 AM Explore Change Mute All" at bounding box center [804, 203] width 1454 height 49
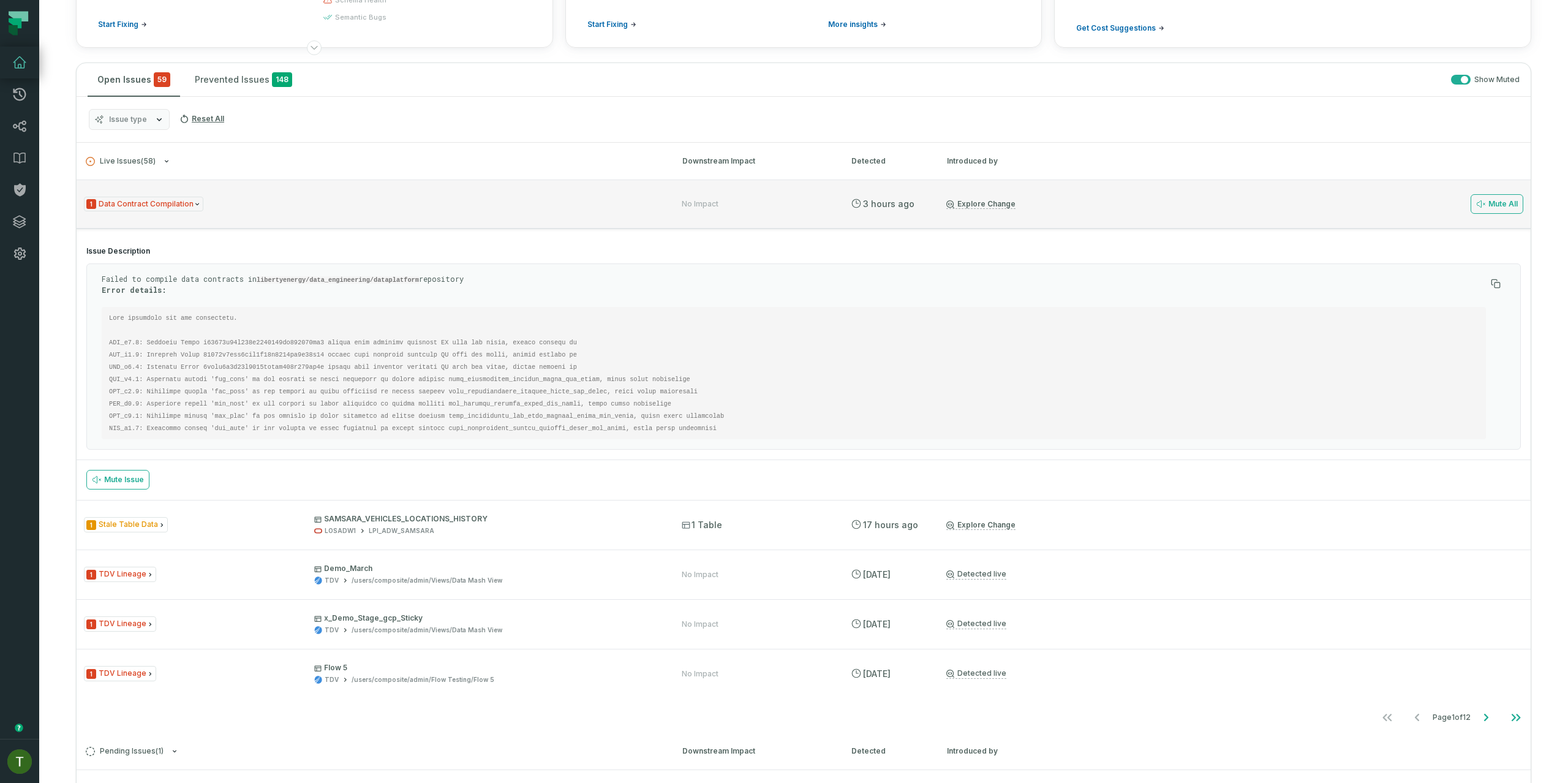
click at [521, 196] on div "1 Data Contract Compilation No Impact [DATE] 6:35:30 AM Explore Change Mute All" at bounding box center [804, 203] width 1454 height 49
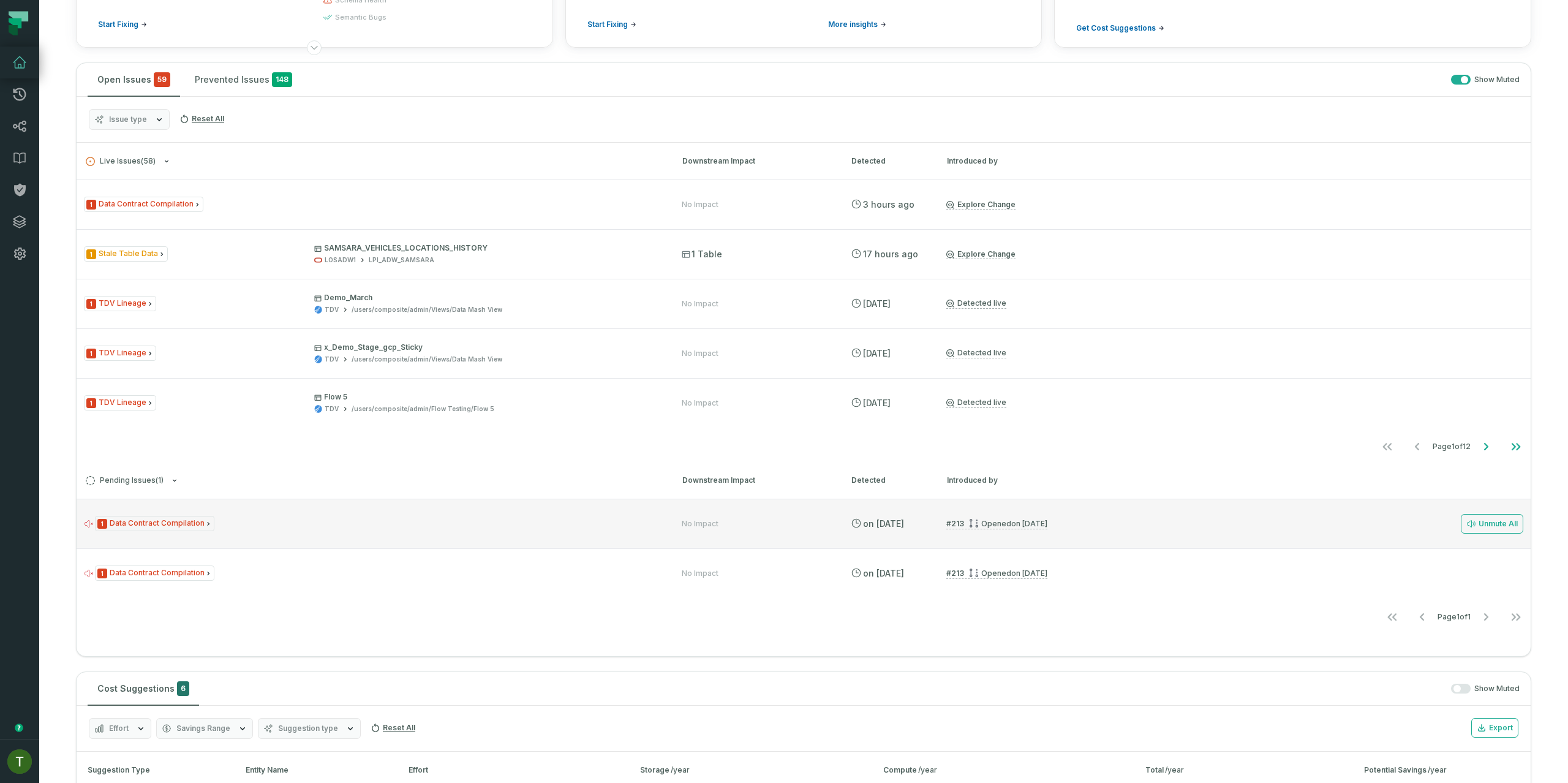
click at [524, 535] on div "1 Data Contract Compilation No Impact [DATE] 12:52:58 AM # 213 Opened [DATE] 10…" at bounding box center [804, 523] width 1454 height 49
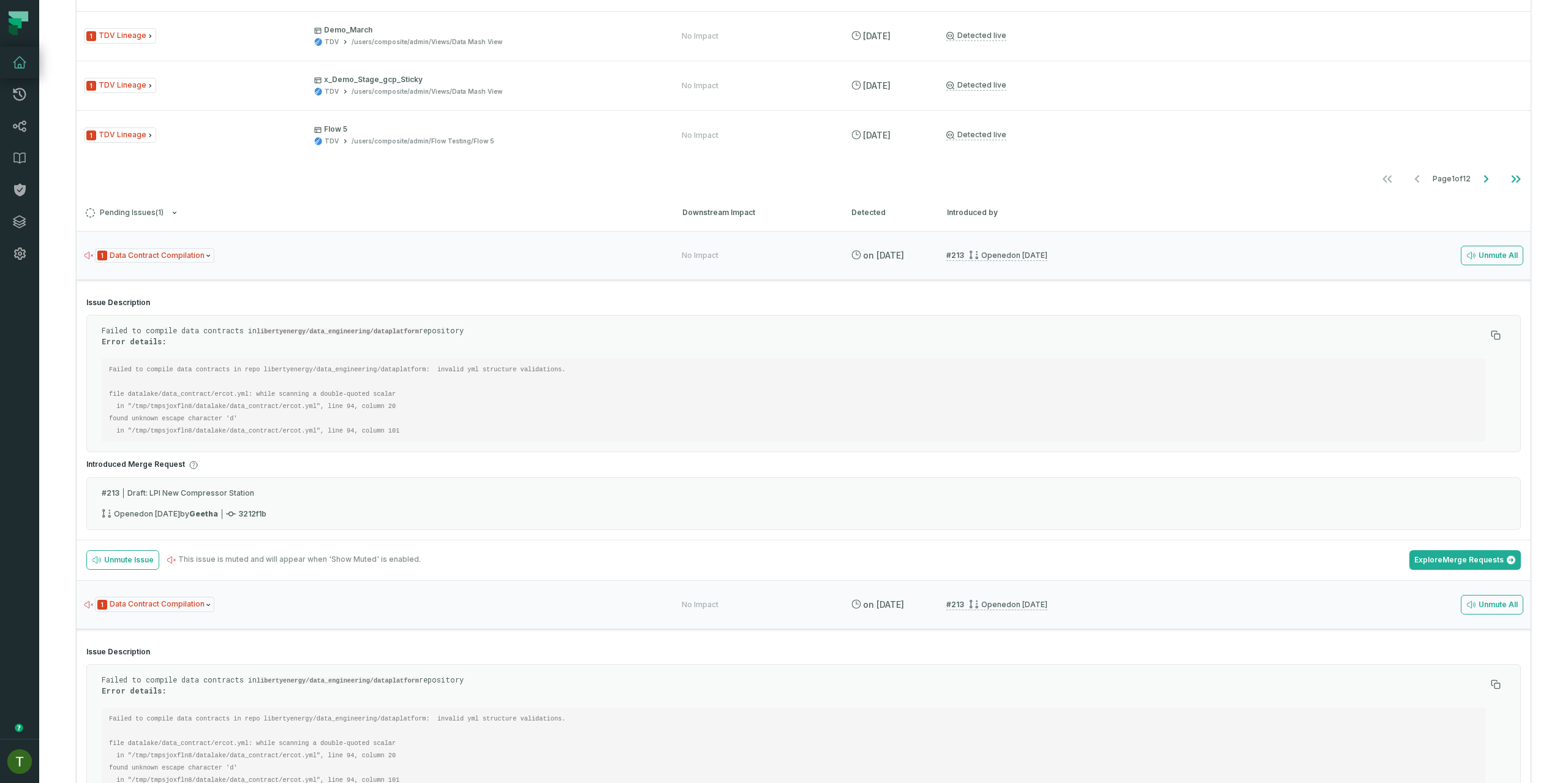
scroll to position [384, 0]
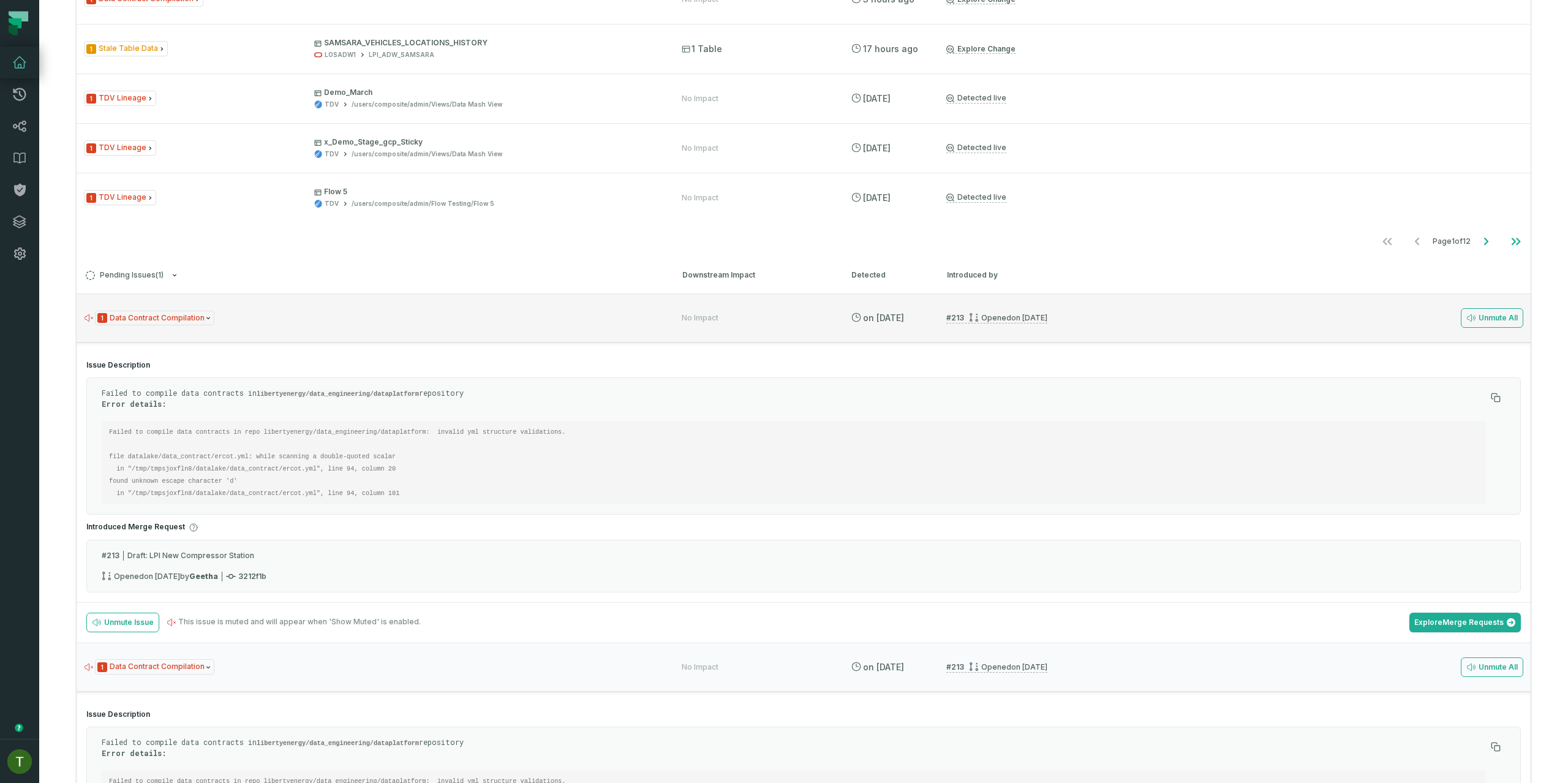
click at [467, 304] on div "1 Data Contract Compilation No Impact [DATE] 12:52:58 AM # 213 Opened [DATE] 10…" at bounding box center [804, 318] width 1454 height 49
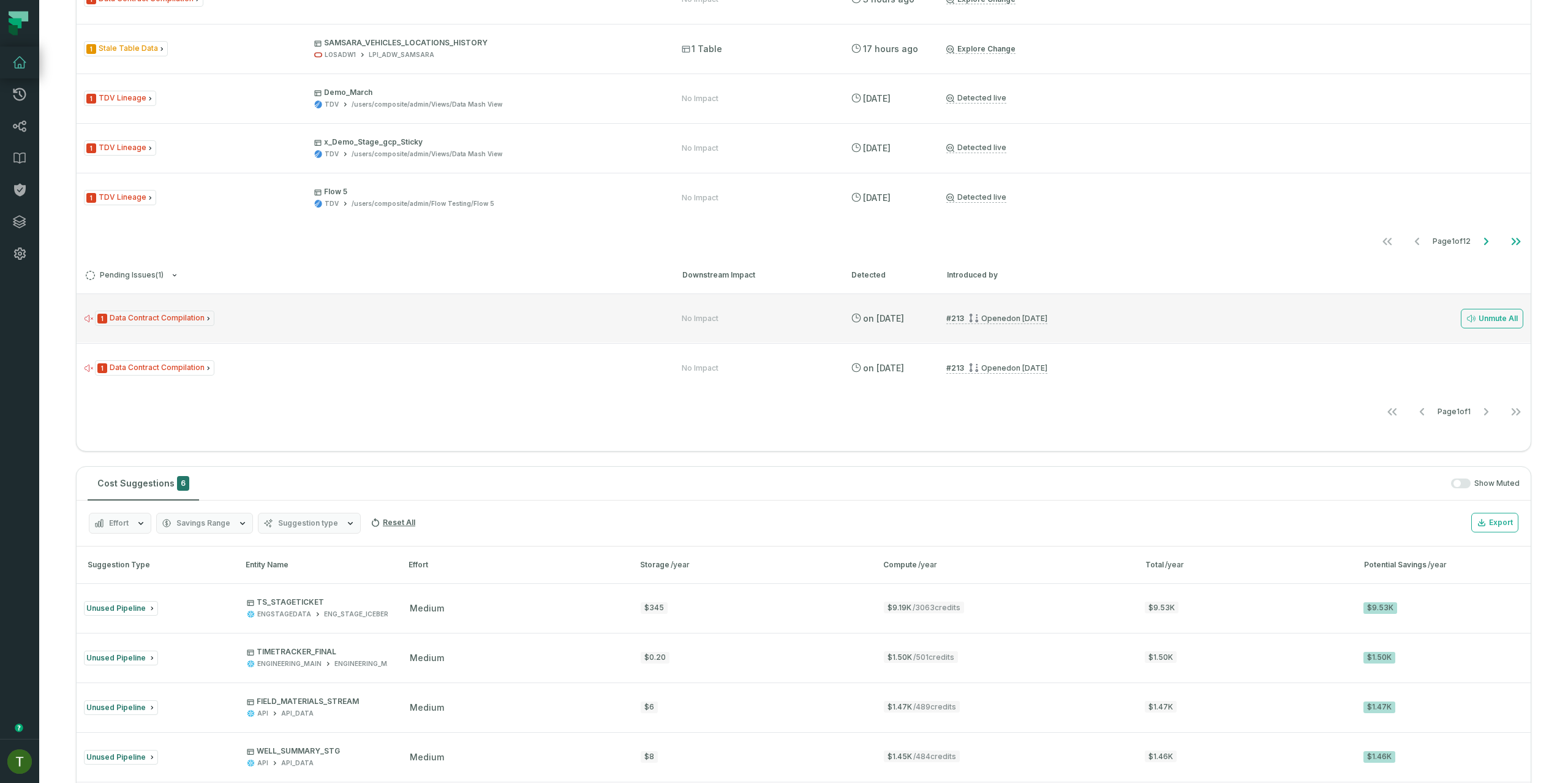
click at [467, 302] on div "1 Data Contract Compilation No Impact [DATE] 12:52:58 AM # 213 Opened [DATE] 10…" at bounding box center [804, 318] width 1454 height 49
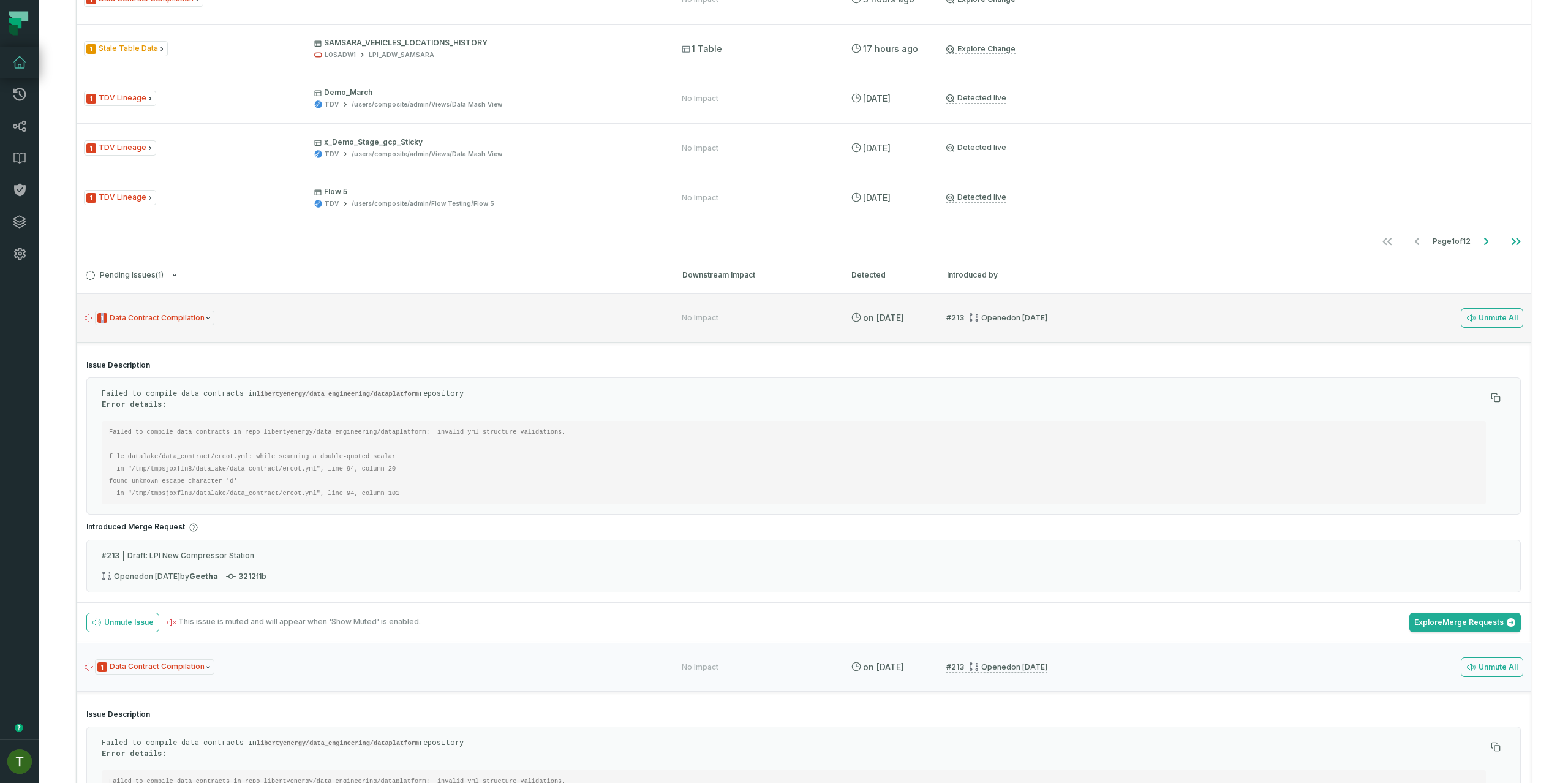
click at [467, 302] on div "1 Data Contract Compilation No Impact [DATE] 12:52:58 AM # 213 Opened [DATE] 10…" at bounding box center [804, 318] width 1454 height 49
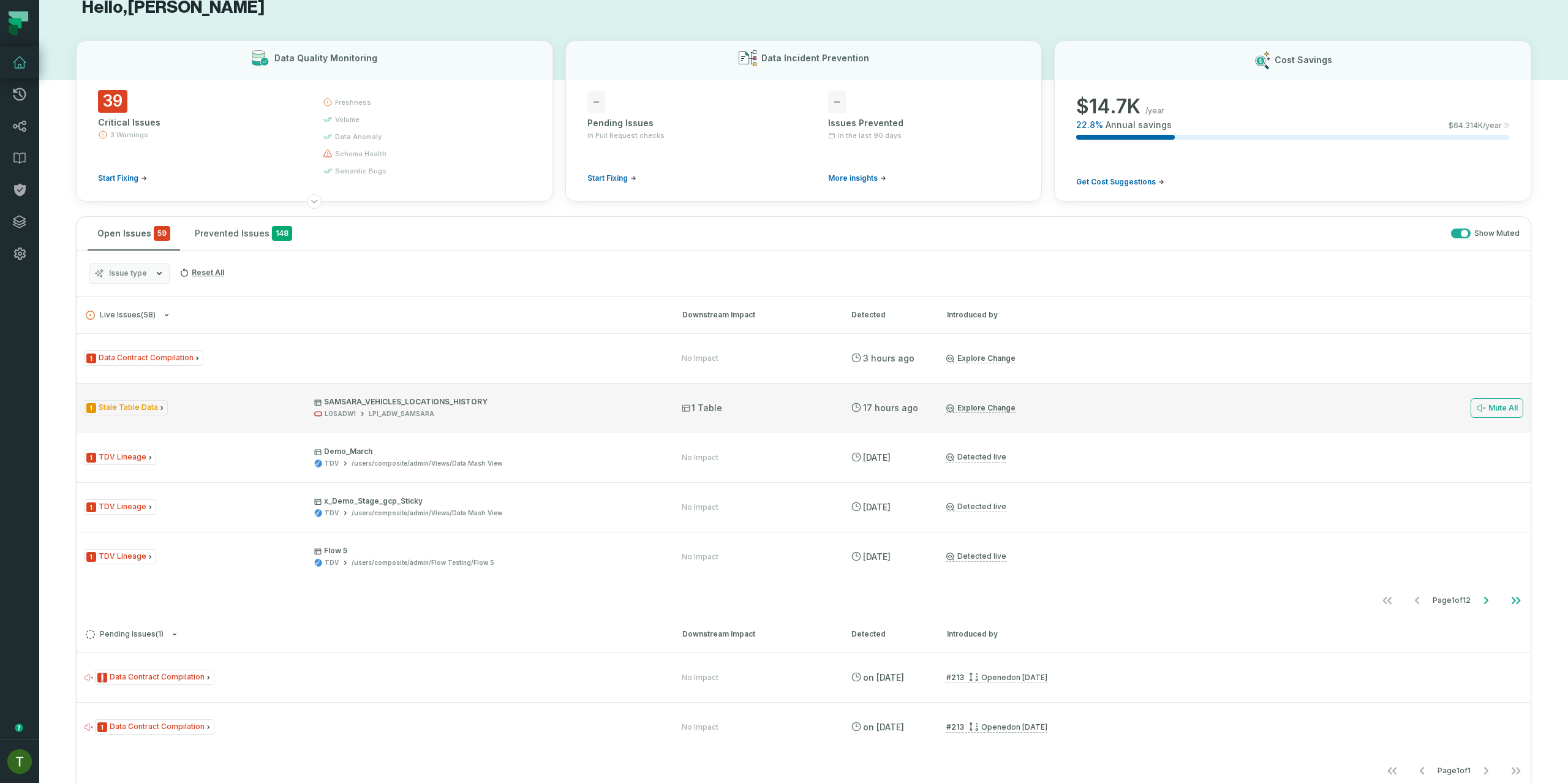
scroll to position [0, 0]
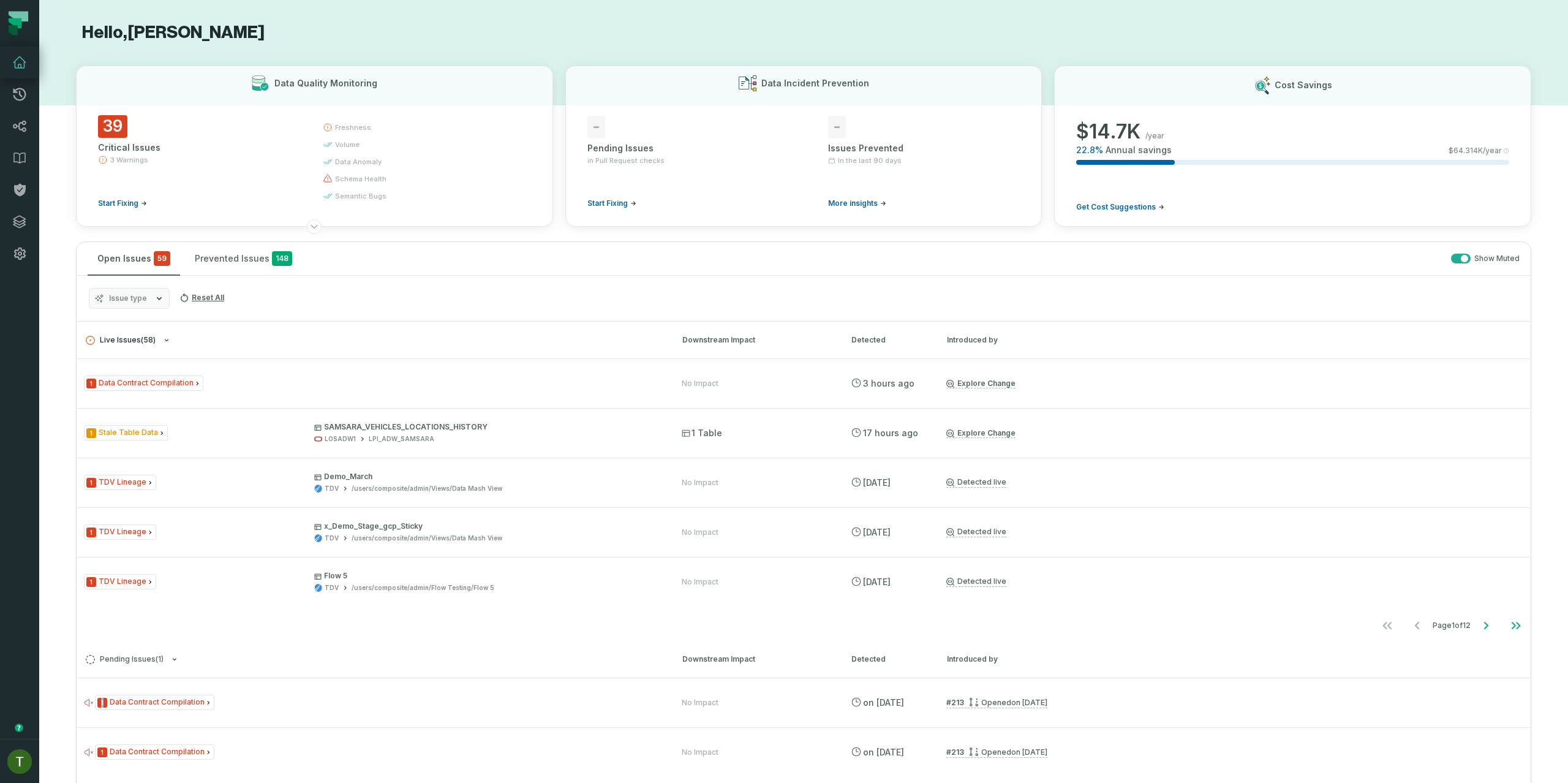
click at [493, 343] on button "Live Issues ( 58 )" at bounding box center [372, 340] width 575 height 9
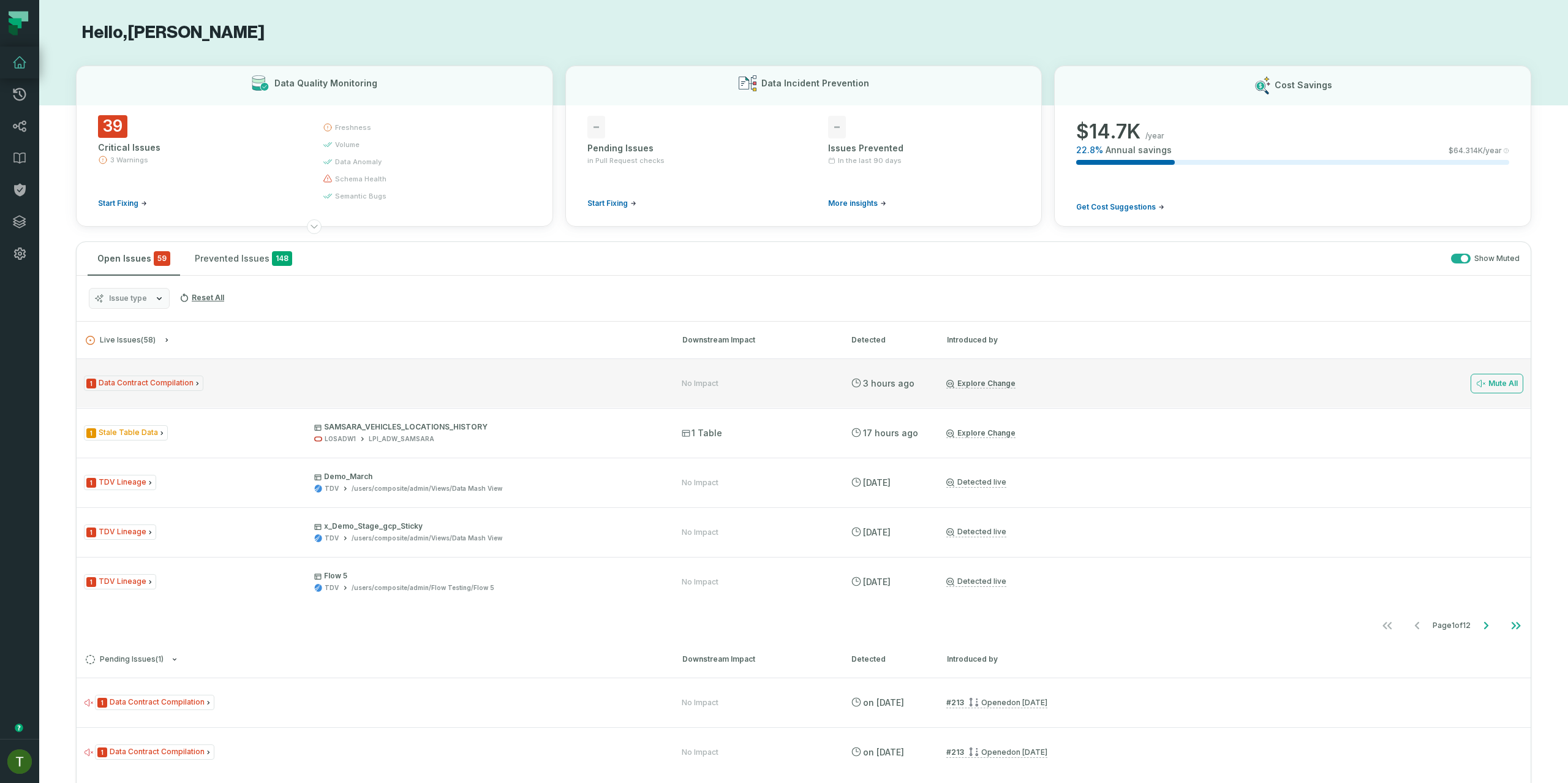
click at [503, 365] on div "Live Issues ( 58 ) Downstream Impact Detected Introduced by 1 Data Contract Com…" at bounding box center [804, 566] width 1454 height 488
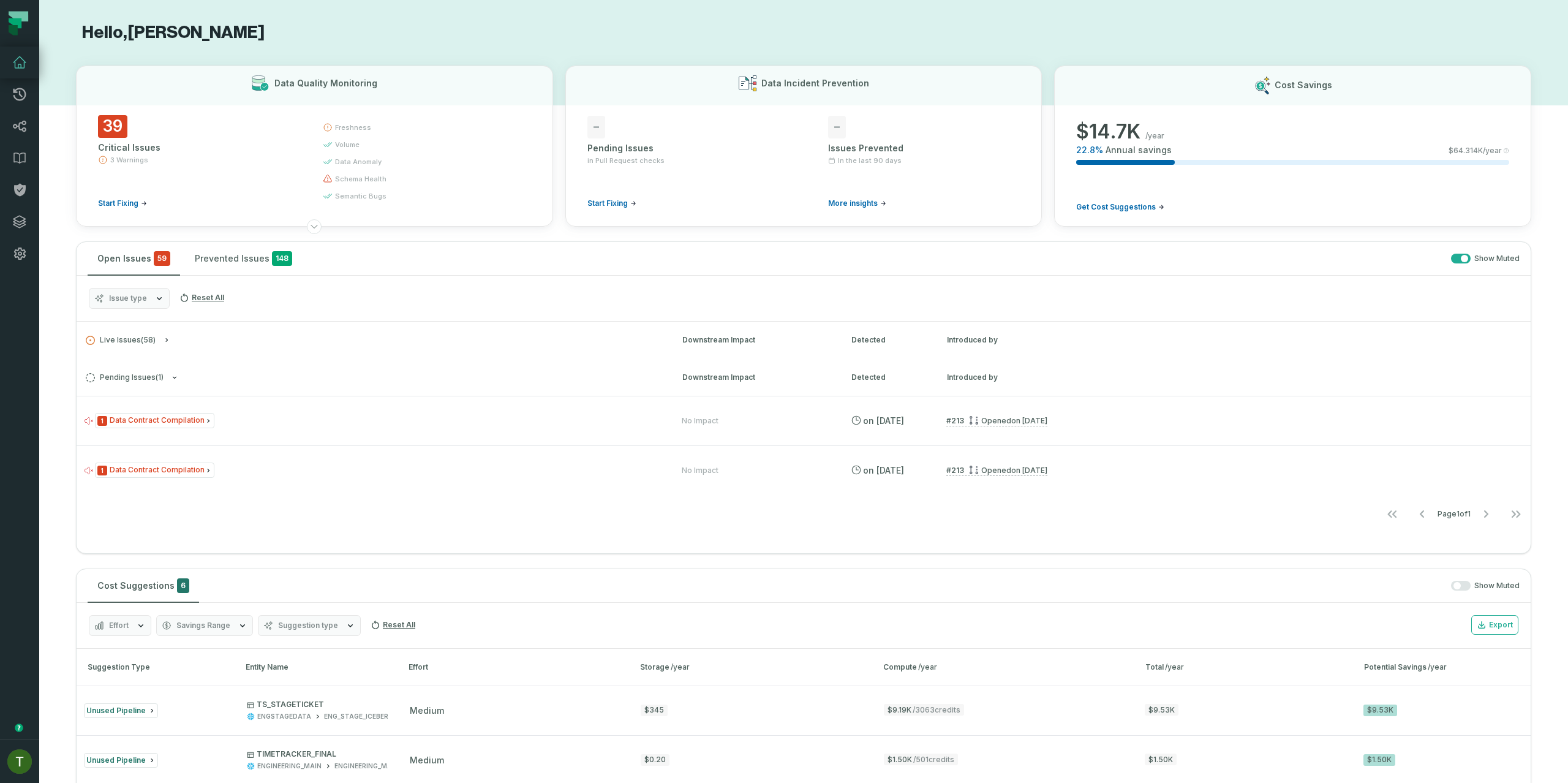
click at [494, 335] on h3 "Live Issues ( 58 ) Downstream Impact Detected Introduced by" at bounding box center [804, 340] width 1454 height 37
click at [500, 348] on h3 "Live Issues ( 58 ) Downstream Impact Detected Introduced by" at bounding box center [804, 340] width 1454 height 37
click at [457, 324] on h3 "Live Issues ( 58 ) Downstream Impact Detected Introduced by" at bounding box center [804, 340] width 1454 height 37
click at [173, 340] on button "Live Issues ( 58 )" at bounding box center [372, 340] width 575 height 9
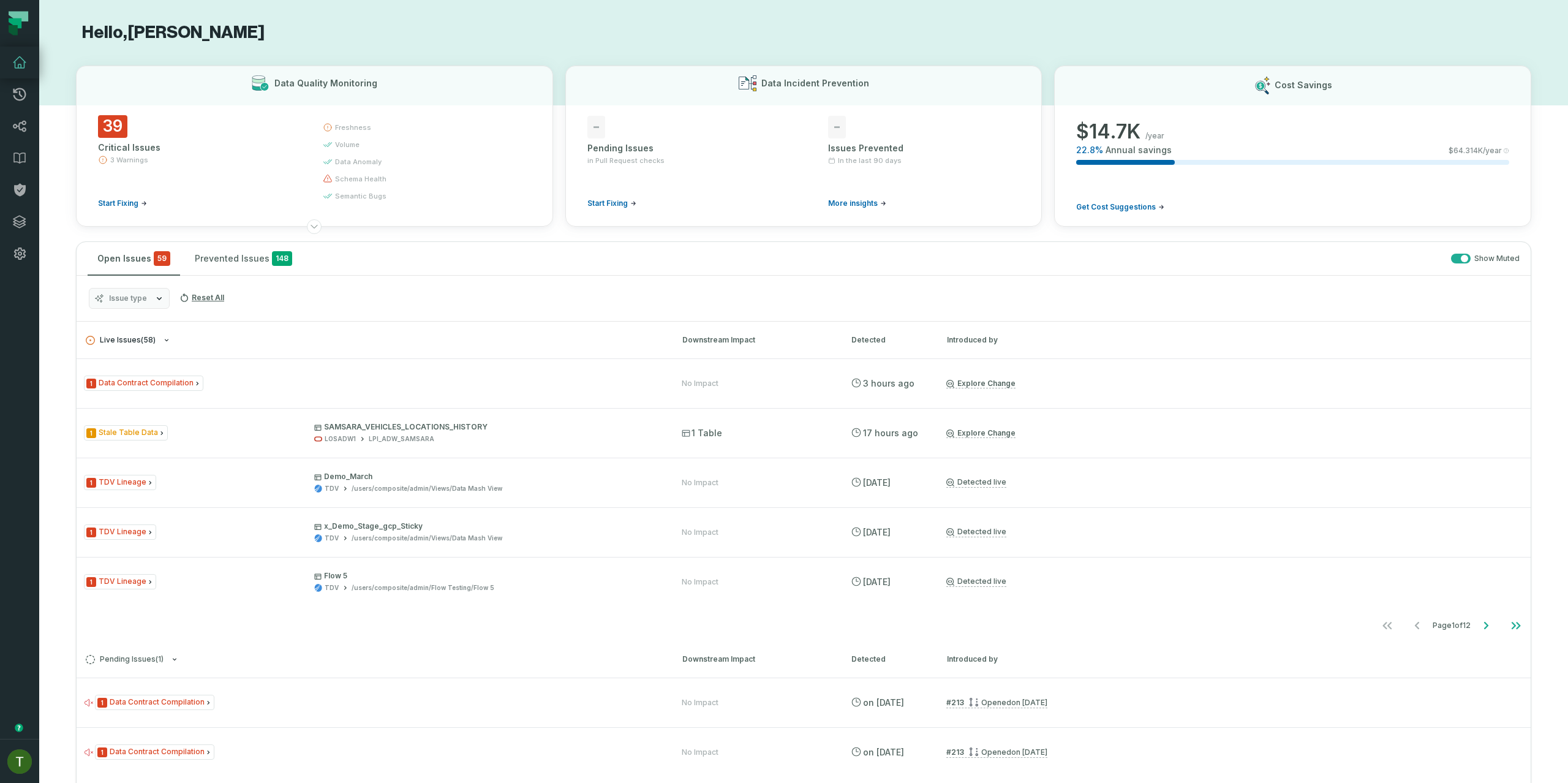
click at [169, 338] on icon "button" at bounding box center [167, 340] width 8 height 8
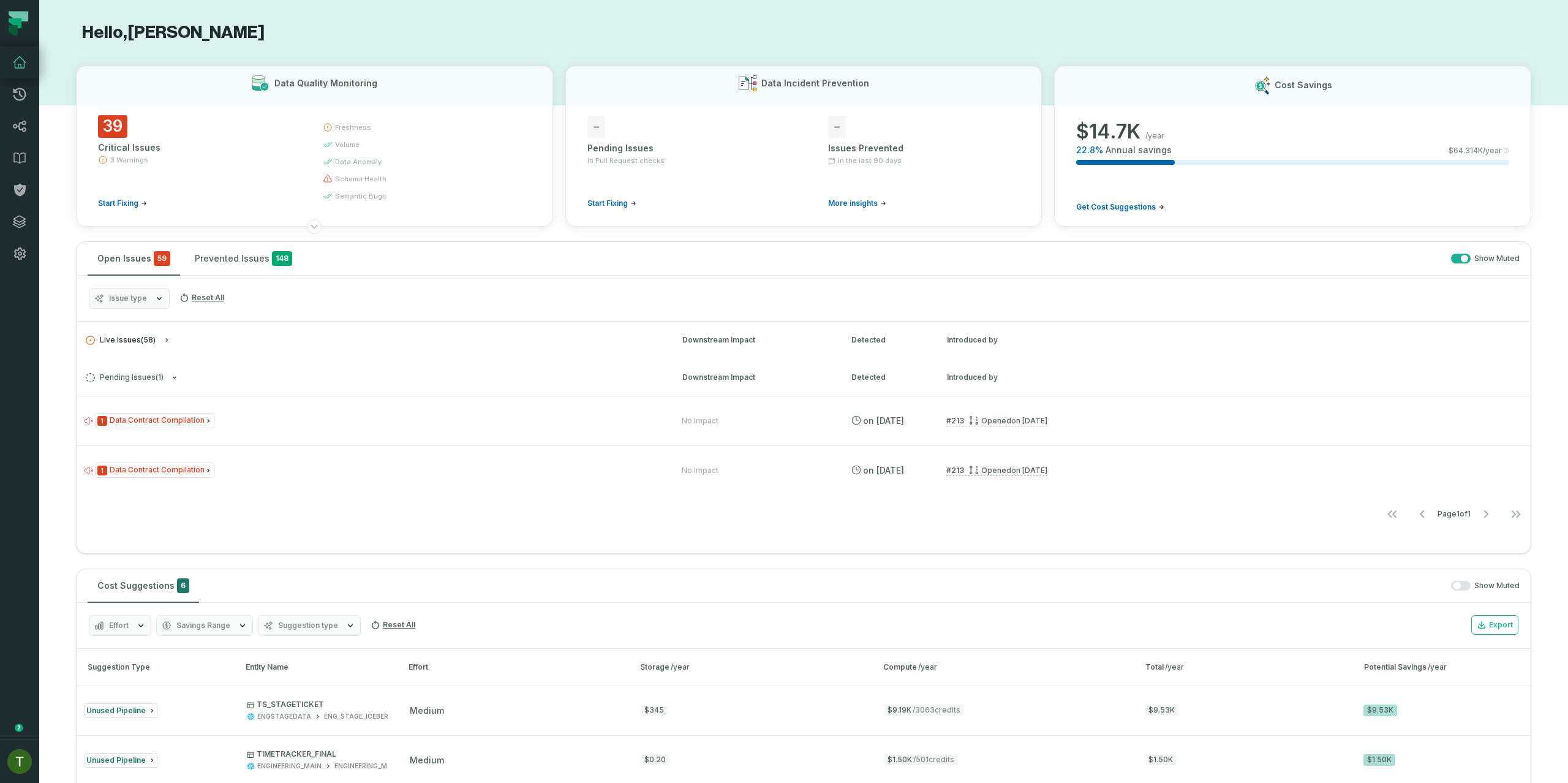
click at [170, 338] on button "Live Issues ( 58 )" at bounding box center [372, 340] width 575 height 9
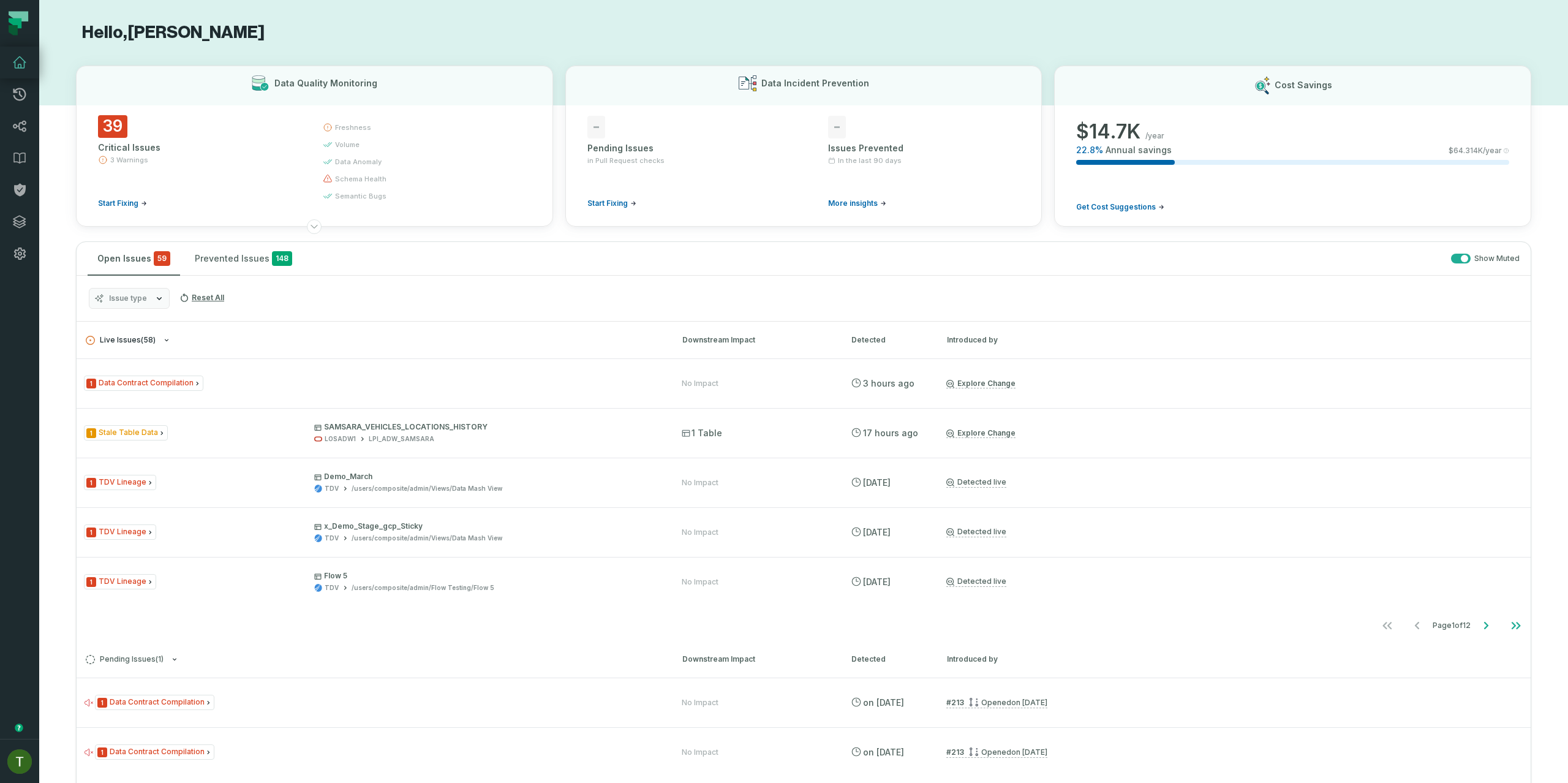
click at [168, 339] on icon "button" at bounding box center [167, 340] width 8 height 8
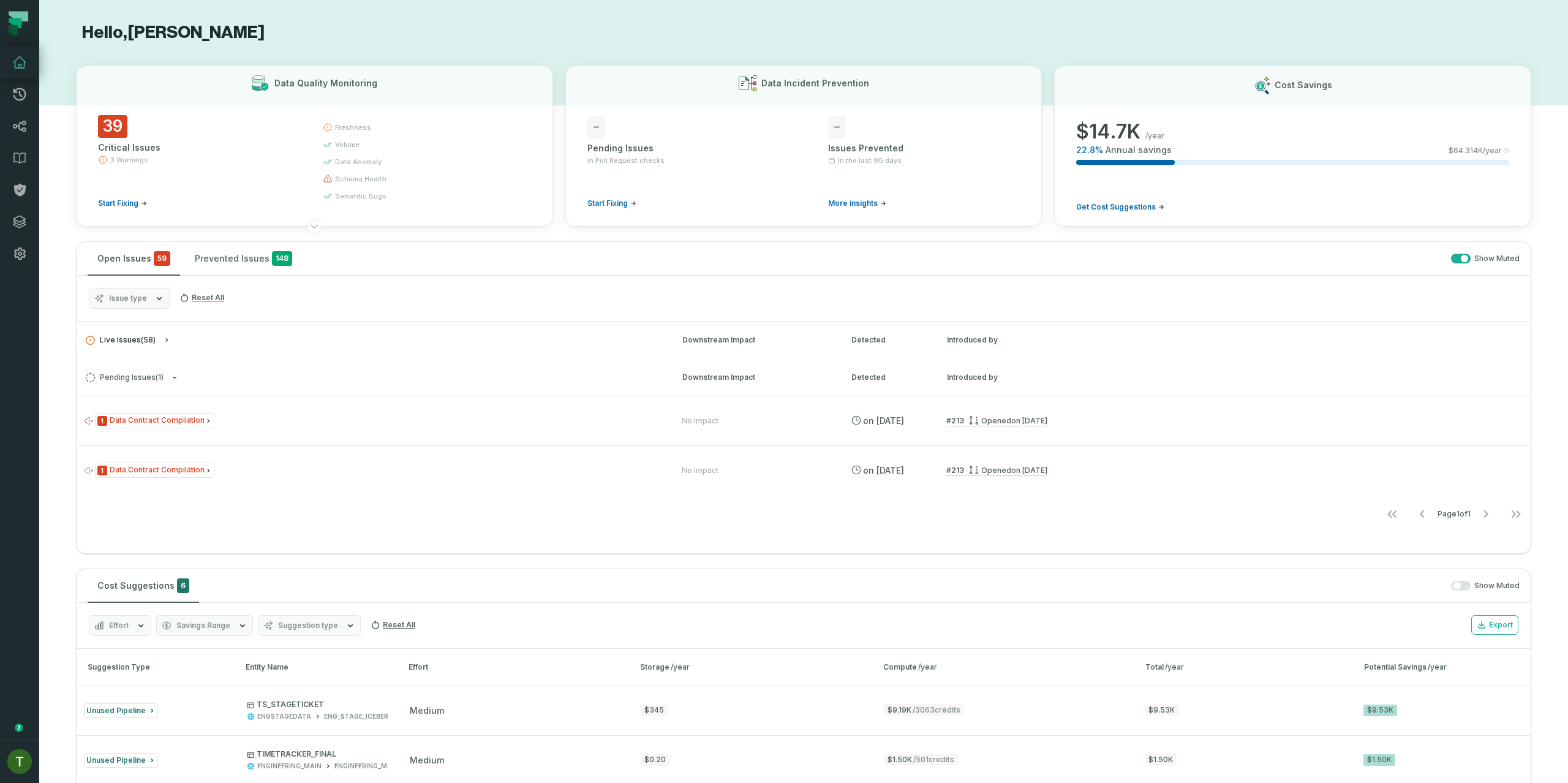
click at [168, 339] on icon "button" at bounding box center [167, 340] width 8 height 8
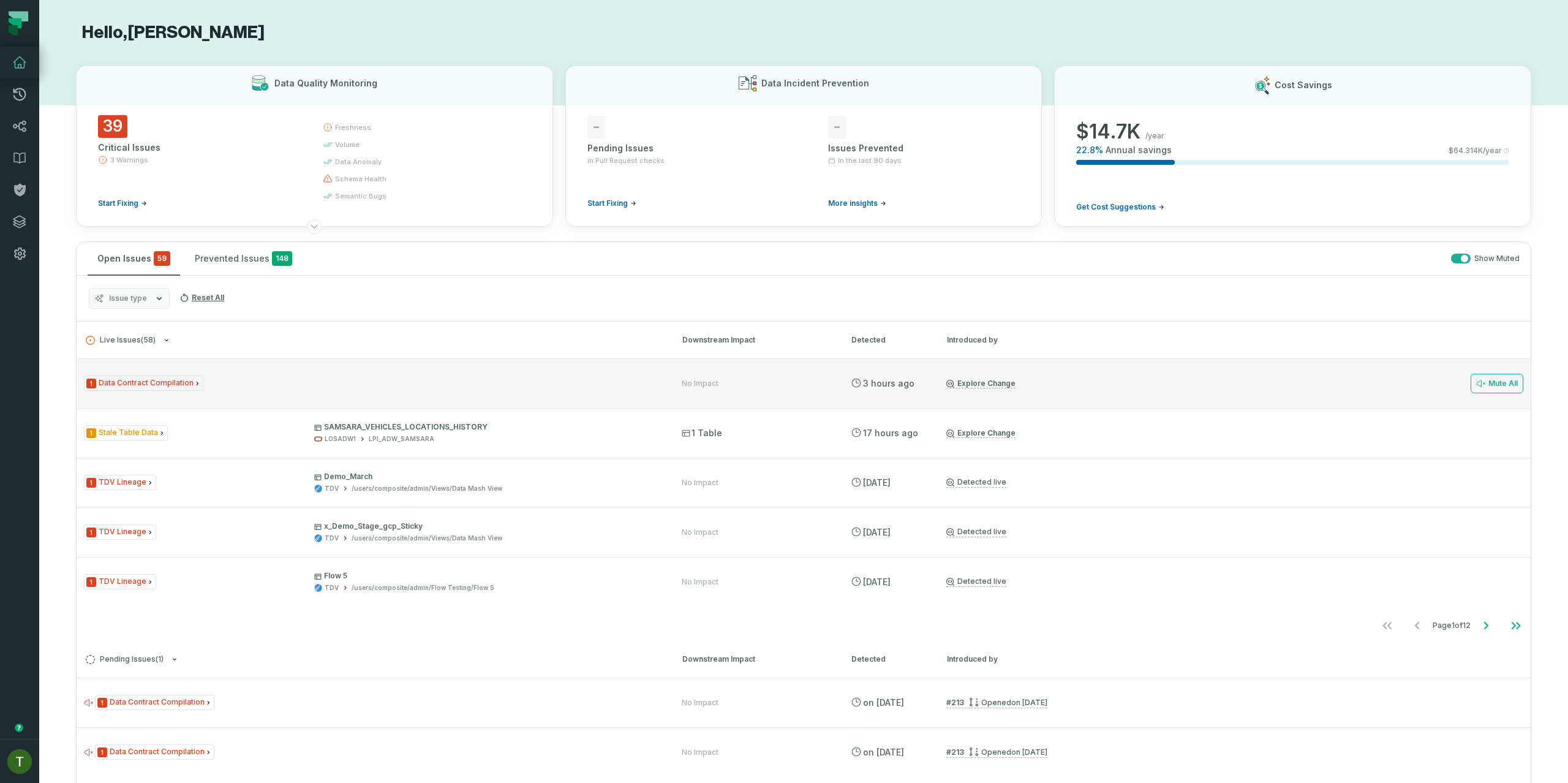
click at [302, 395] on div "1 Data Contract Compilation No Impact [DATE] 6:35:30 AM Explore Change Mute All" at bounding box center [804, 383] width 1454 height 49
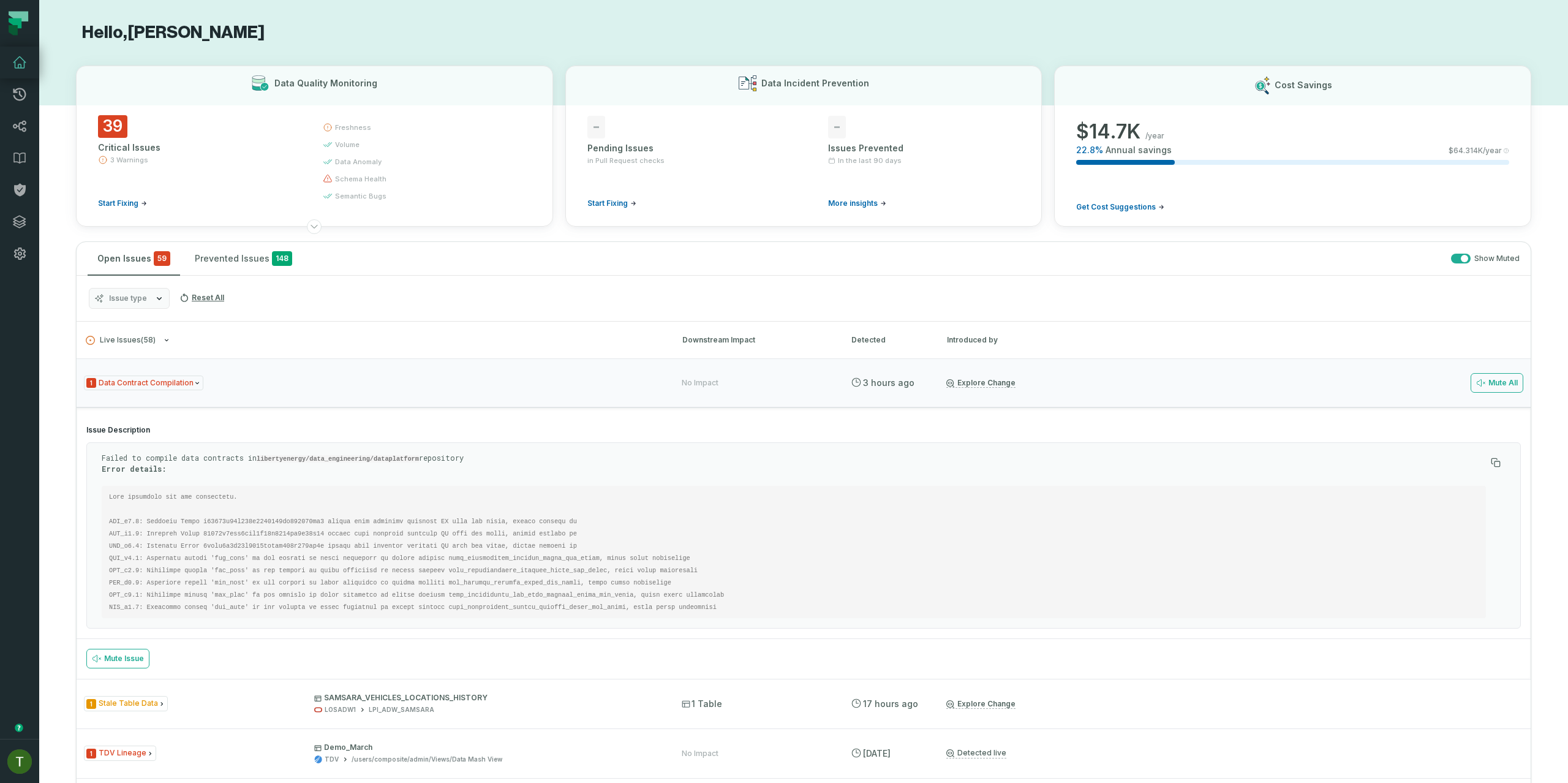
click at [236, 518] on code at bounding box center [420, 552] width 623 height 118
click at [300, 524] on code at bounding box center [420, 552] width 623 height 118
click at [295, 536] on pre at bounding box center [793, 552] width 1384 height 132
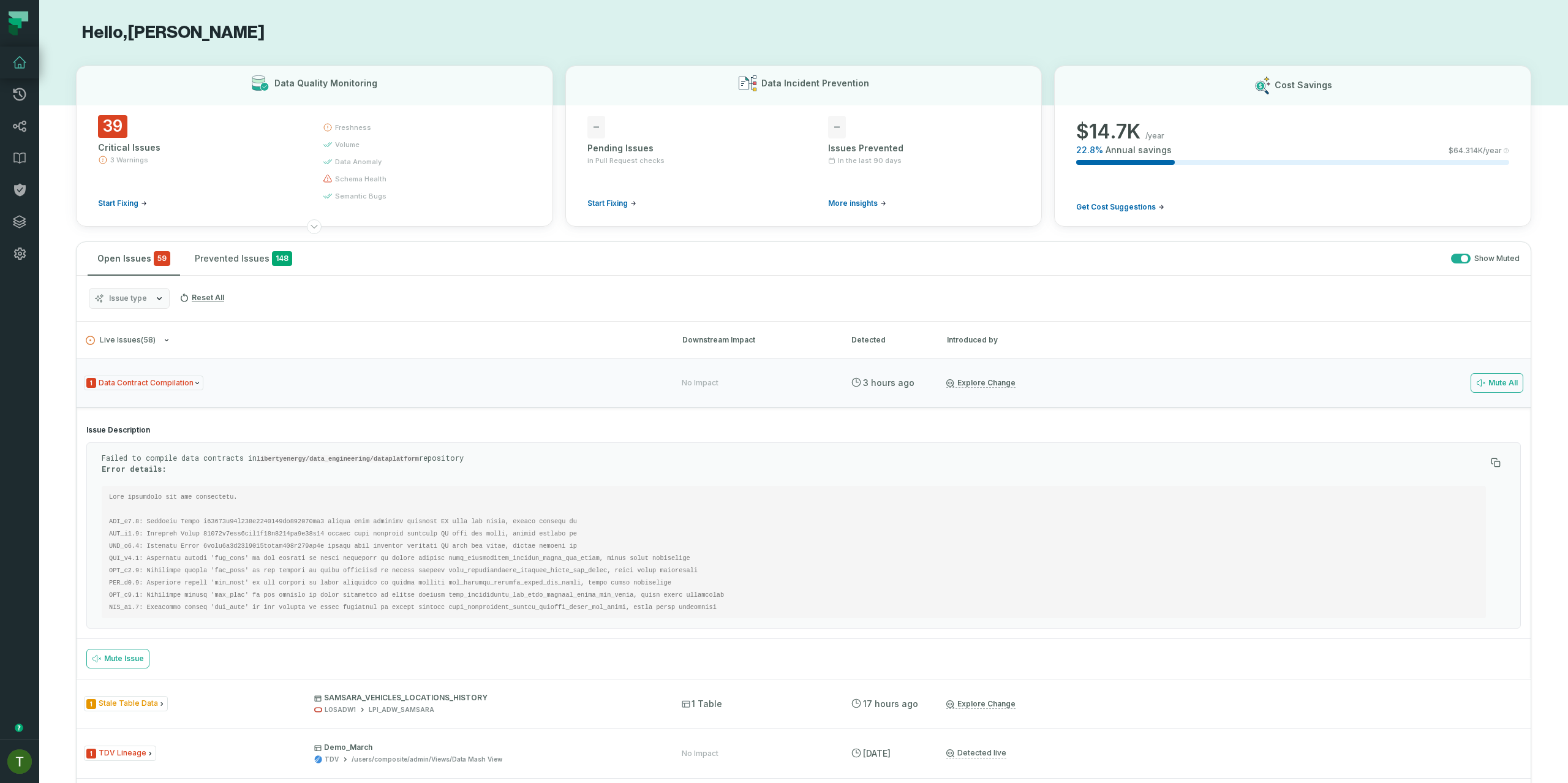
click at [200, 541] on pre at bounding box center [793, 552] width 1384 height 132
drag, startPoint x: 200, startPoint y: 541, endPoint x: 269, endPoint y: 553, distance: 70.0
click at [201, 541] on pre at bounding box center [793, 552] width 1384 height 132
click at [547, 549] on code at bounding box center [420, 552] width 623 height 118
drag, startPoint x: 547, startPoint y: 562, endPoint x: 543, endPoint y: 555, distance: 8.1
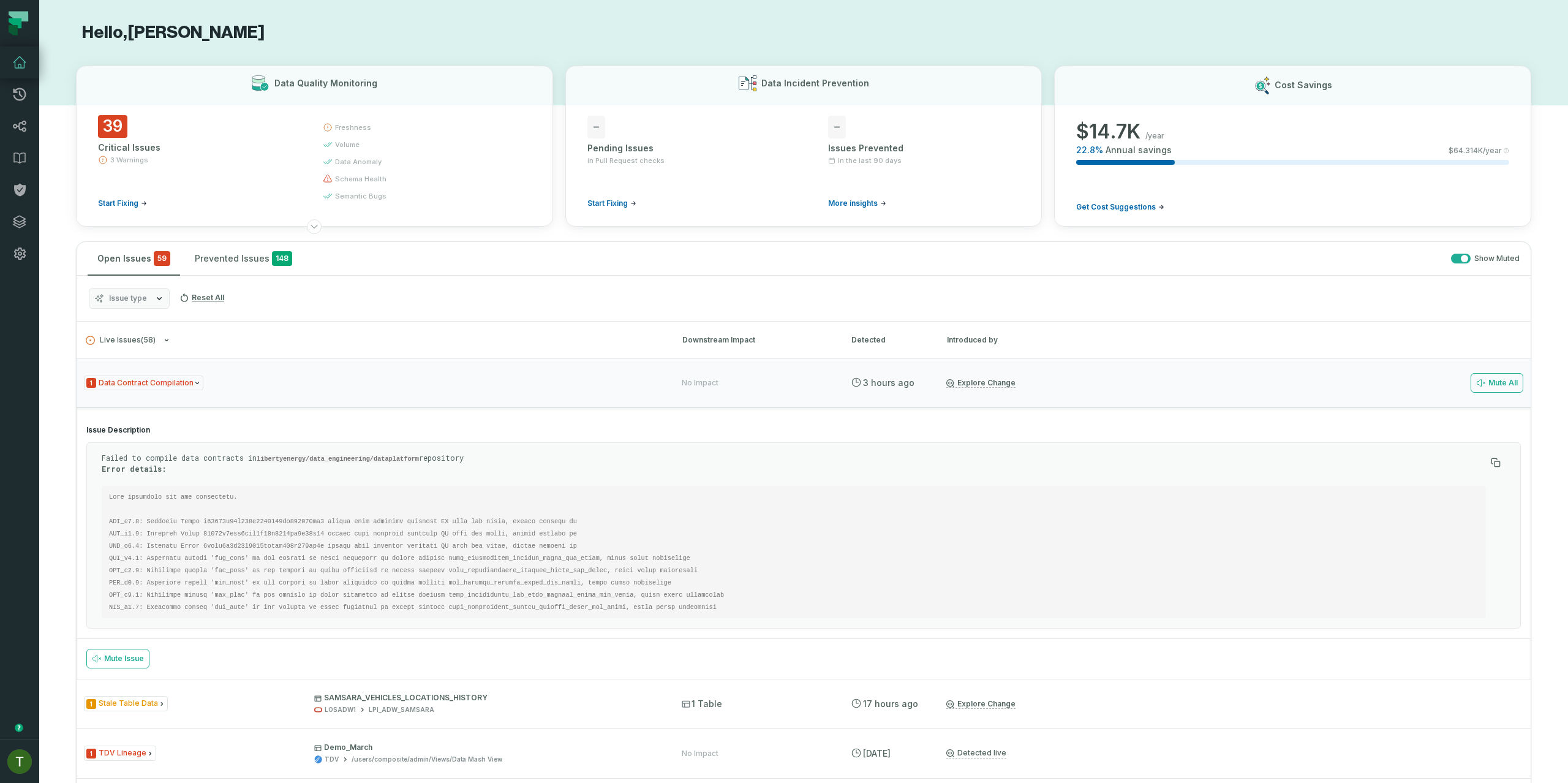
click at [546, 561] on pre at bounding box center [793, 552] width 1384 height 132
click at [543, 555] on code at bounding box center [420, 552] width 623 height 118
copy code "fast_compression_minimum_daily_row_count"
click at [283, 513] on pre at bounding box center [793, 552] width 1384 height 132
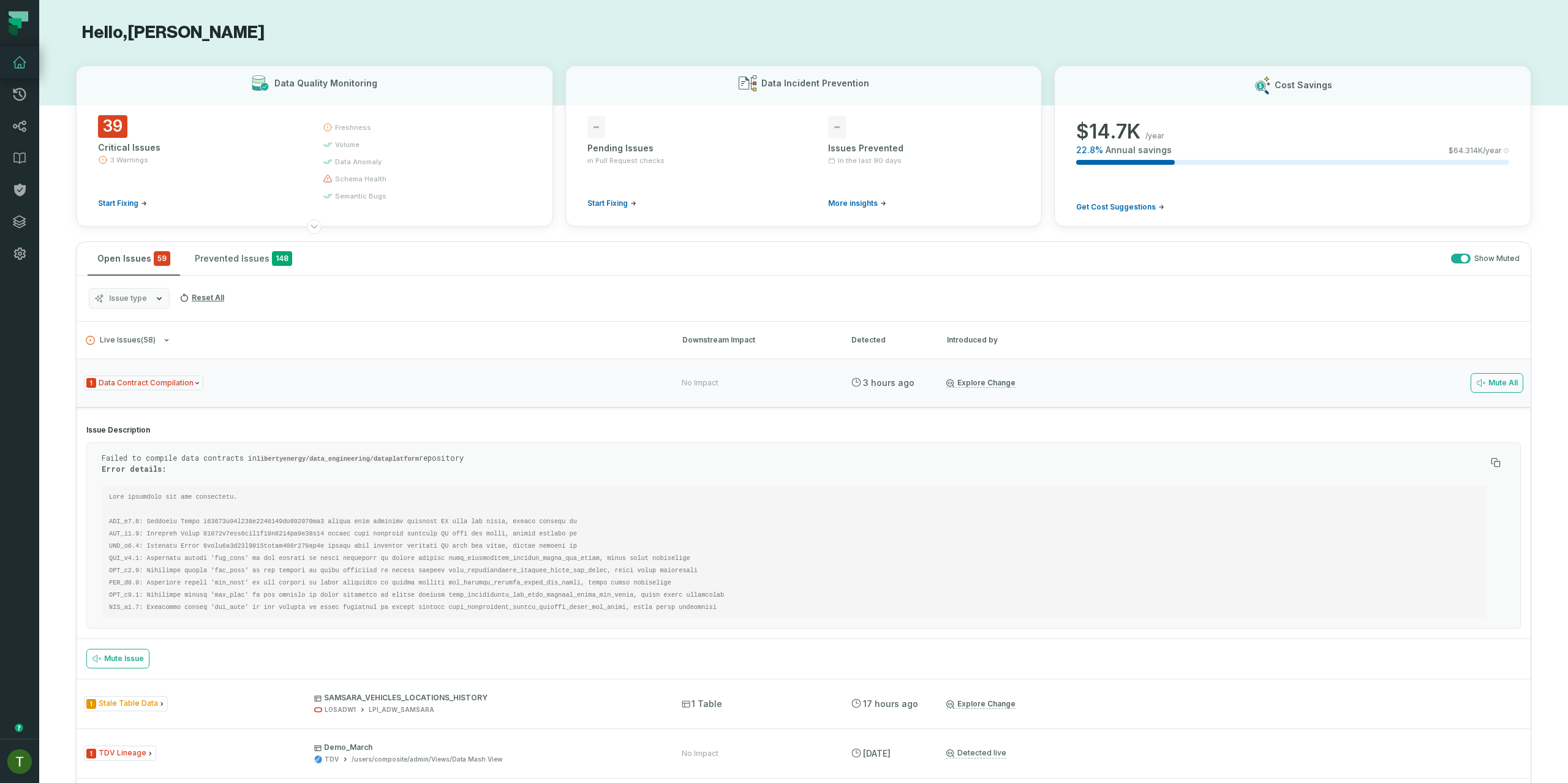
click at [280, 519] on code at bounding box center [420, 552] width 623 height 118
copy code "c87337f47b094b6181915ad564775ca2"
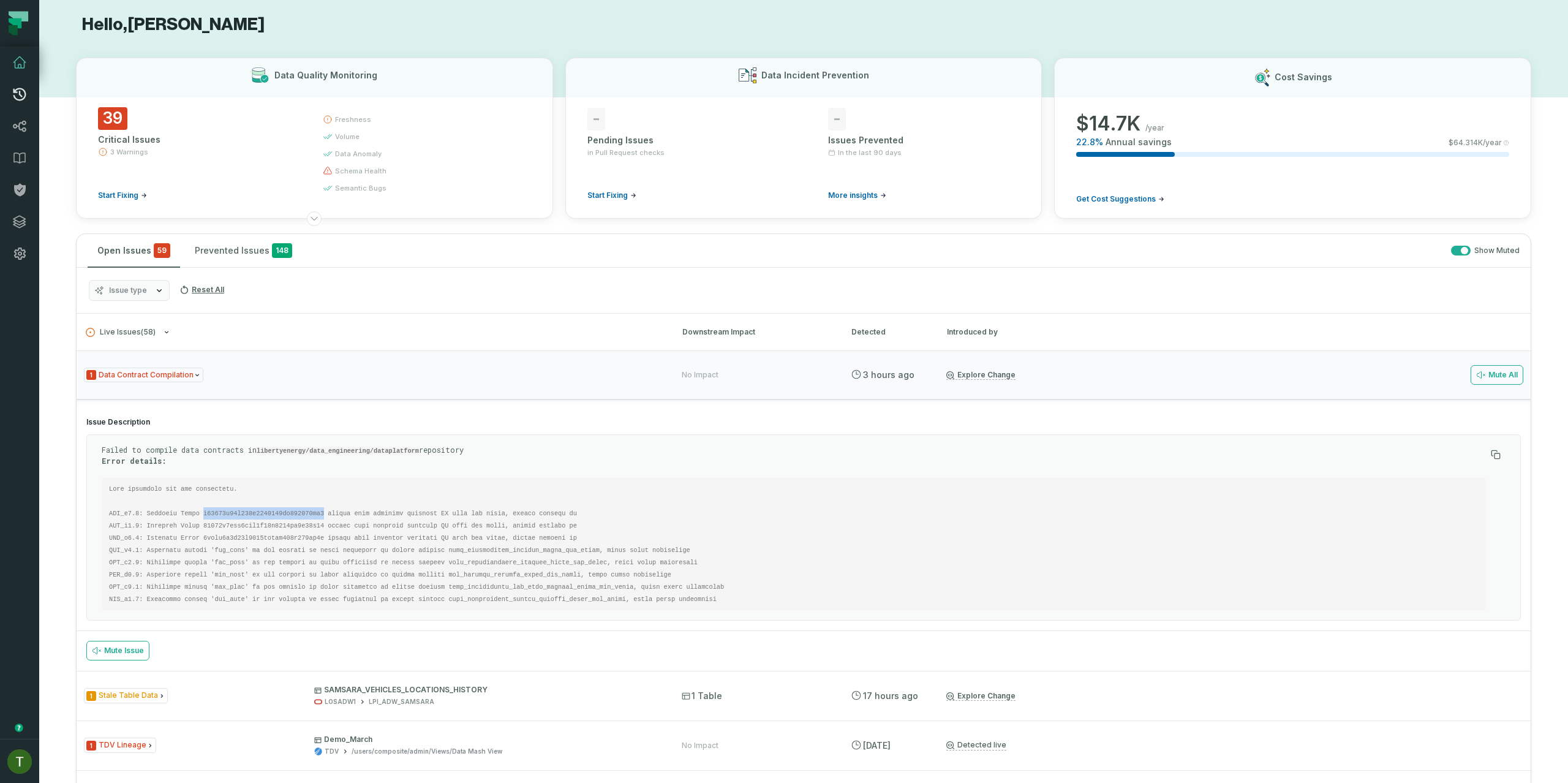
click at [16, 100] on icon at bounding box center [19, 94] width 15 height 15
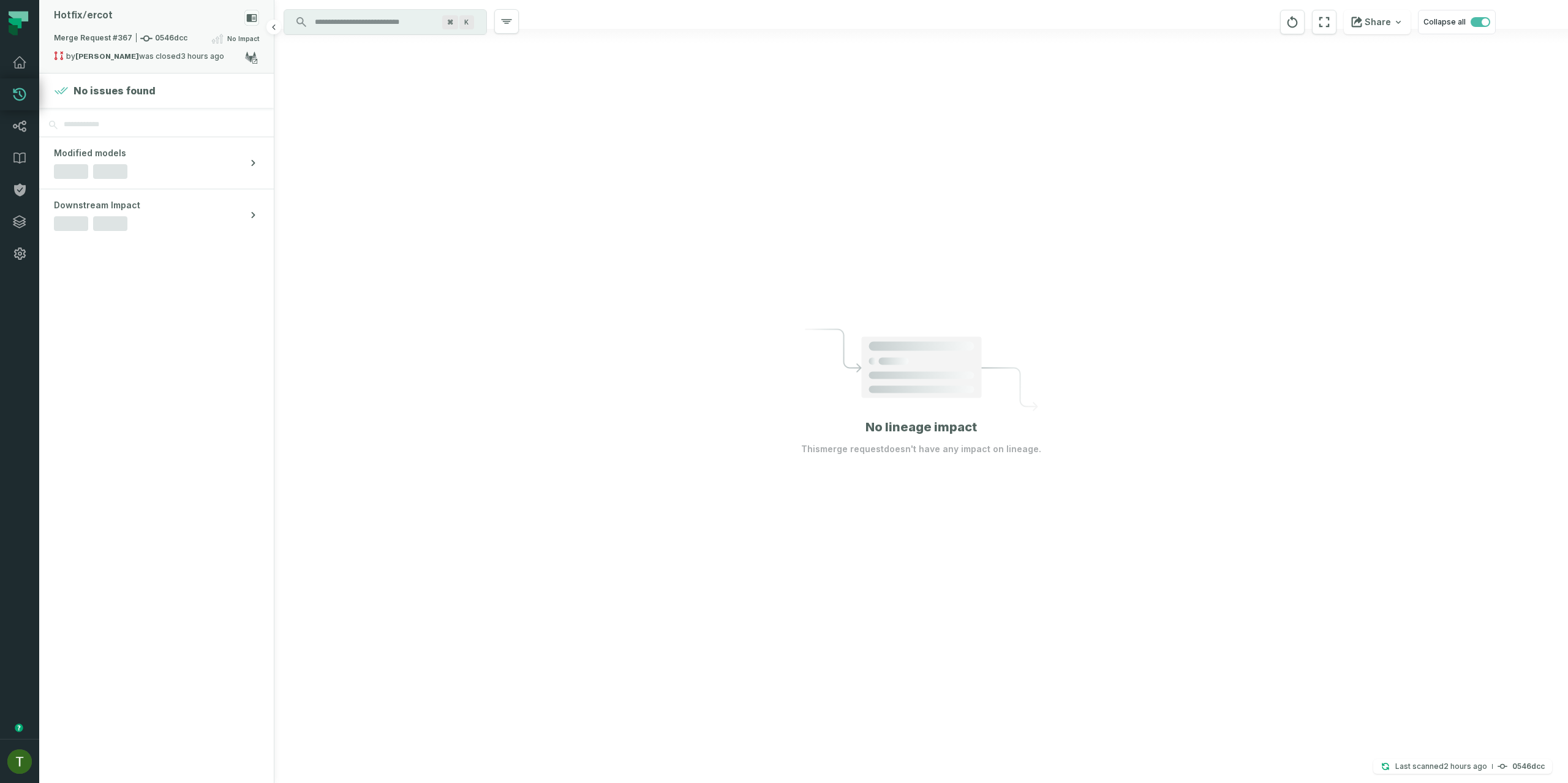
click at [162, 47] on div "Merge Request #367 0546dcc No Impact" at bounding box center [156, 41] width 205 height 20
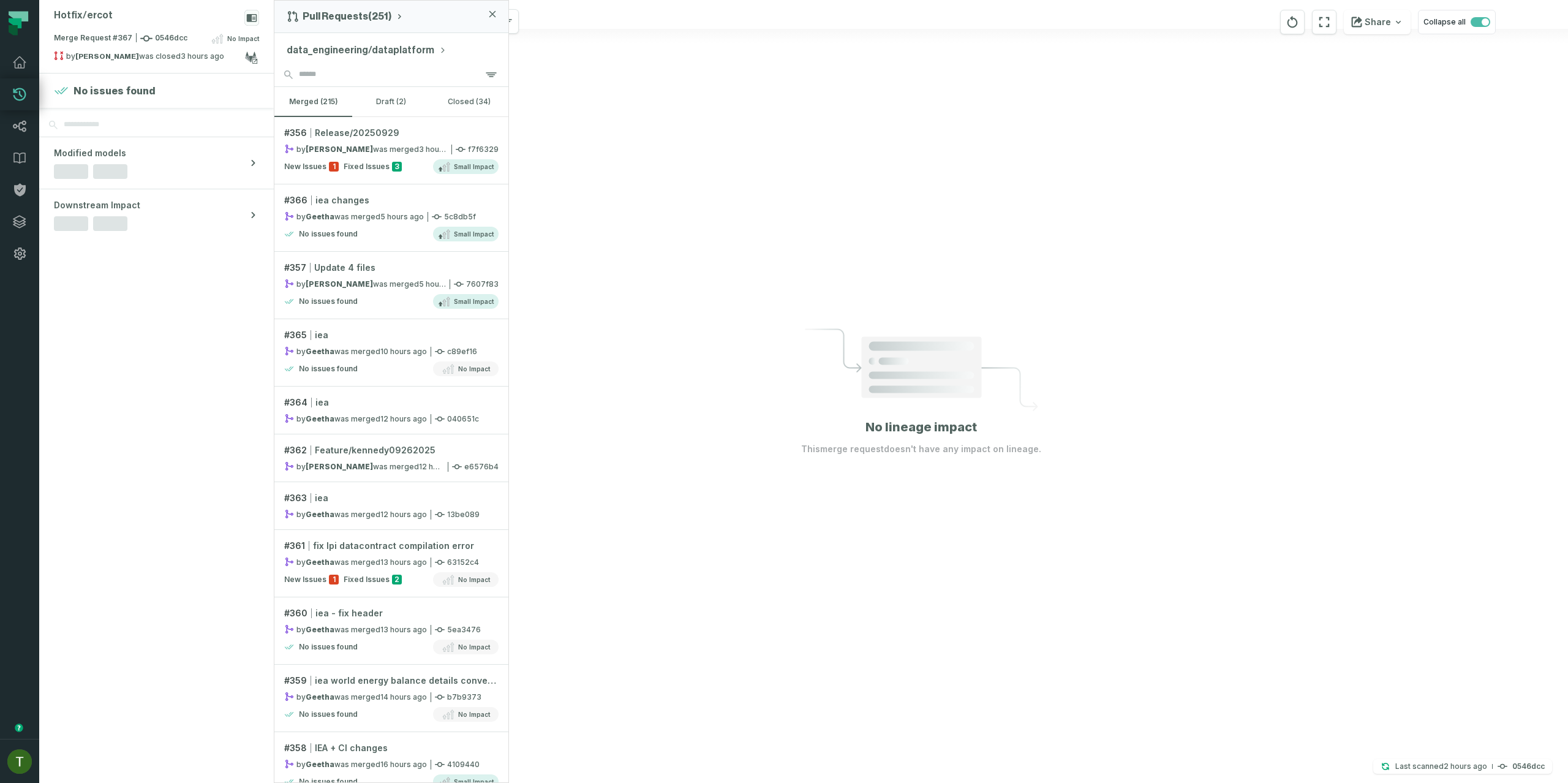
click at [211, 266] on section "No issues found Modified models Downstream Impact" at bounding box center [156, 428] width 235 height 710
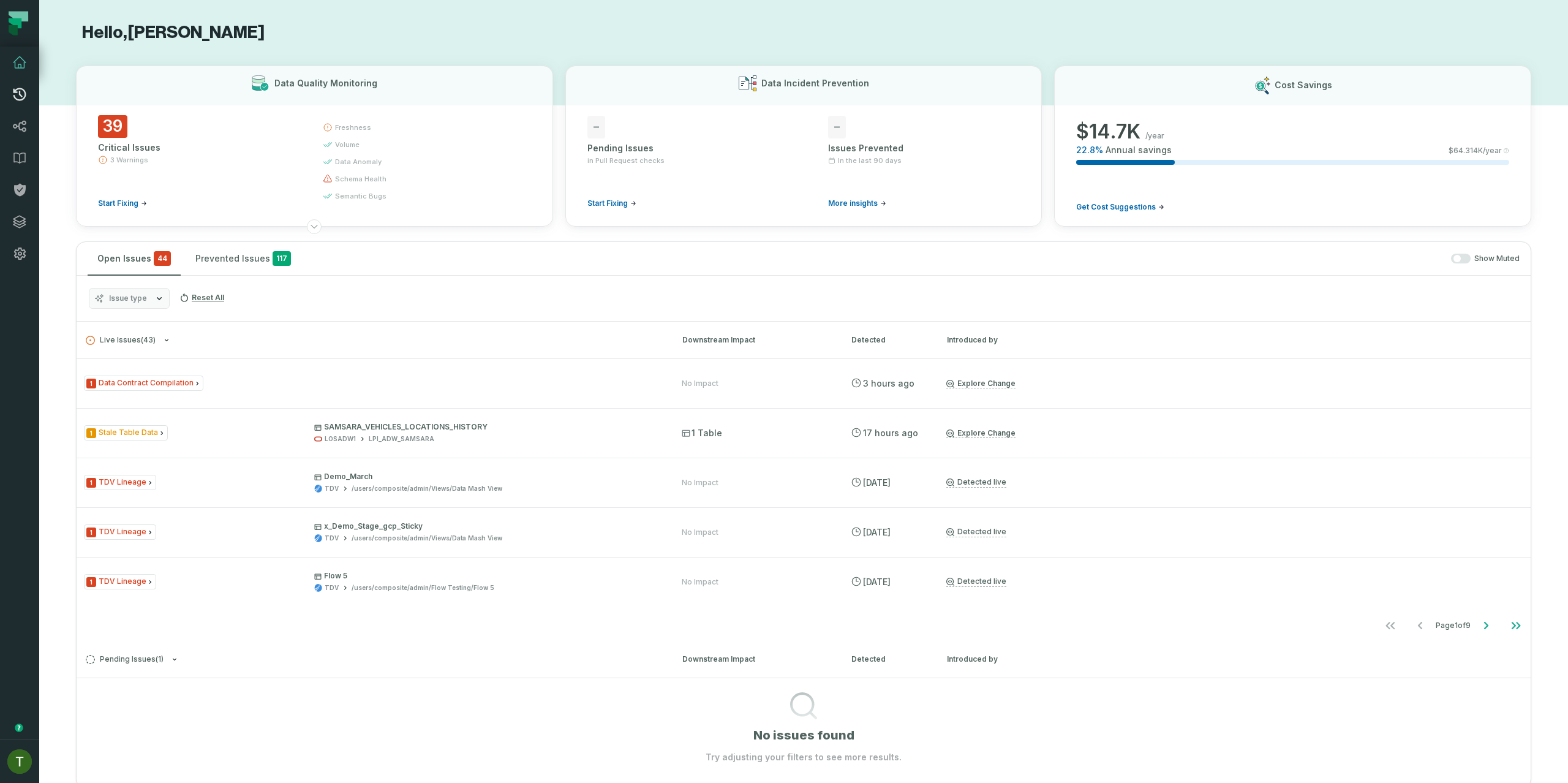
click at [21, 98] on icon at bounding box center [19, 94] width 15 height 15
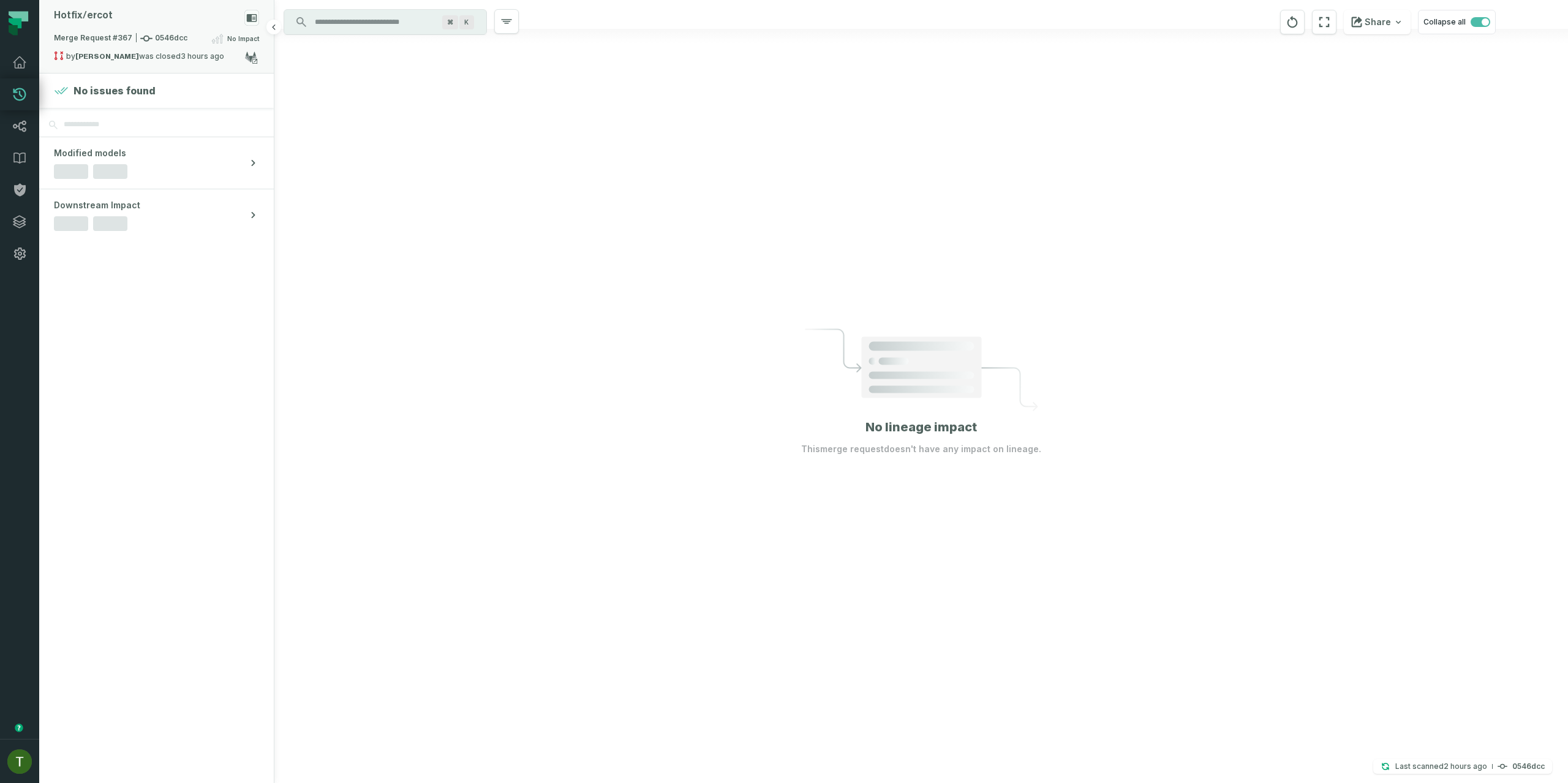
click at [161, 53] on div "by [PERSON_NAME] was closed [DATE] 6:37:32 AM" at bounding box center [149, 58] width 190 height 15
